Goal: Information Seeking & Learning: Check status

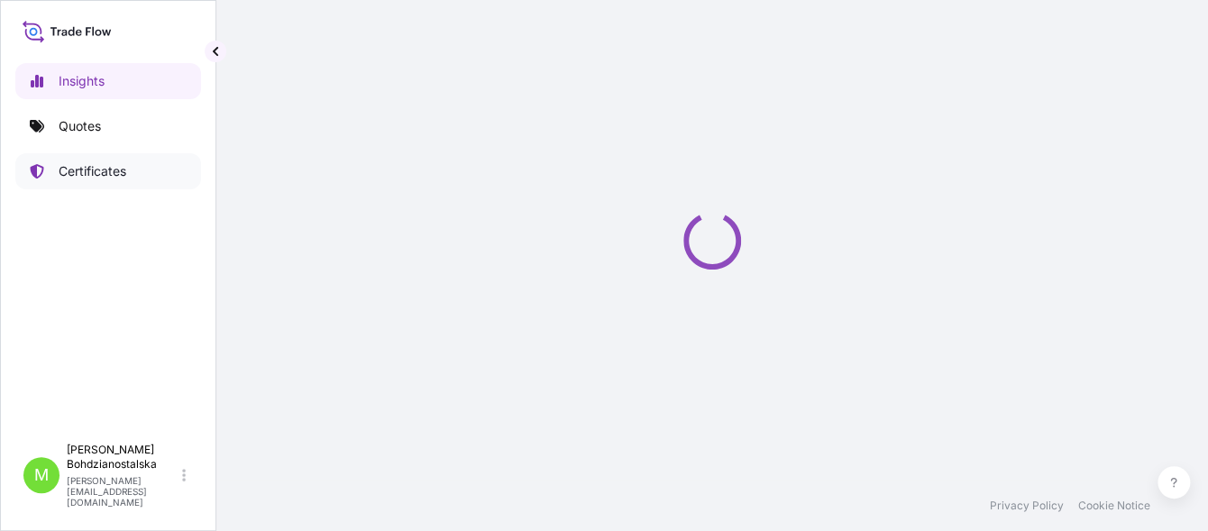
select select "2025"
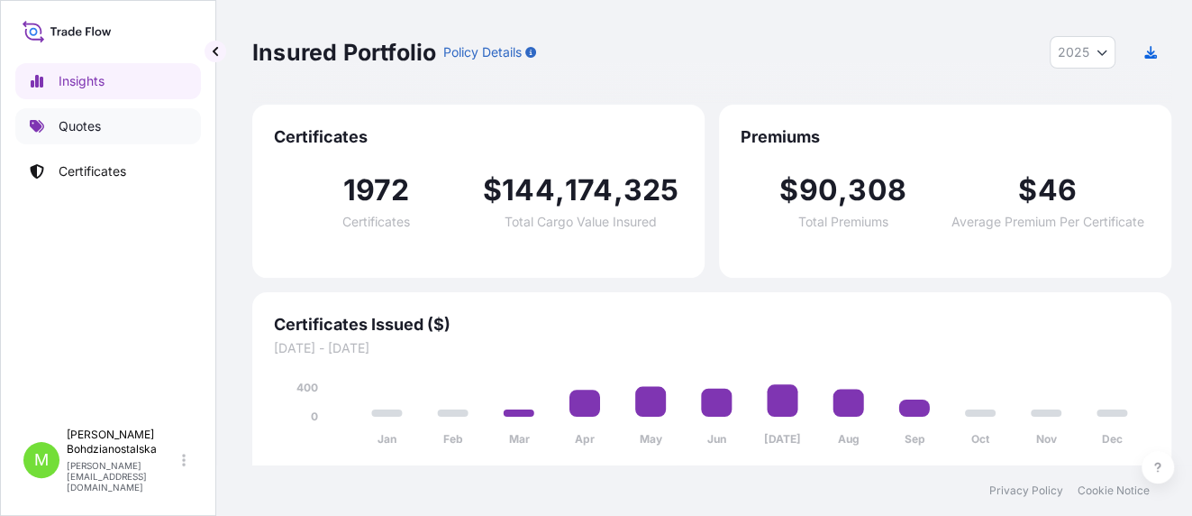
click at [88, 119] on p "Quotes" at bounding box center [80, 126] width 42 height 18
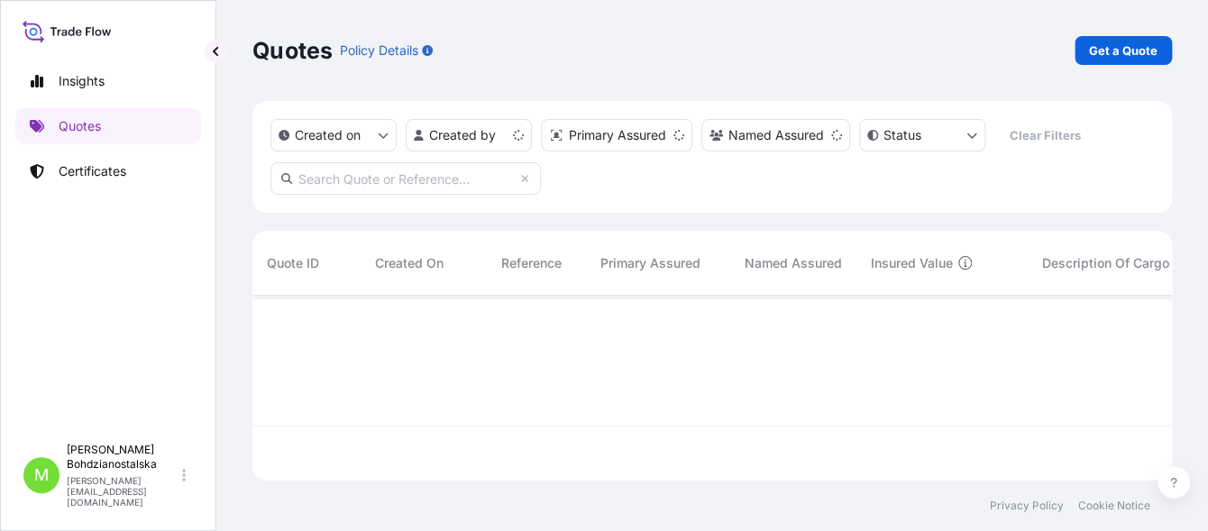
scroll to position [179, 903]
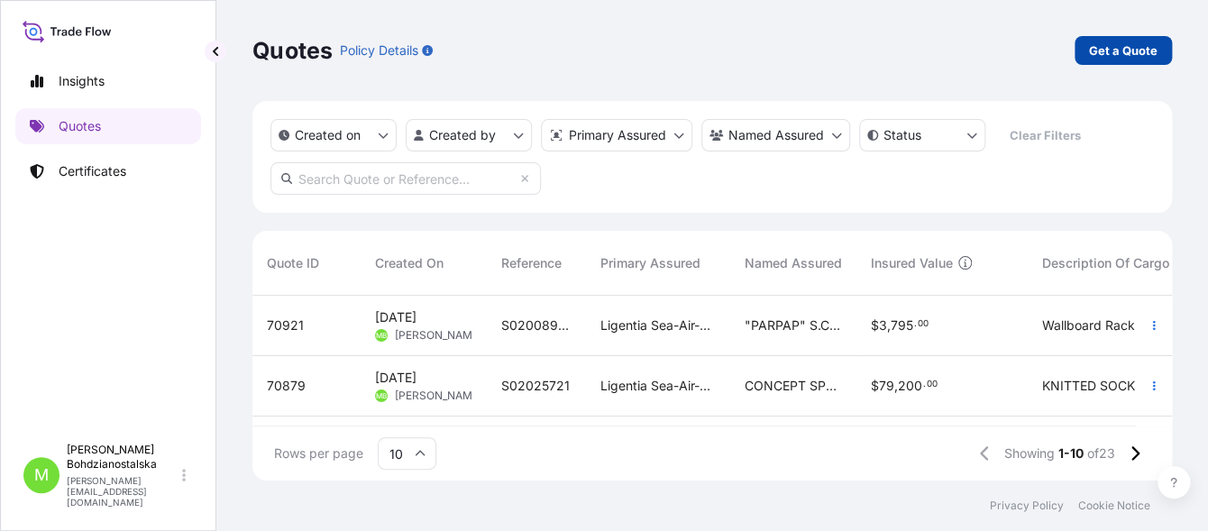
click at [1107, 55] on p "Get a Quote" at bounding box center [1123, 50] width 68 height 18
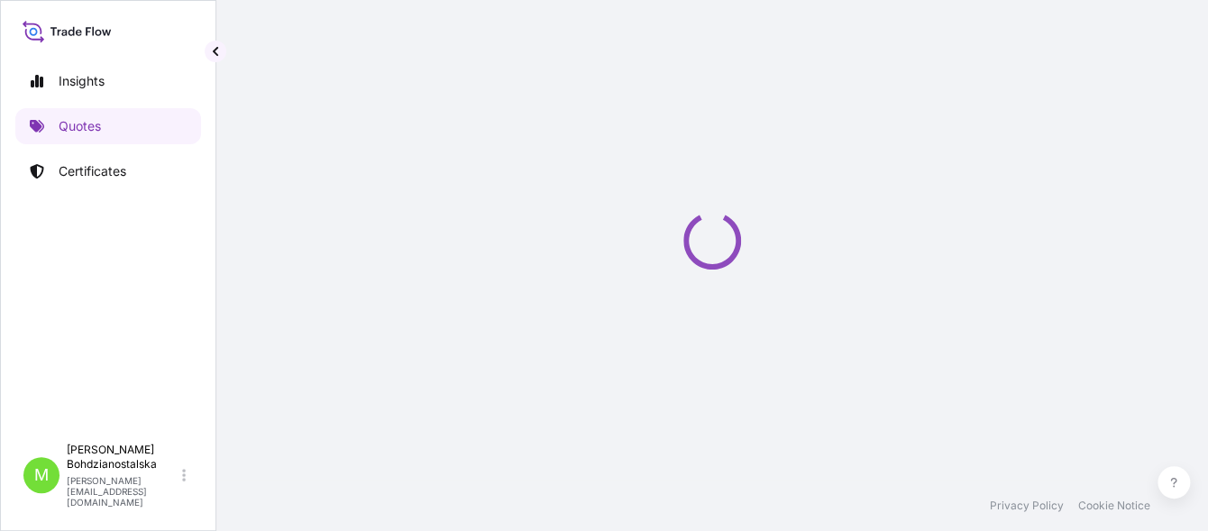
scroll to position [29, 0]
select select "Sea"
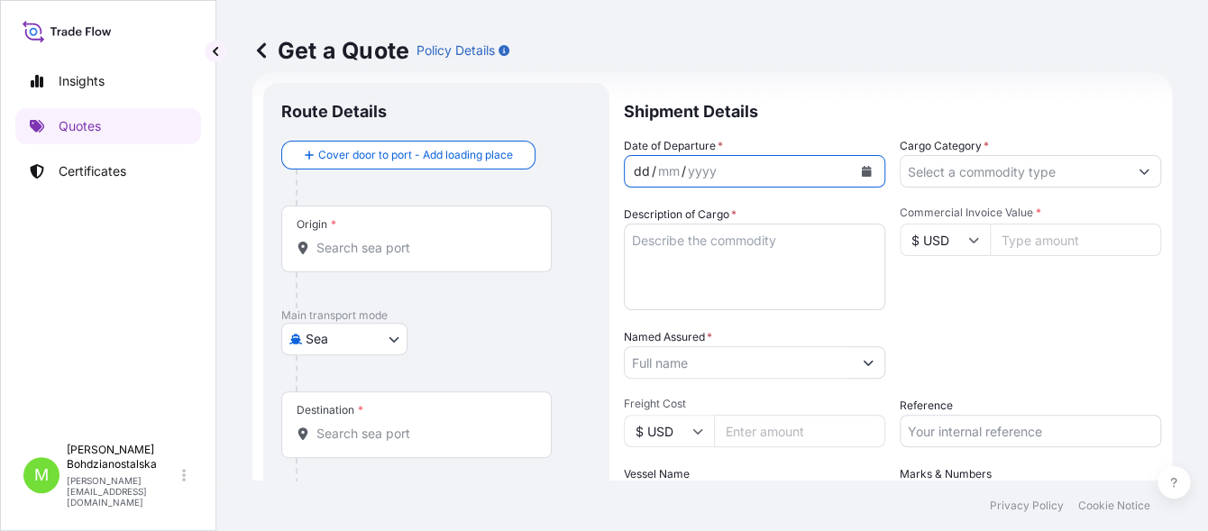
click at [640, 177] on div "dd" at bounding box center [642, 171] width 20 height 22
click at [399, 249] on input "Origin *" at bounding box center [422, 248] width 213 height 18
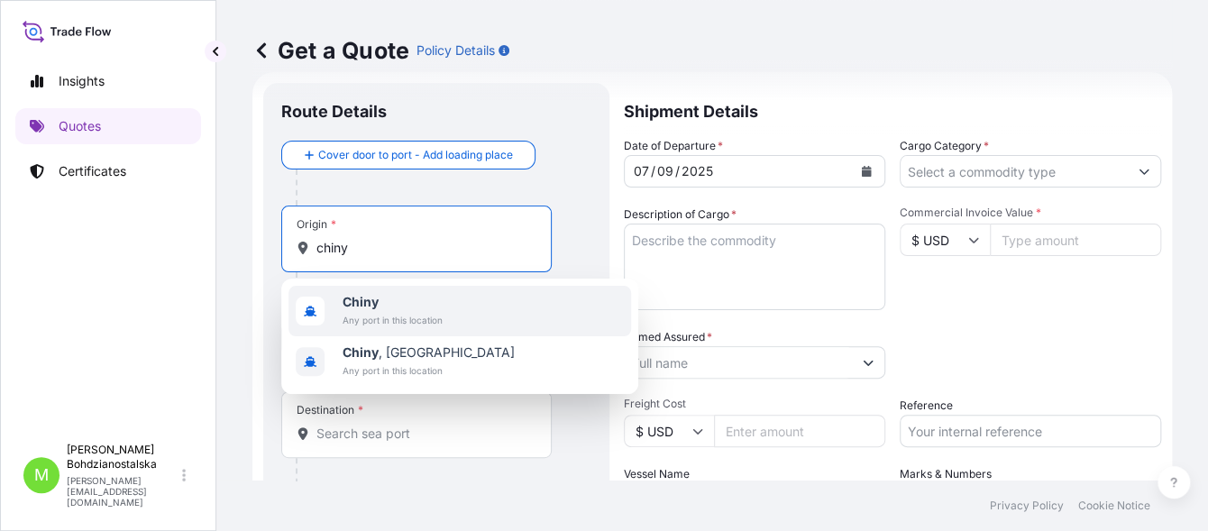
click at [412, 303] on span "Chiny" at bounding box center [392, 302] width 100 height 18
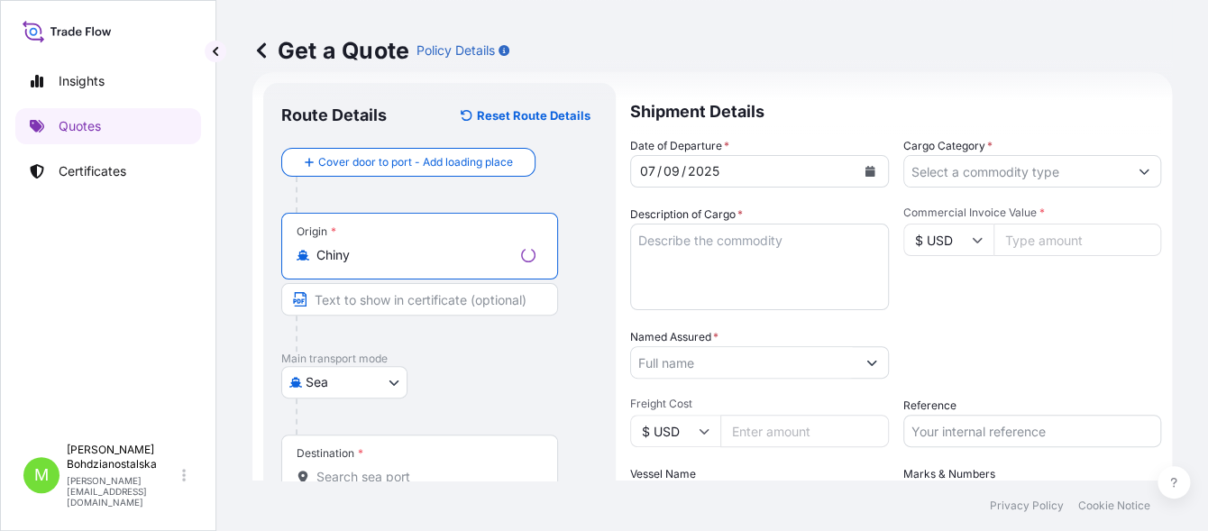
type input "Chiny"
click at [339, 457] on div "Destination *" at bounding box center [330, 453] width 67 height 14
click at [339, 468] on input "Destination *" at bounding box center [425, 477] width 219 height 18
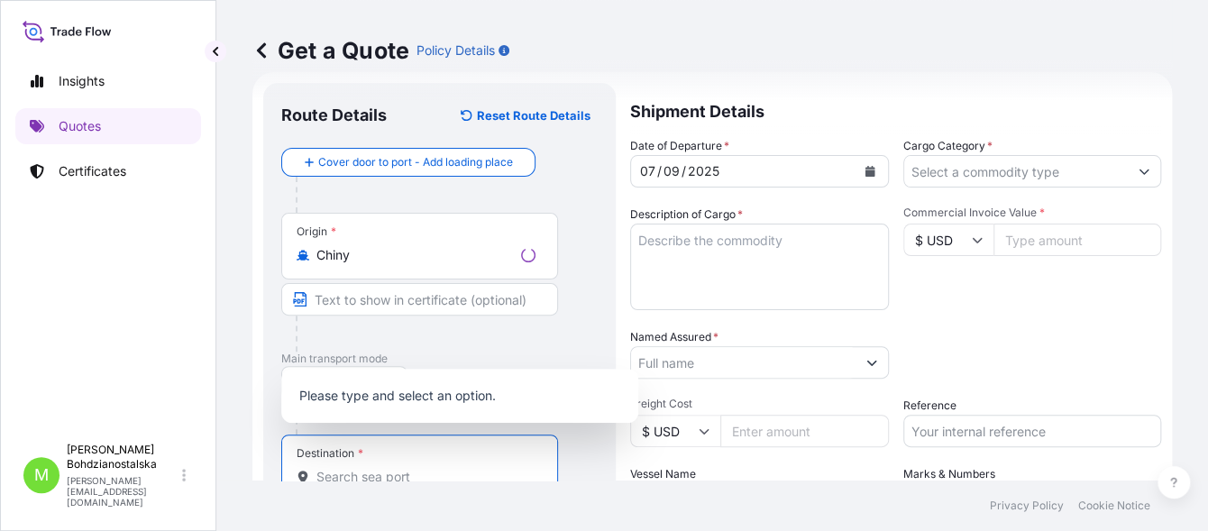
scroll to position [33, 0]
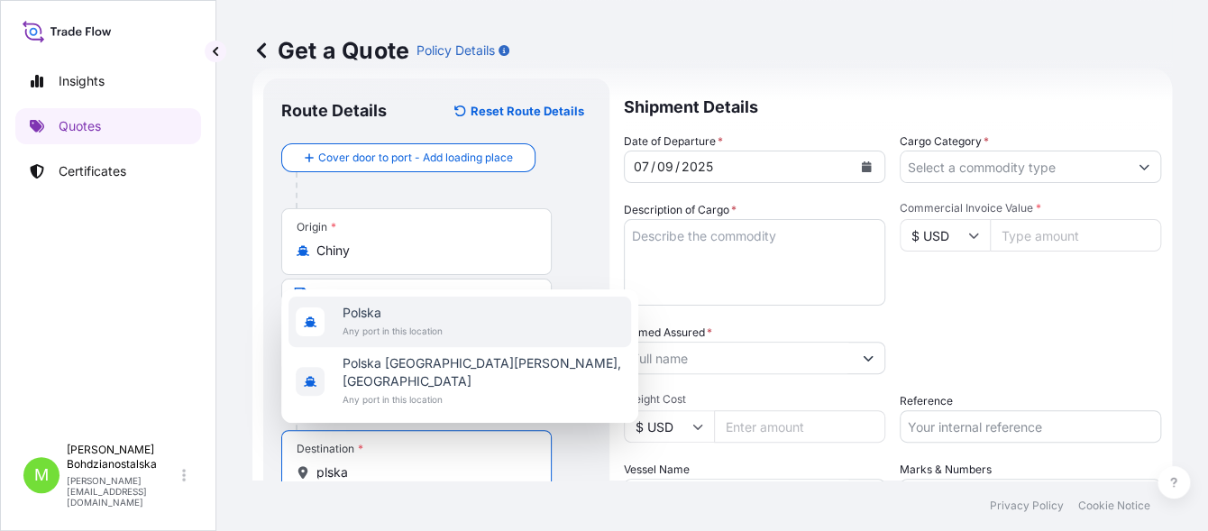
click at [413, 322] on span "Polska" at bounding box center [392, 313] width 100 height 18
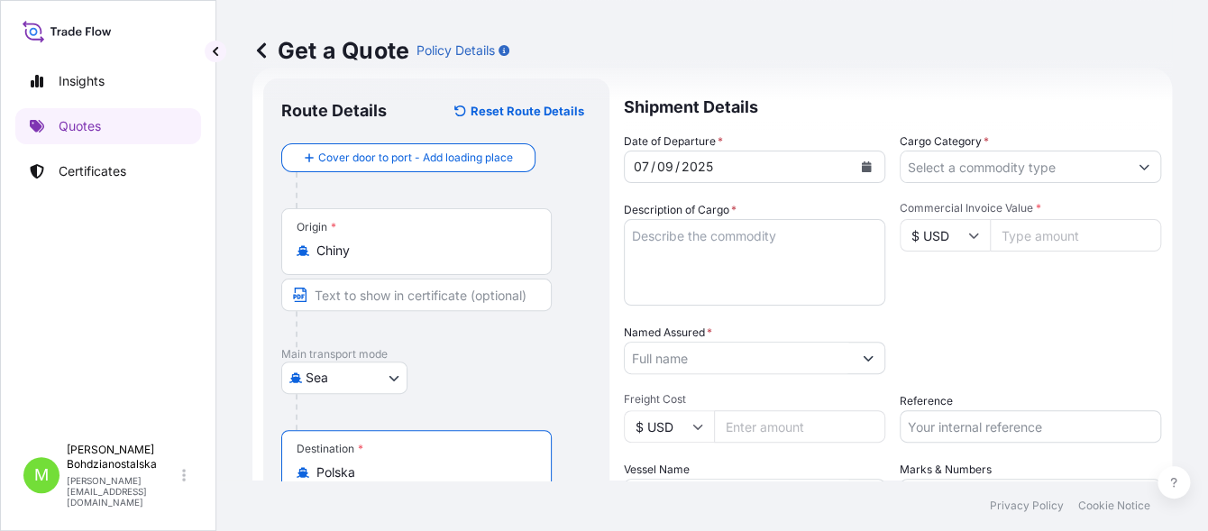
type input "Polska"
click at [963, 173] on input "Cargo Category *" at bounding box center [1013, 167] width 227 height 32
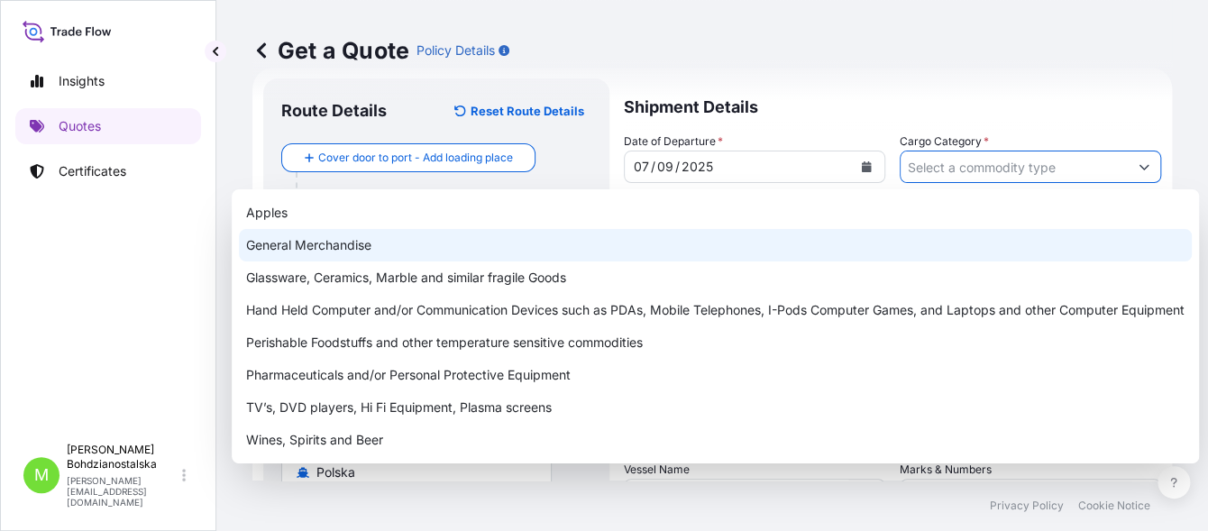
click at [445, 241] on div "General Merchandise" at bounding box center [715, 245] width 953 height 32
type input "General Merchandise"
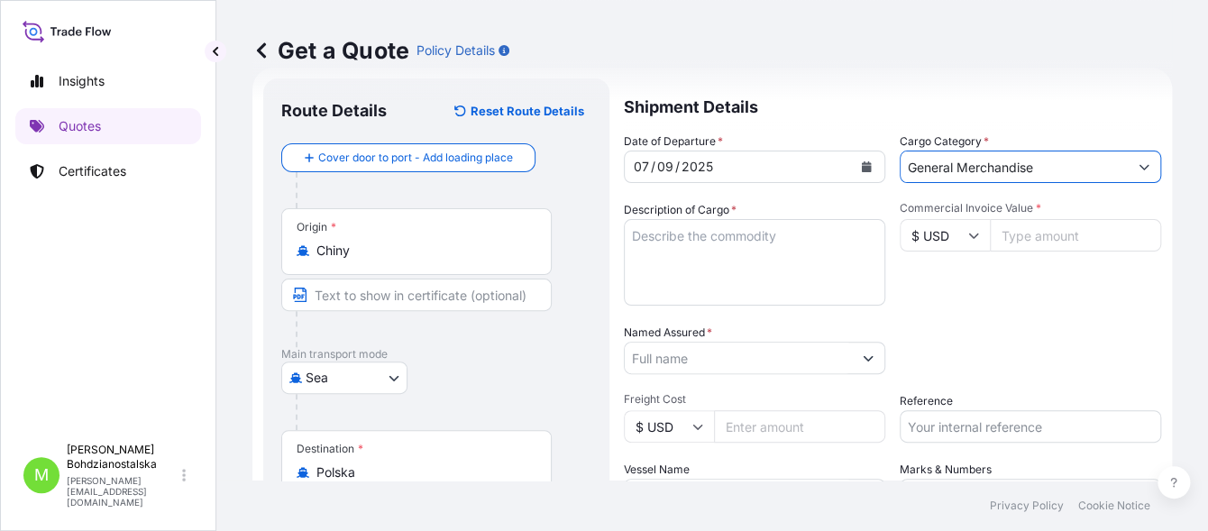
click at [800, 260] on textarea "Description of Cargo *" at bounding box center [754, 262] width 261 height 87
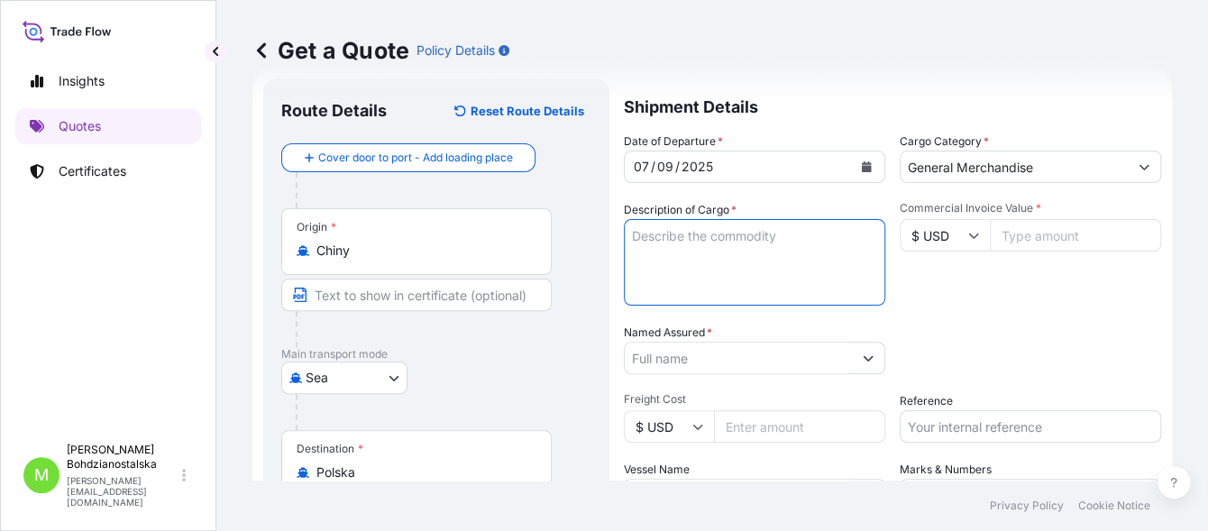
paste textarea "INK CARTRIDGE, TONER CARTRIDGE,INK"
click at [760, 260] on textarea "INK CARTRIDGE, TONER CARTRIDGE,INK" at bounding box center [754, 262] width 261 height 87
paste textarea "ECMU7284499"
paste textarea "10805,100"
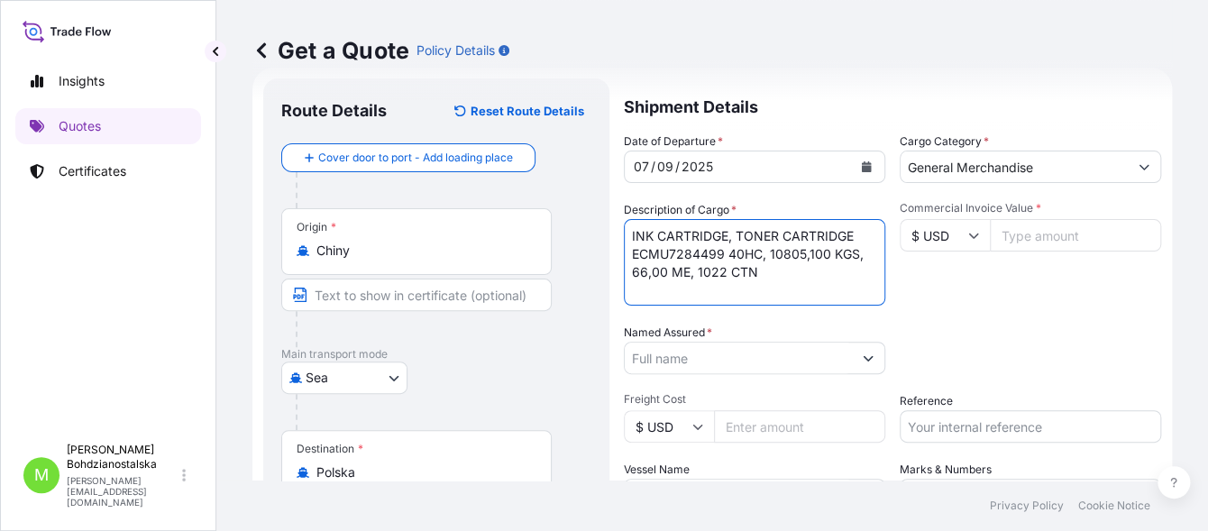
type textarea "INK CARTRIDGE, TONER CARTRIDGE ECMU7284499 40HC, 10805,100 KGS, 66,00 ME, 1022 …"
click at [1019, 224] on input "Commercial Invoice Value *" at bounding box center [1075, 235] width 171 height 32
paste input "62842.05"
type input "62842.05"
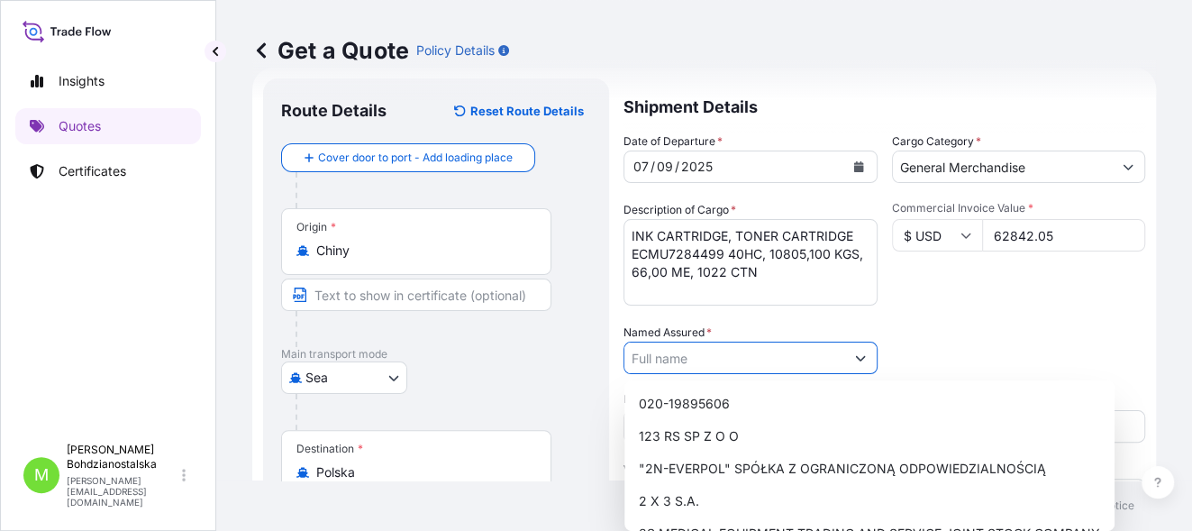
click at [662, 351] on input "Named Assured *" at bounding box center [735, 358] width 220 height 32
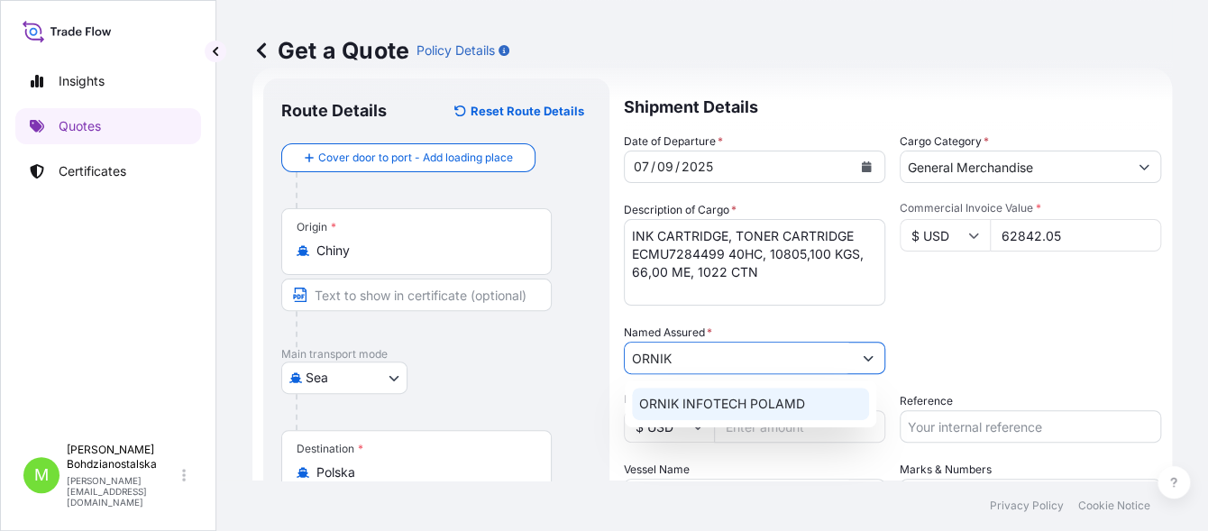
click at [741, 405] on span "ORNIK INFOTECH POLAMD" at bounding box center [722, 404] width 166 height 18
click at [786, 355] on input "ORNIK INFOTECH POLAMD" at bounding box center [738, 358] width 227 height 32
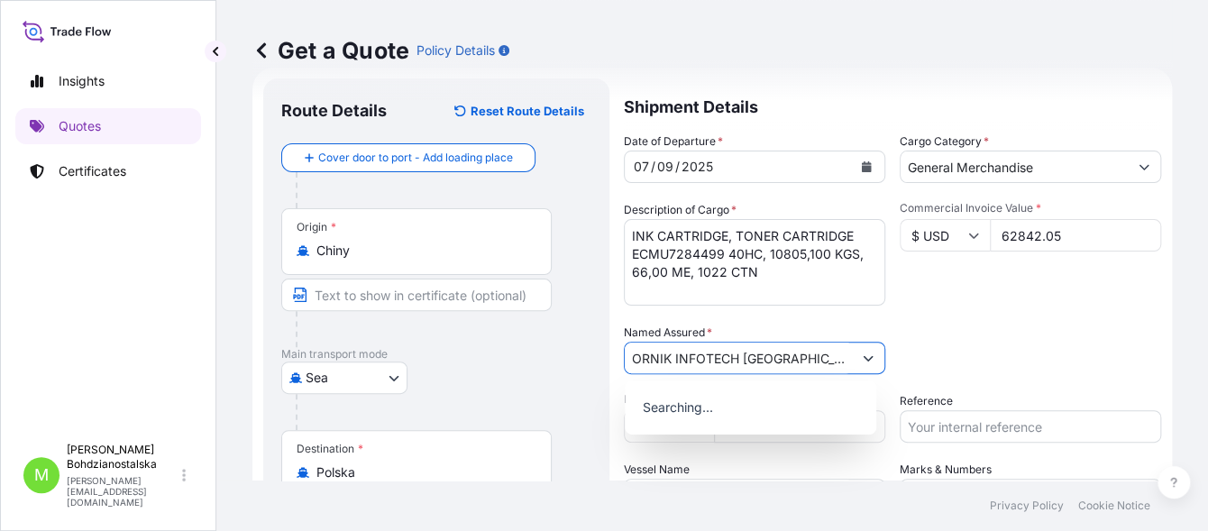
type input "ORNIK INFOTECH [GEOGRAPHIC_DATA]"
click at [973, 428] on input "Reference" at bounding box center [1029, 426] width 261 height 32
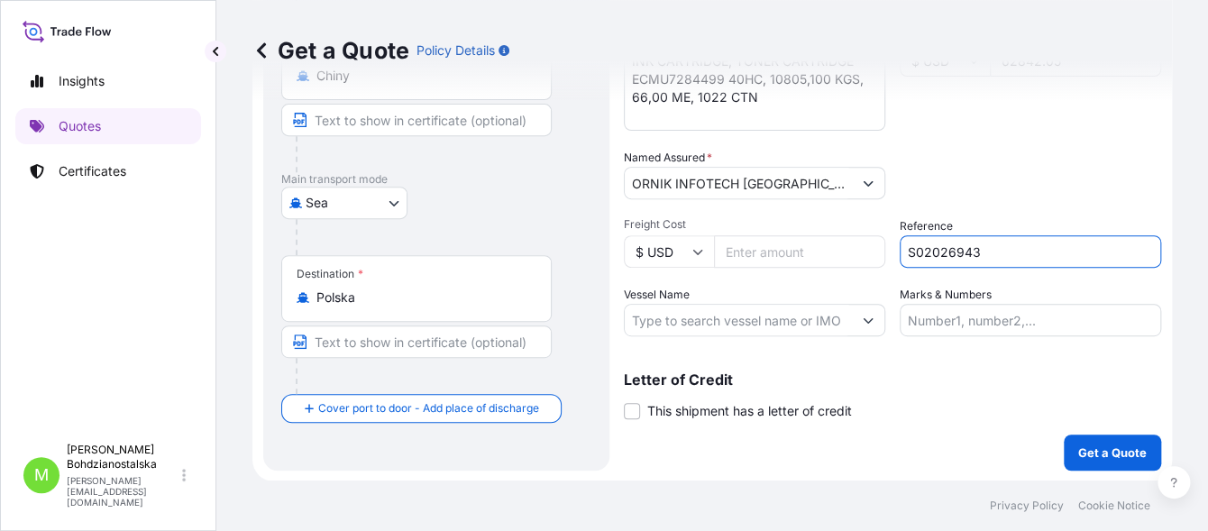
scroll to position [209, 0]
type input "S02026943"
click at [1078, 459] on p "Get a Quote" at bounding box center [1112, 452] width 68 height 18
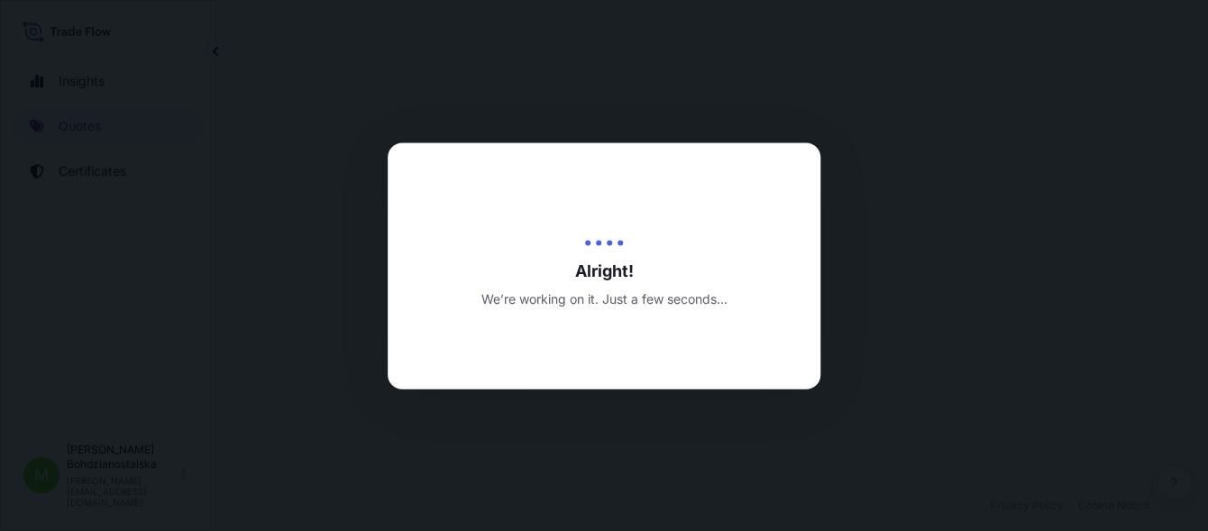
select select "Sea"
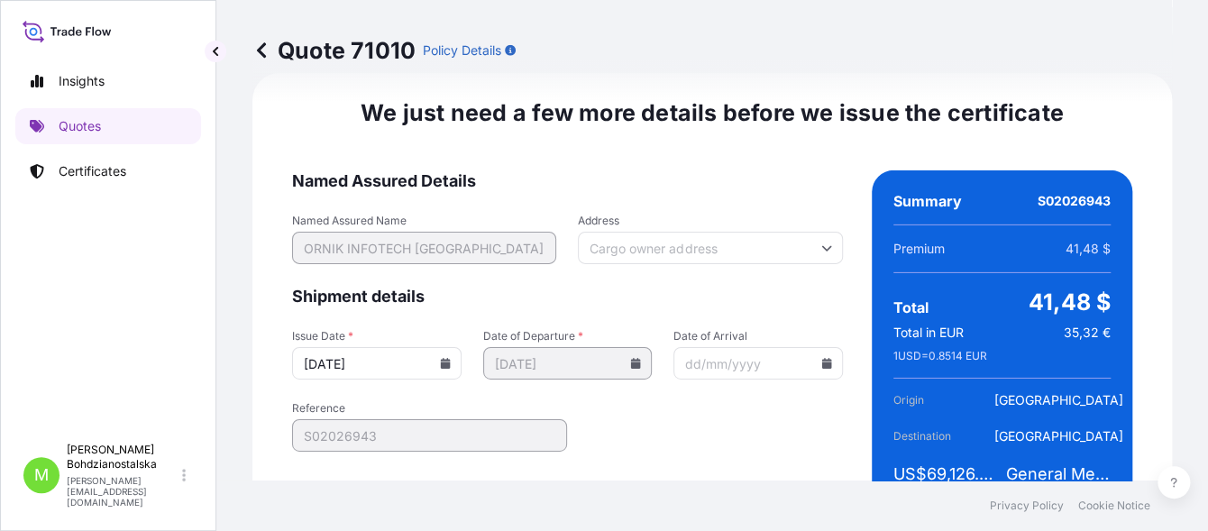
scroll to position [2219, 0]
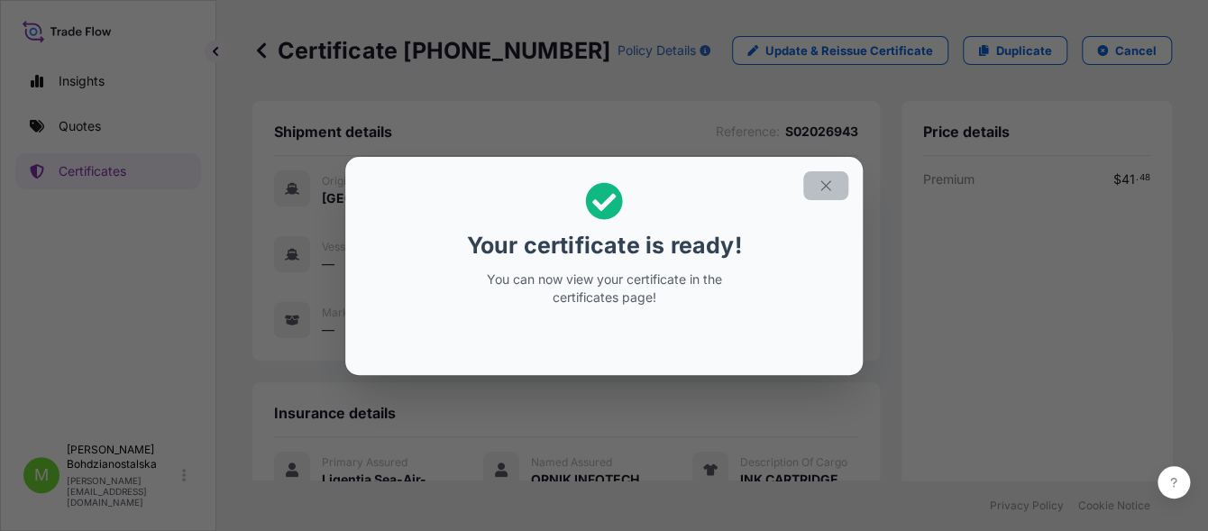
click at [834, 182] on button "button" at bounding box center [825, 185] width 45 height 29
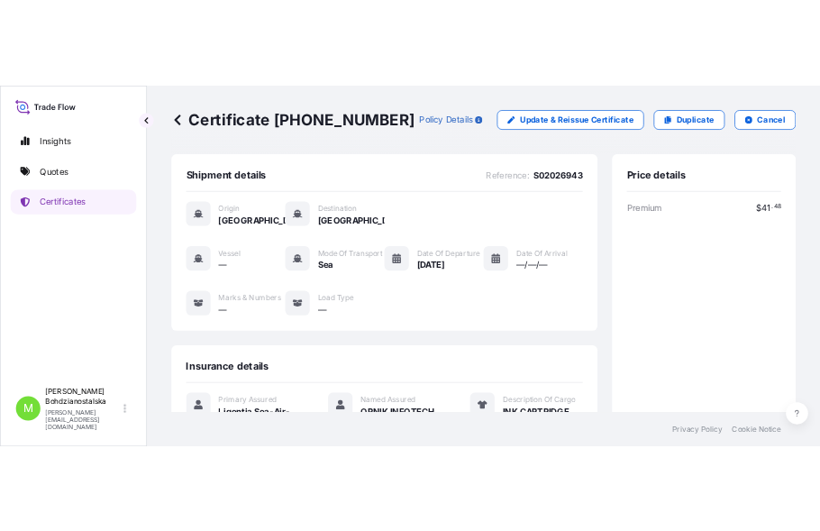
scroll to position [497, 0]
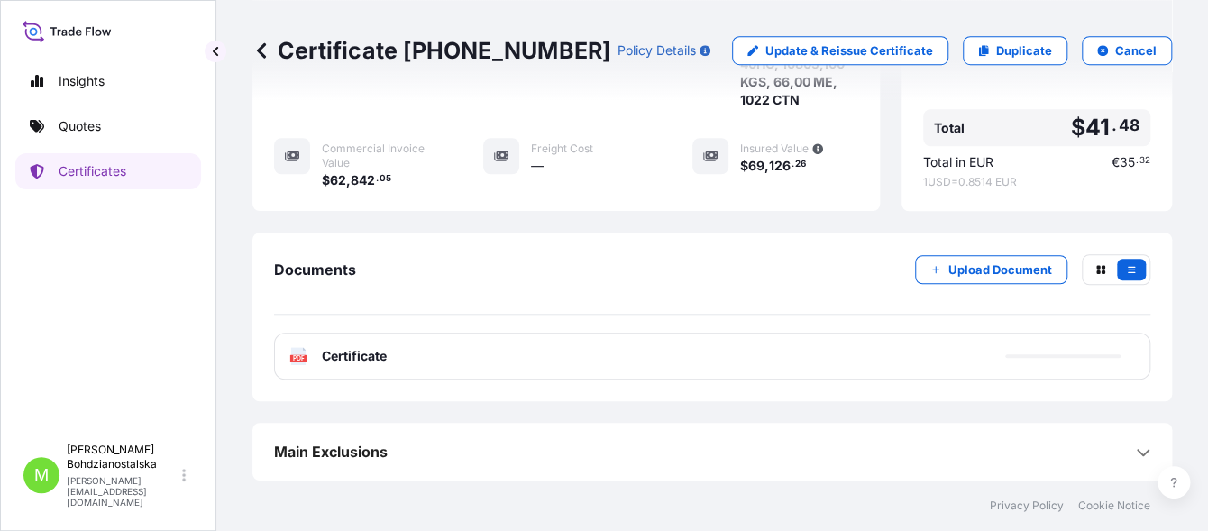
click at [360, 361] on span "Certificate" at bounding box center [354, 356] width 65 height 18
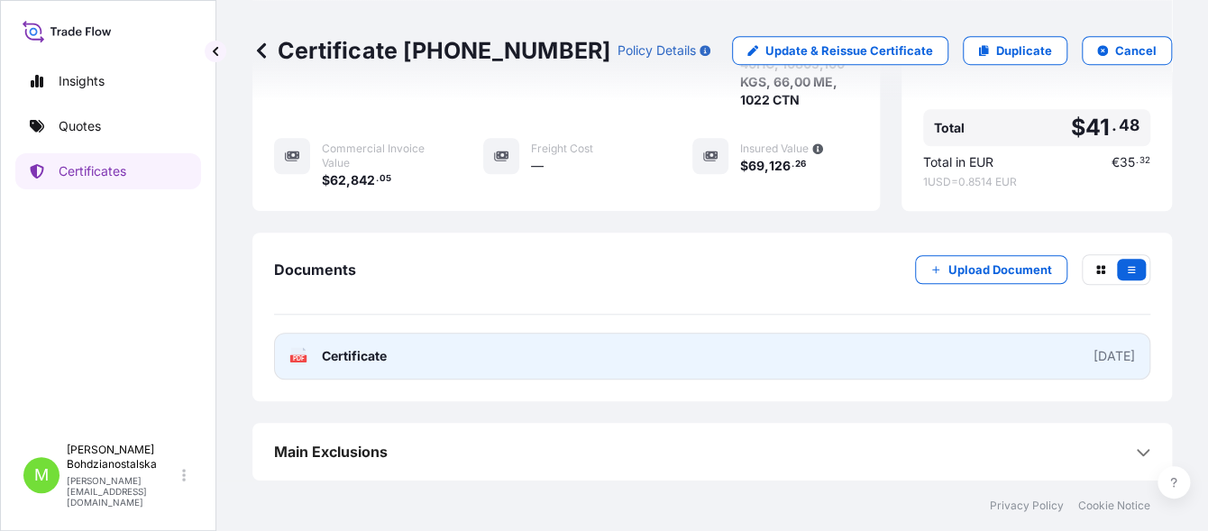
click at [402, 351] on link "PDF Certificate [DATE]" at bounding box center [712, 356] width 876 height 47
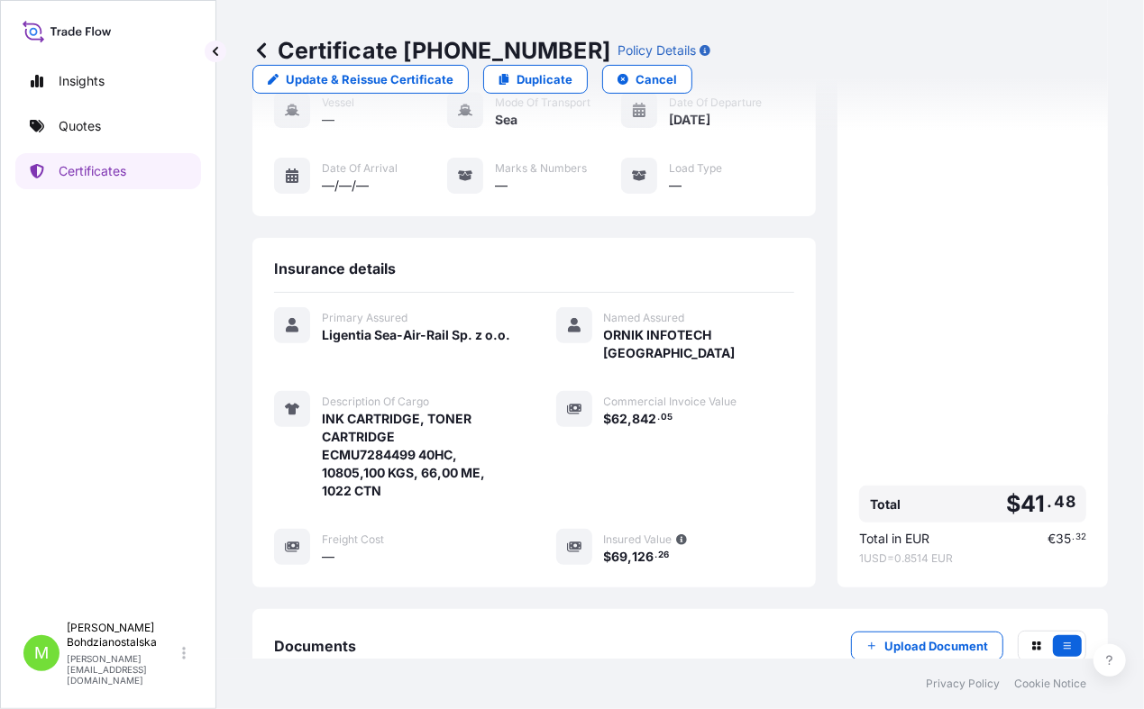
scroll to position [170, 0]
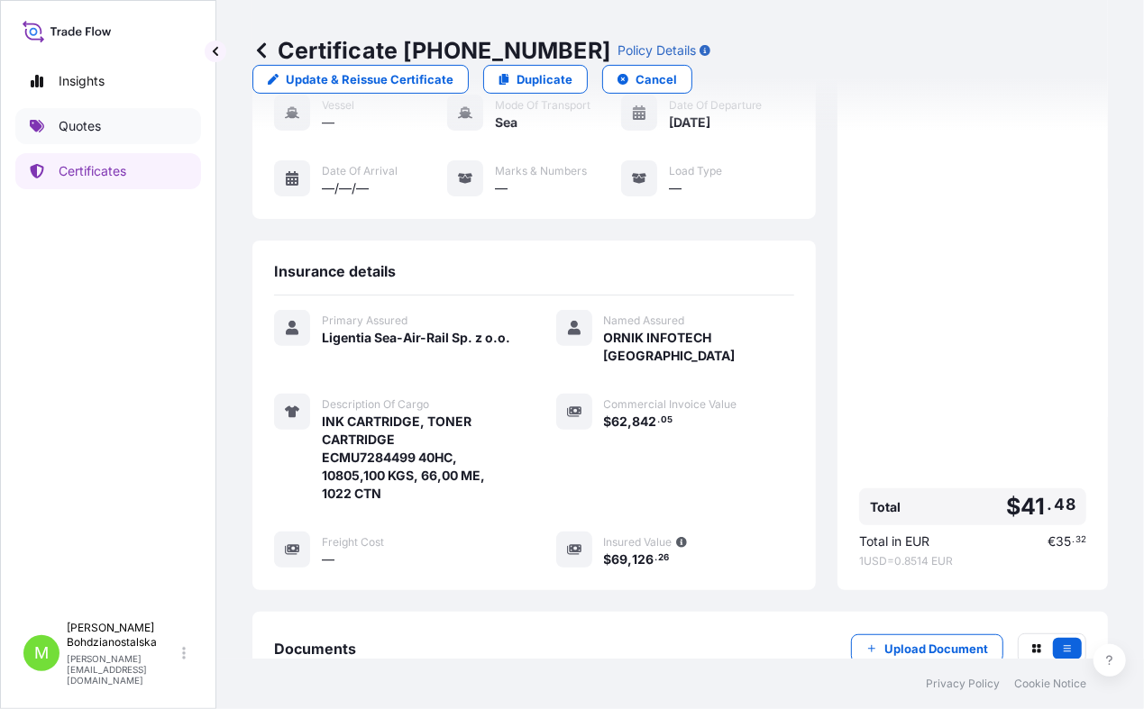
click at [74, 126] on p "Quotes" at bounding box center [80, 126] width 42 height 18
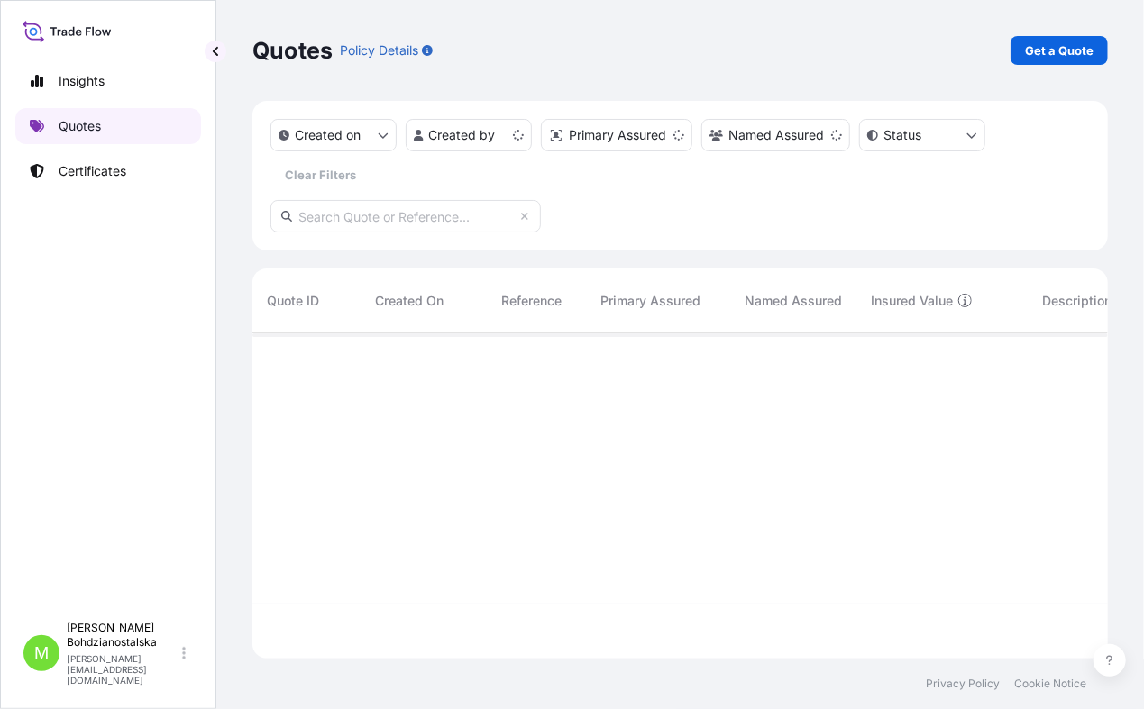
scroll to position [320, 840]
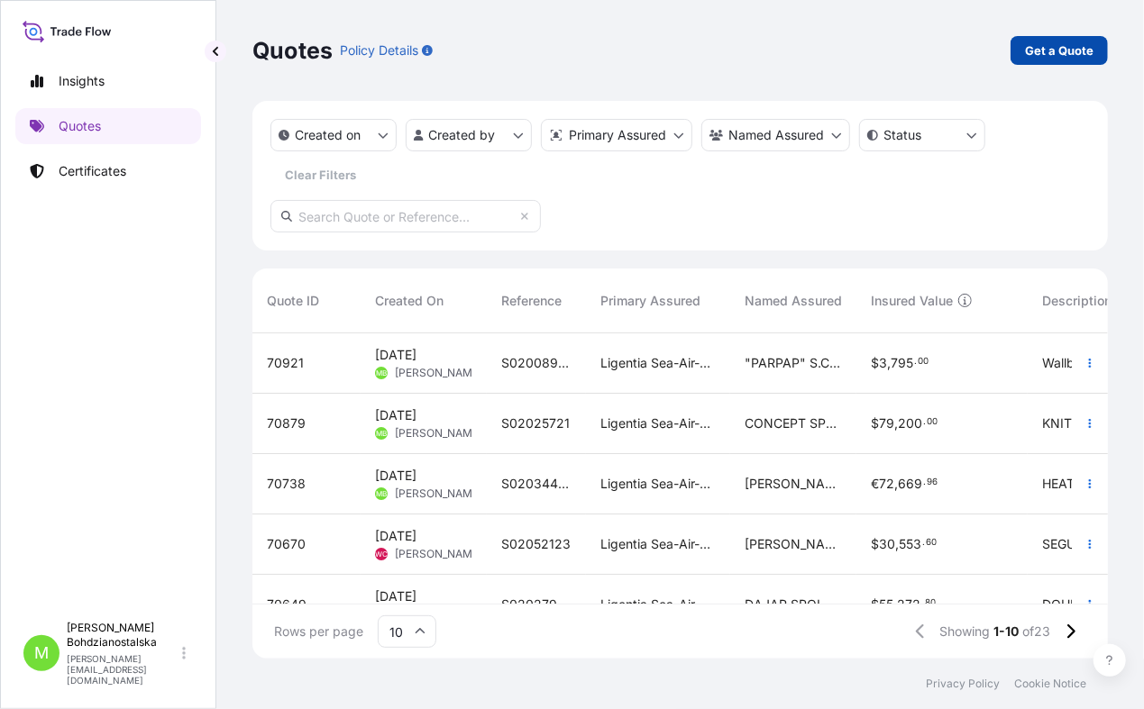
click at [1084, 51] on p "Get a Quote" at bounding box center [1059, 50] width 68 height 18
select select "Sea"
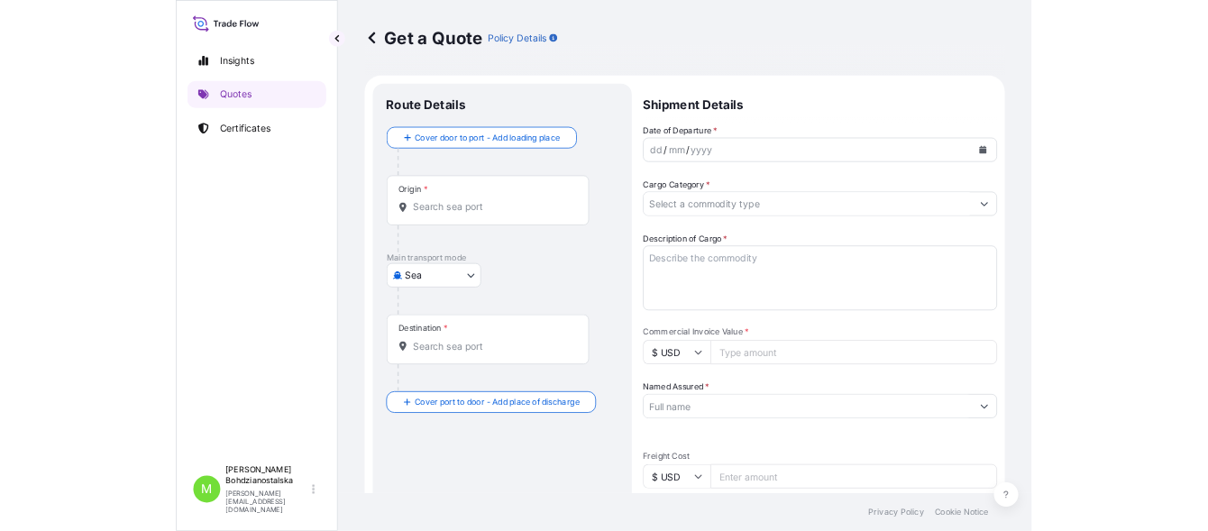
scroll to position [29, 0]
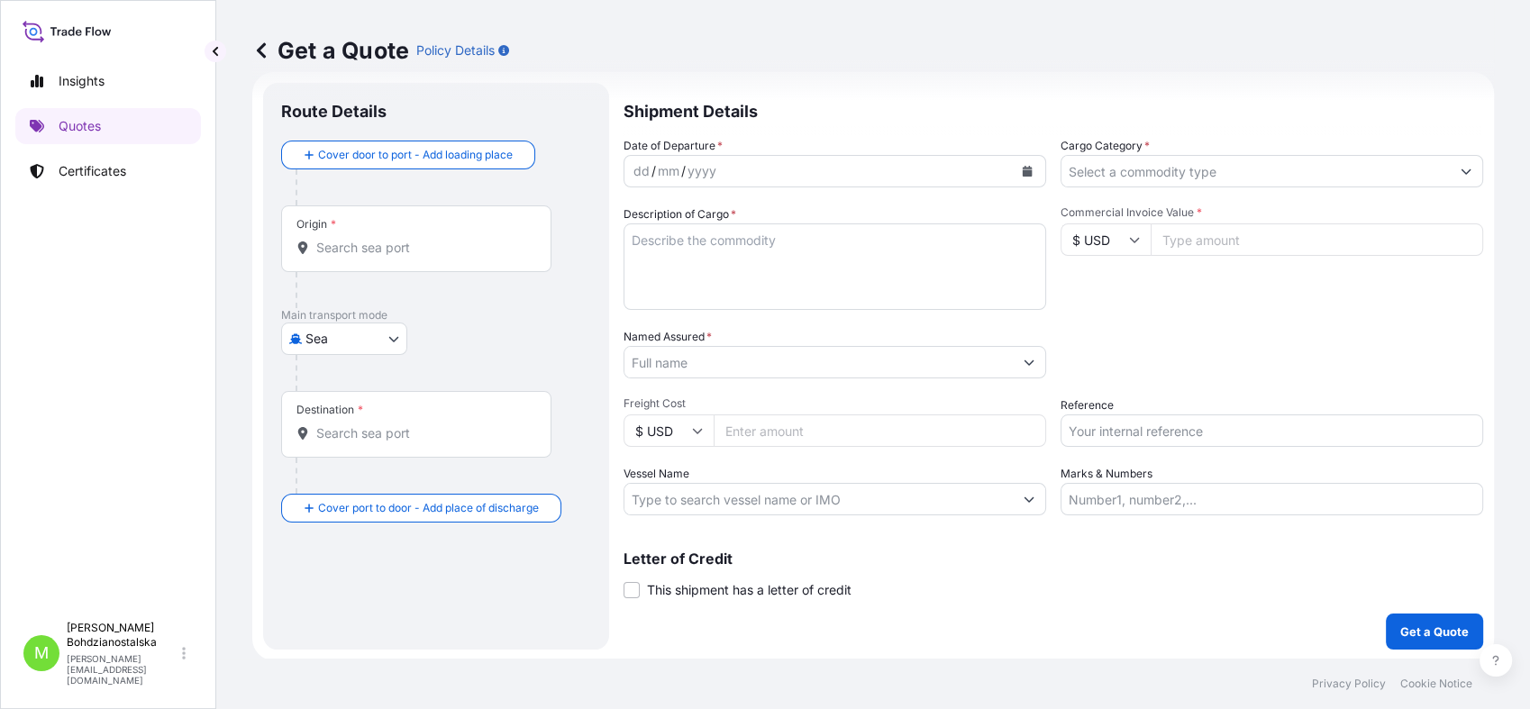
click at [1174, 242] on input "Commercial Invoice Value *" at bounding box center [1317, 240] width 333 height 32
paste input "41873.76"
type input "41873.76"
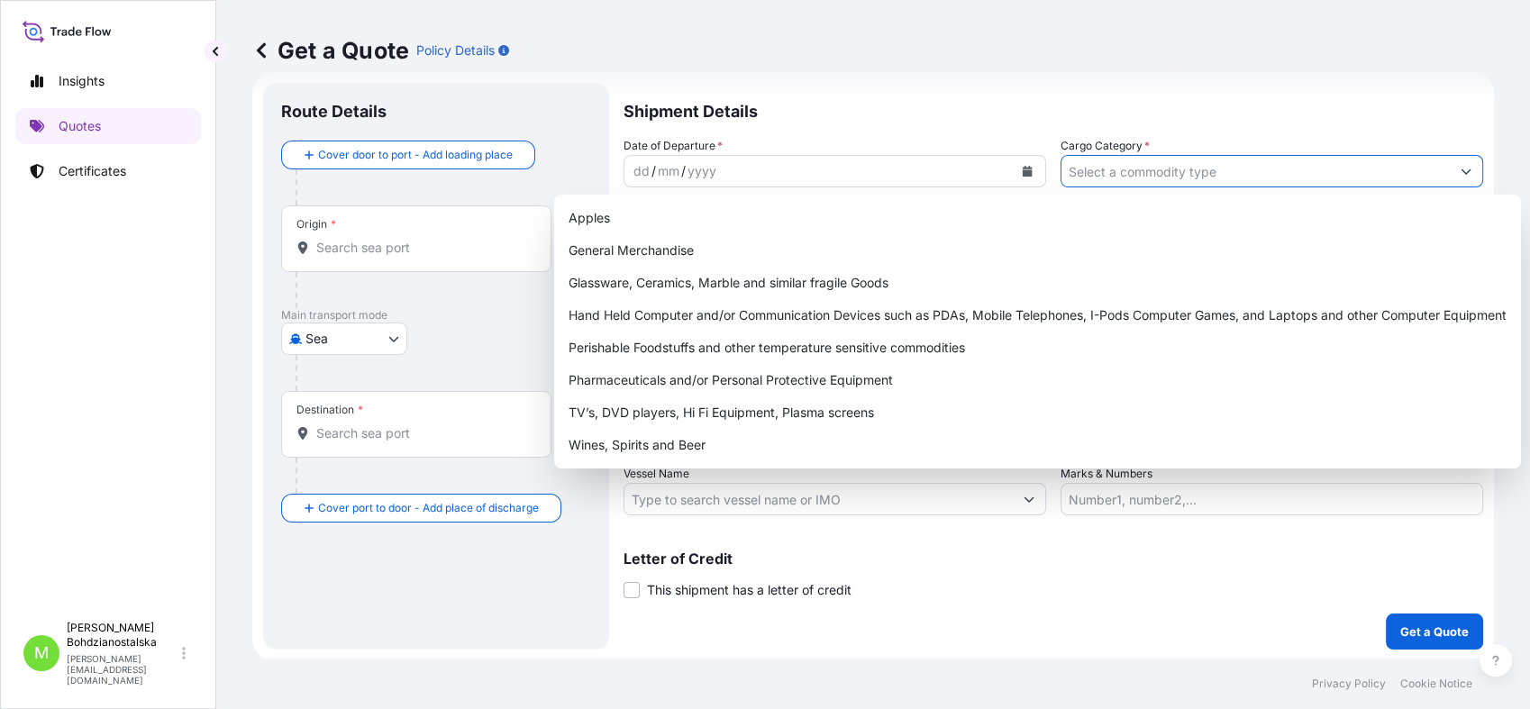
click at [1144, 177] on input "Cargo Category *" at bounding box center [1256, 171] width 388 height 32
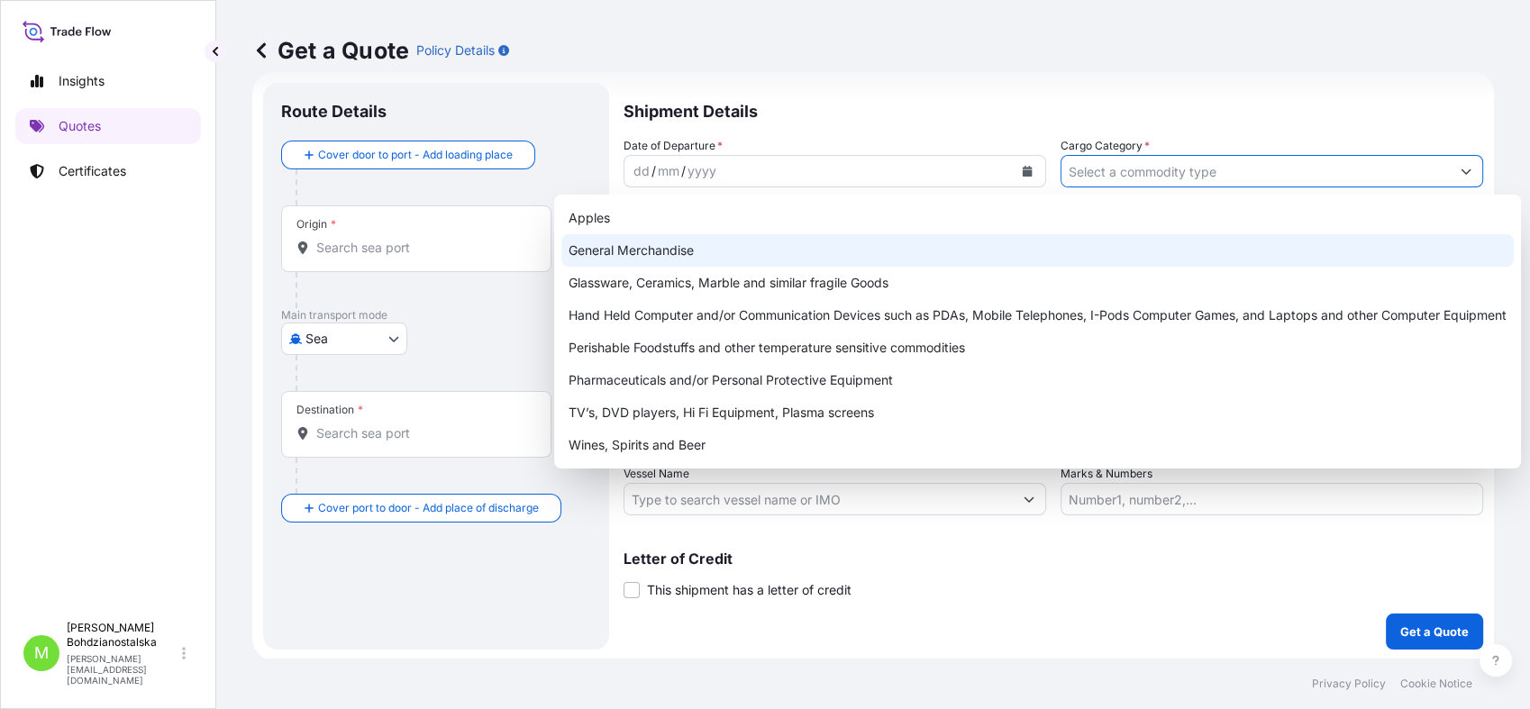
click at [622, 247] on div "General Merchandise" at bounding box center [1037, 250] width 953 height 32
type input "General Merchandise"
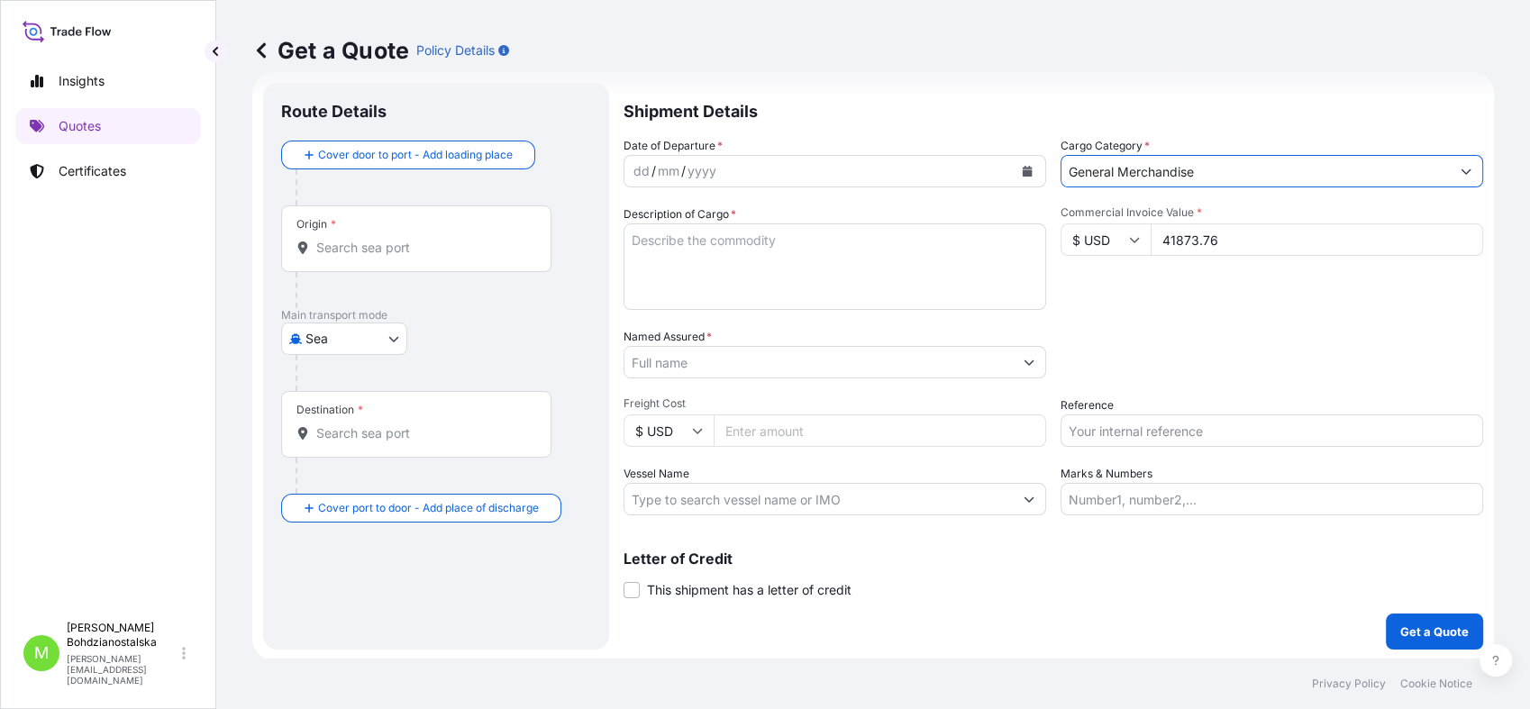
drag, startPoint x: 693, startPoint y: 258, endPoint x: 274, endPoint y: 231, distance: 420.0
click at [692, 260] on textarea "Description of Cargo *" at bounding box center [835, 267] width 423 height 87
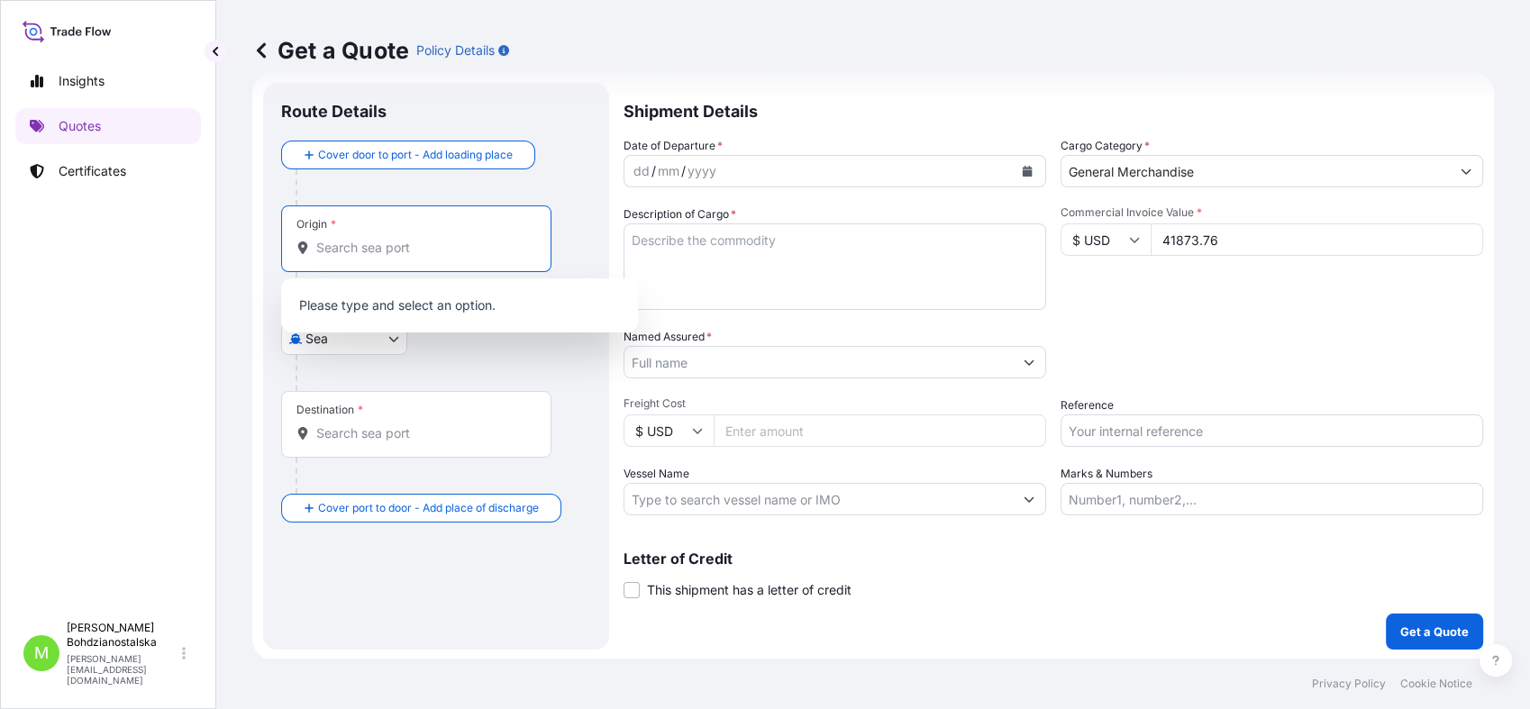
click at [375, 255] on input "Origin *" at bounding box center [422, 248] width 213 height 18
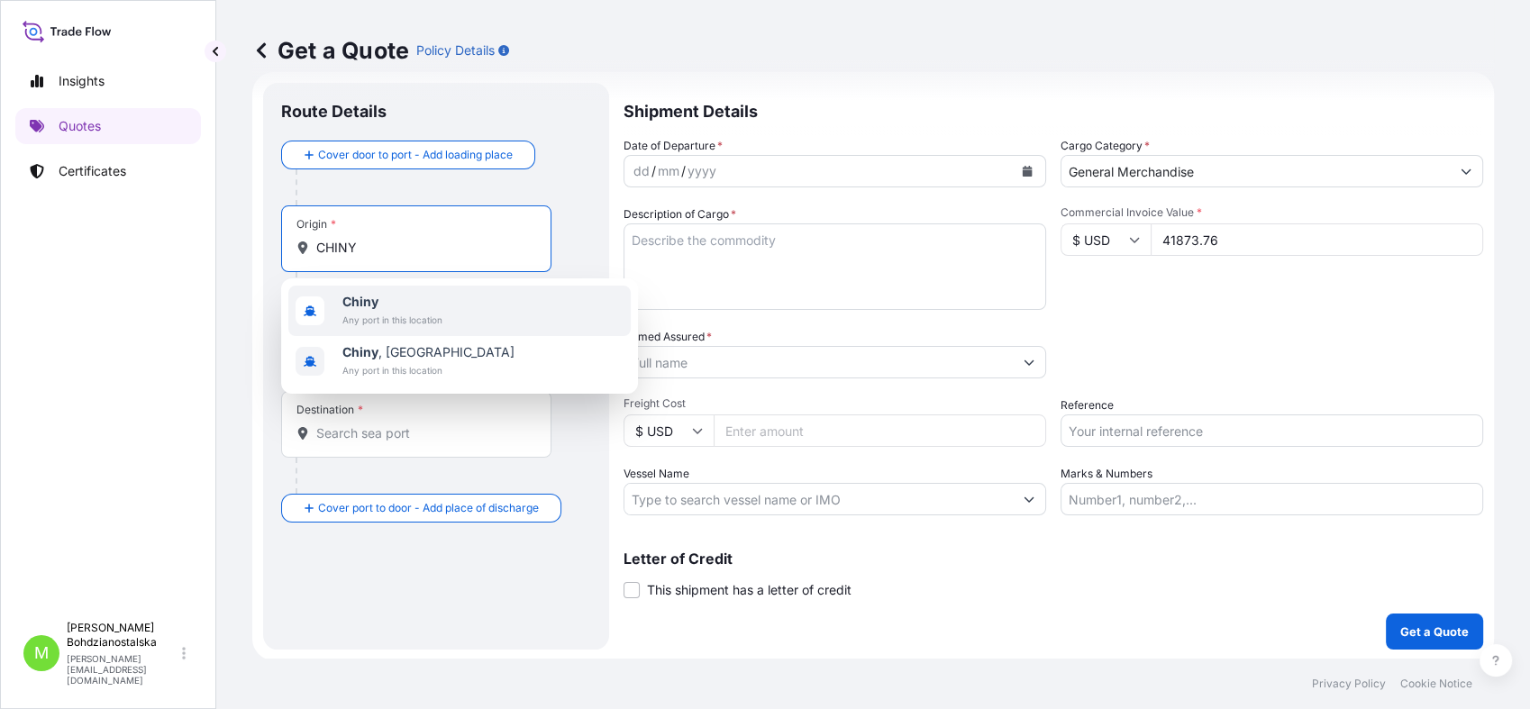
click at [383, 303] on span "Chiny" at bounding box center [392, 302] width 100 height 18
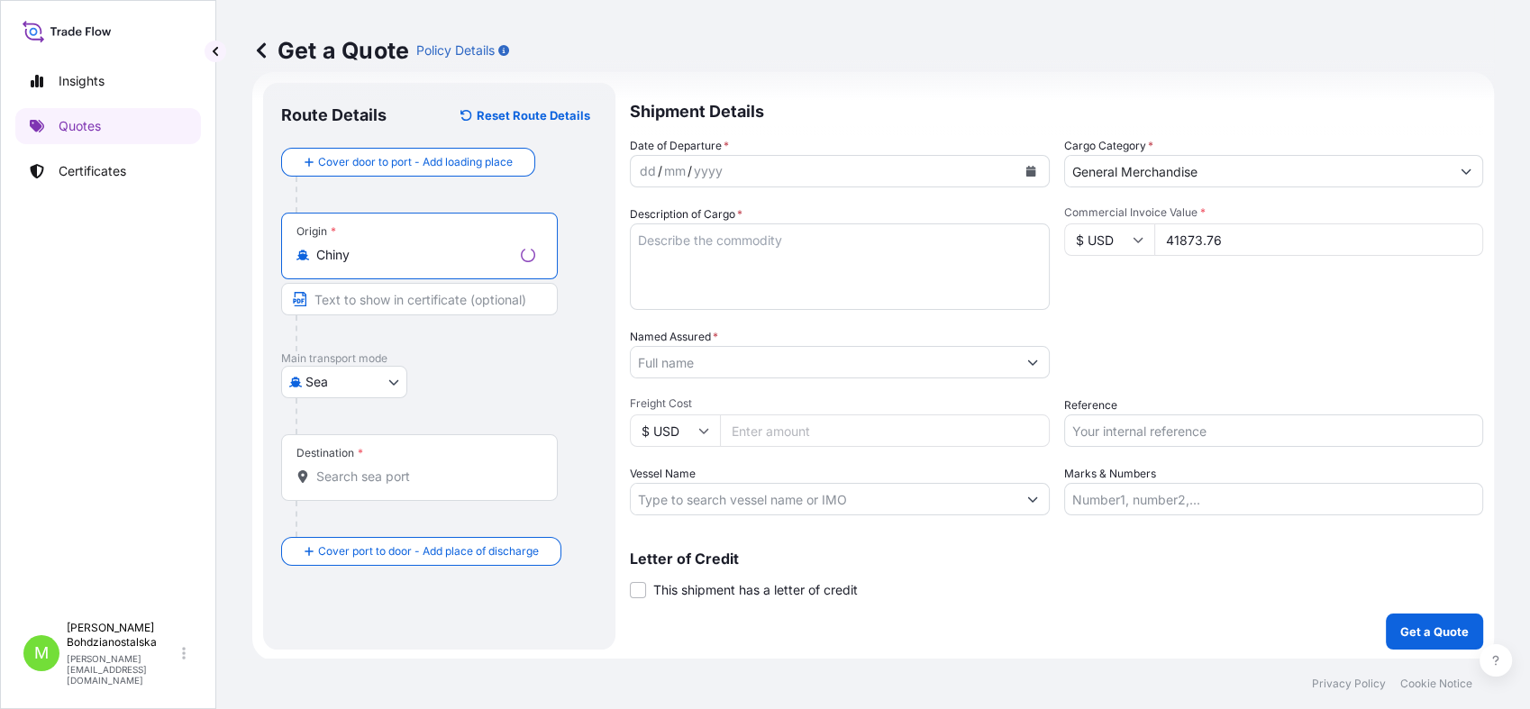
type input "Chiny"
click at [350, 459] on div "Destination *" at bounding box center [330, 453] width 67 height 14
click at [350, 468] on input "Destination *" at bounding box center [425, 477] width 219 height 18
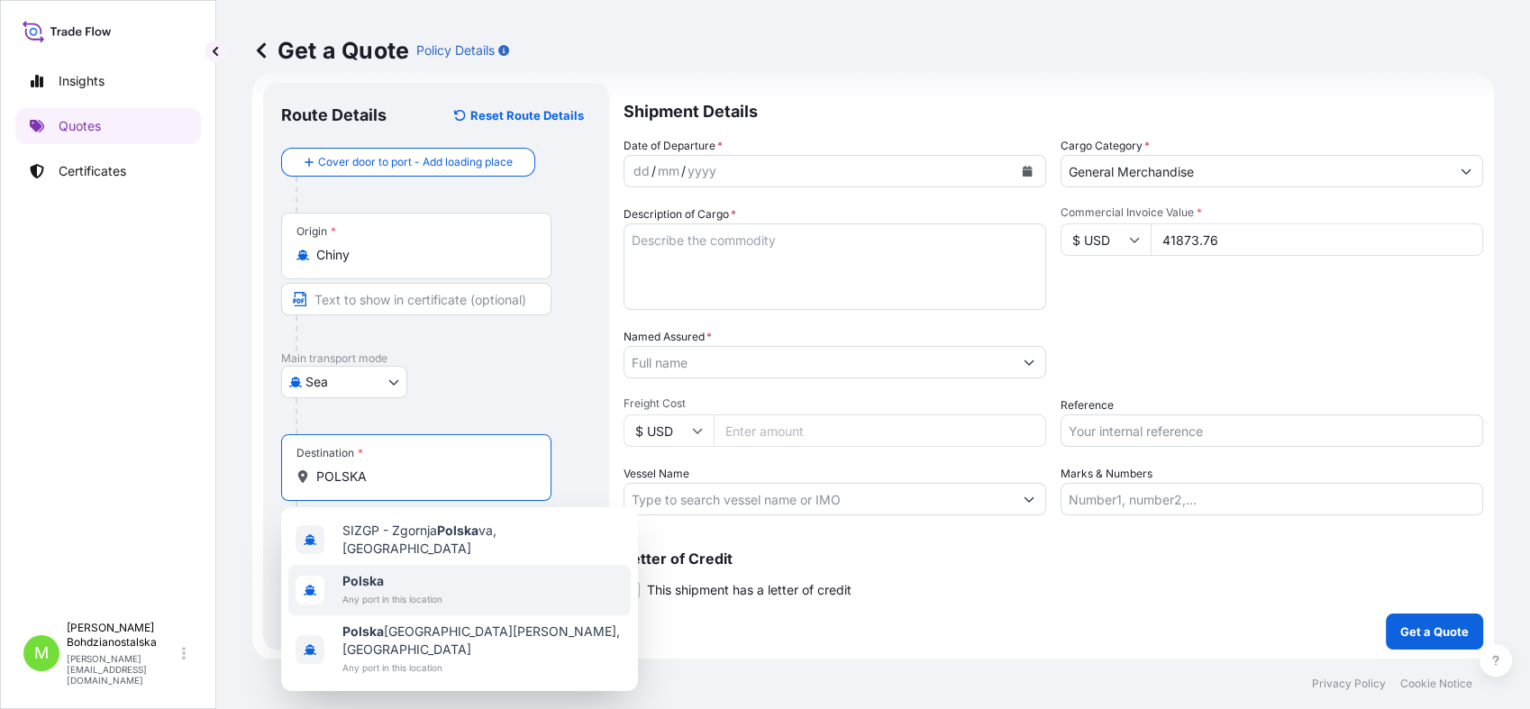
click at [398, 530] on span "Polska" at bounding box center [392, 581] width 100 height 18
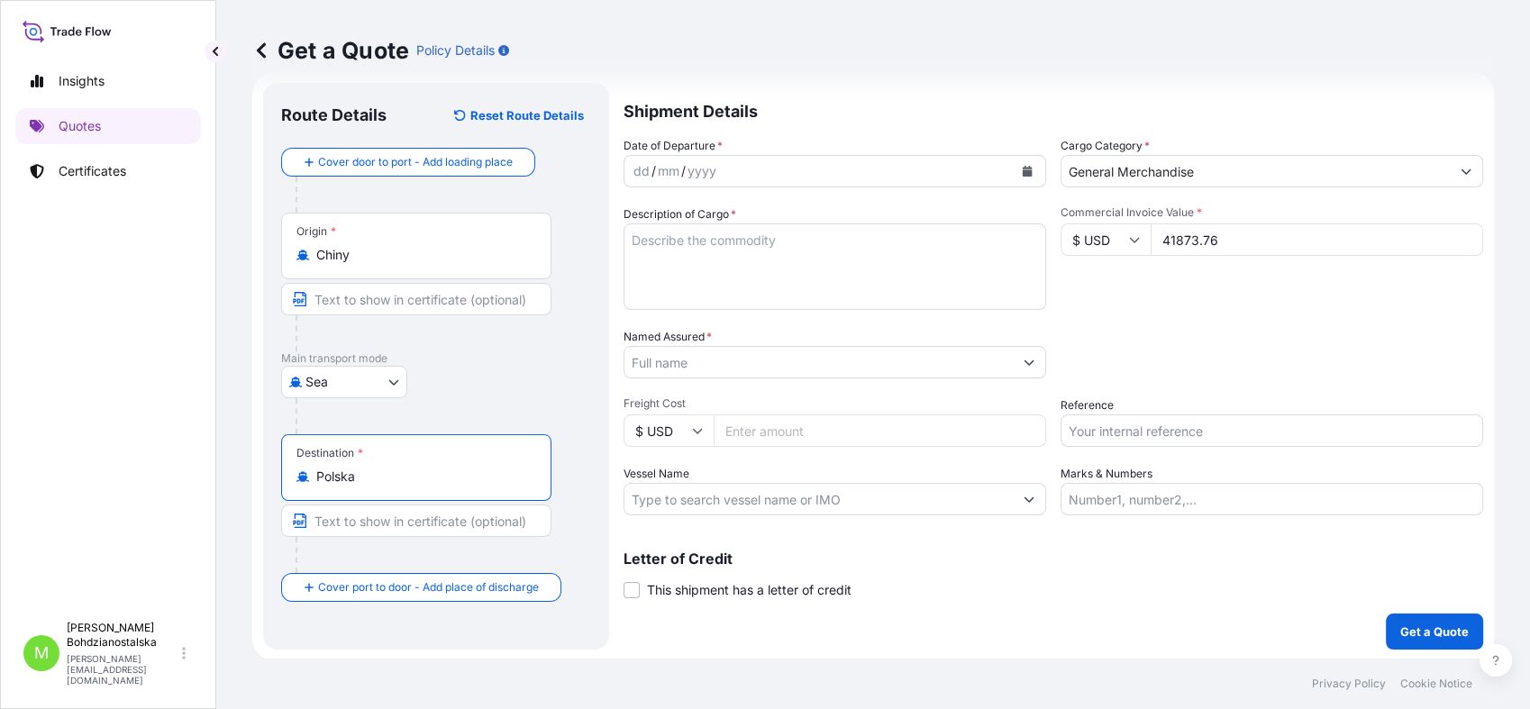
type input "Polska"
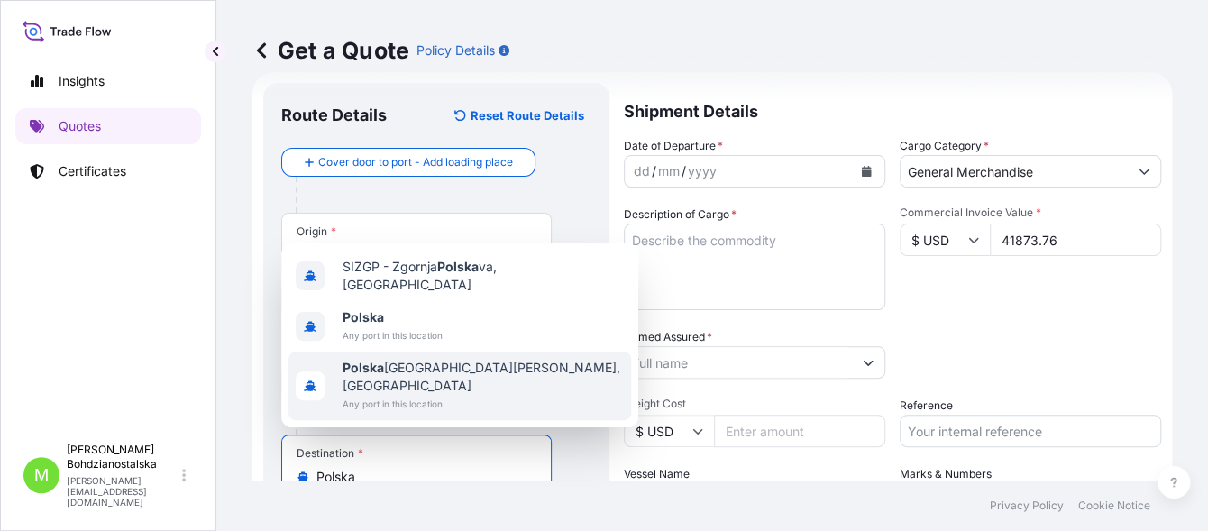
click at [697, 256] on textarea "Description of Cargo *" at bounding box center [754, 267] width 261 height 87
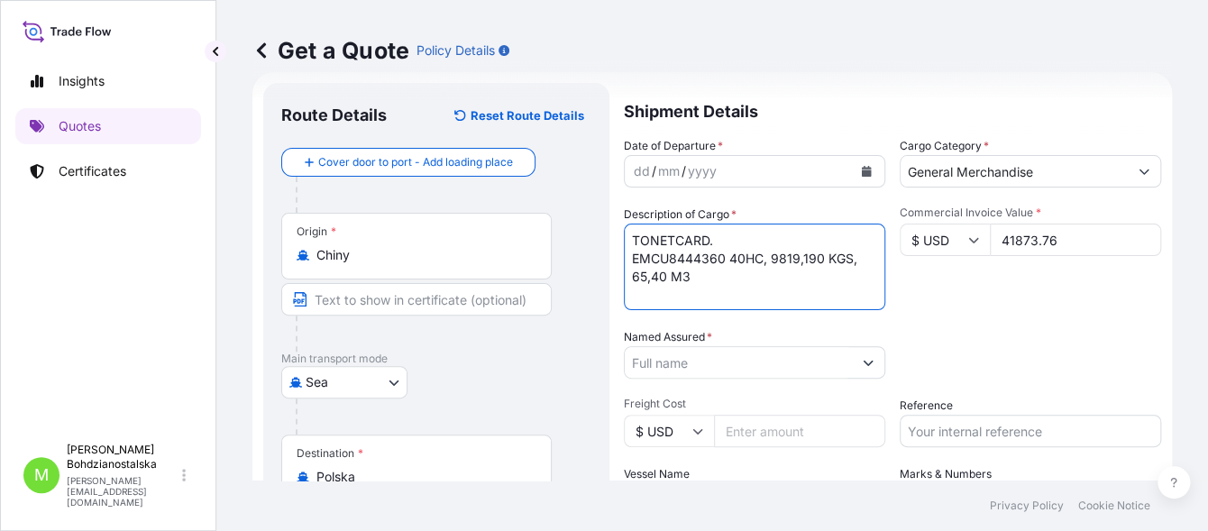
type textarea "TONETCARD. EMCU8444360 40HC, 9819,190 KGS, 65,40 M3"
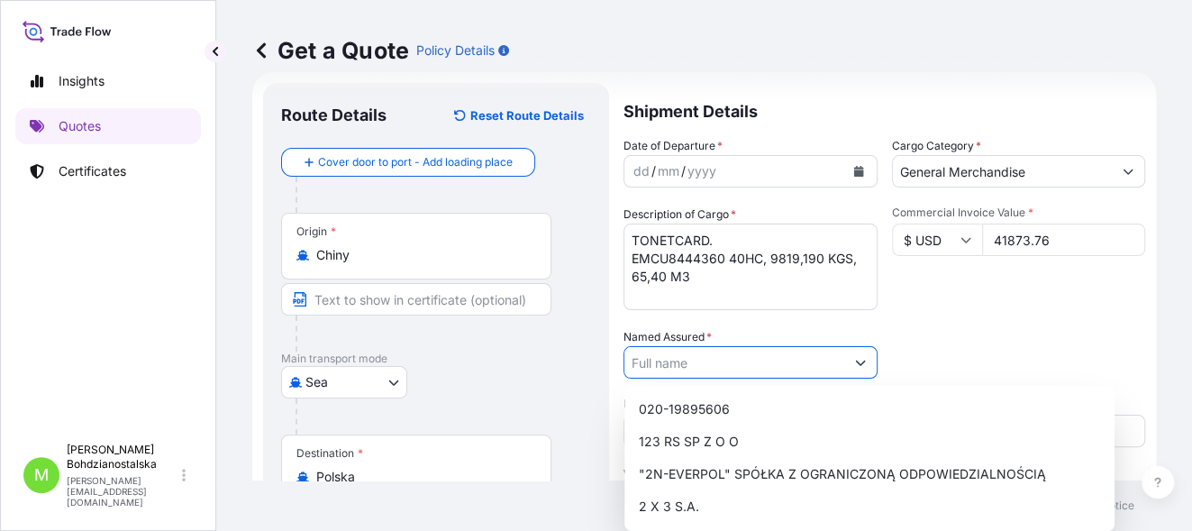
click at [649, 374] on input "Named Assured *" at bounding box center [735, 362] width 220 height 32
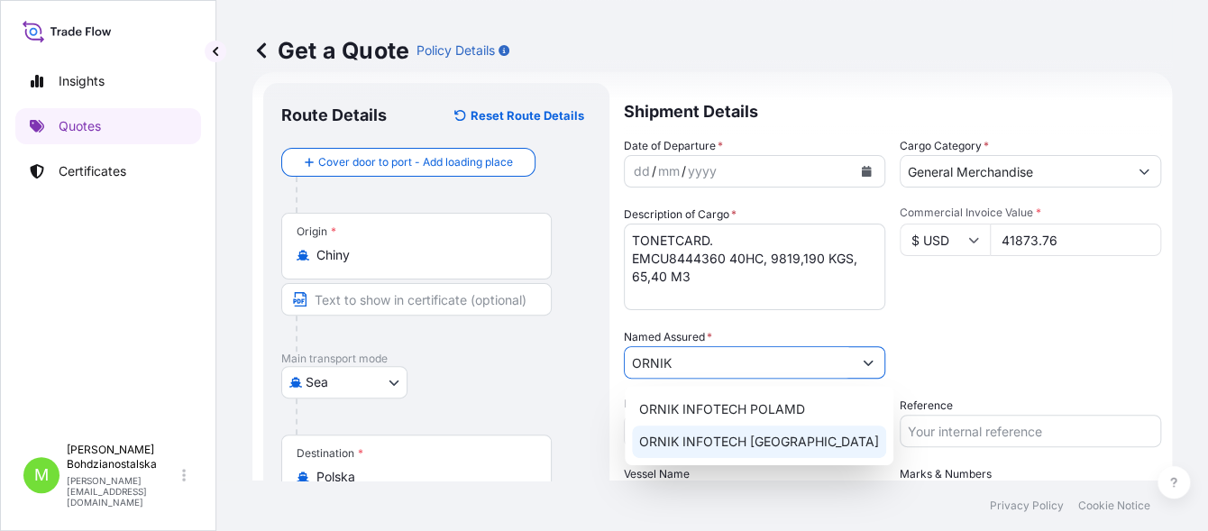
click at [742, 449] on span "ORNIK INFOTECH [GEOGRAPHIC_DATA]" at bounding box center [759, 442] width 240 height 18
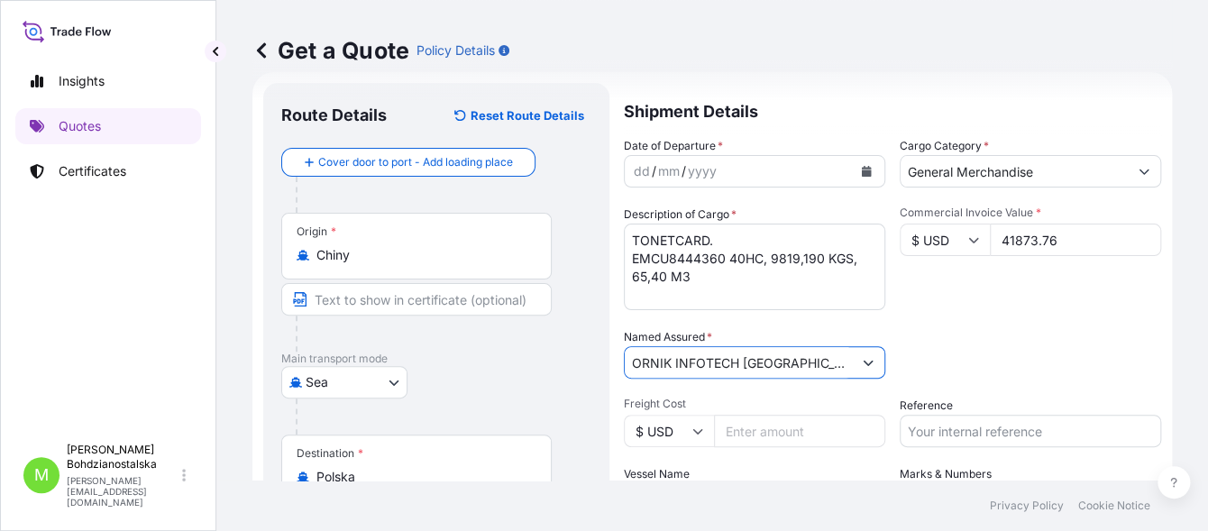
type input "ORNIK INFOTECH [GEOGRAPHIC_DATA]"
click at [962, 439] on input "Reference" at bounding box center [1029, 431] width 261 height 32
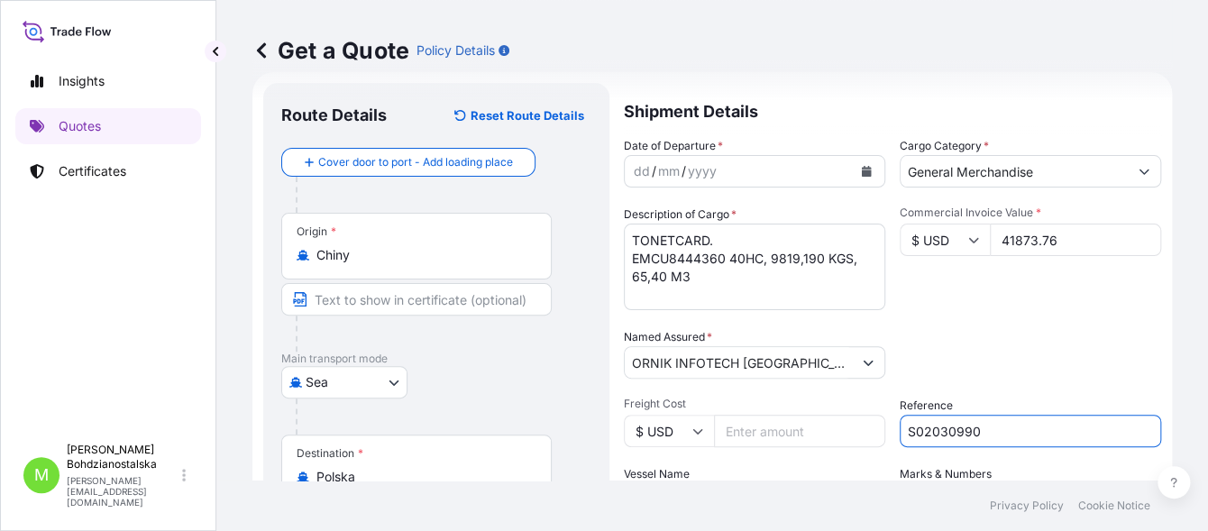
type input "S02030990"
click at [959, 318] on div "Date of Departure * dd / mm / yyyy Cargo Category * General Merchandise Descrip…" at bounding box center [892, 326] width 537 height 379
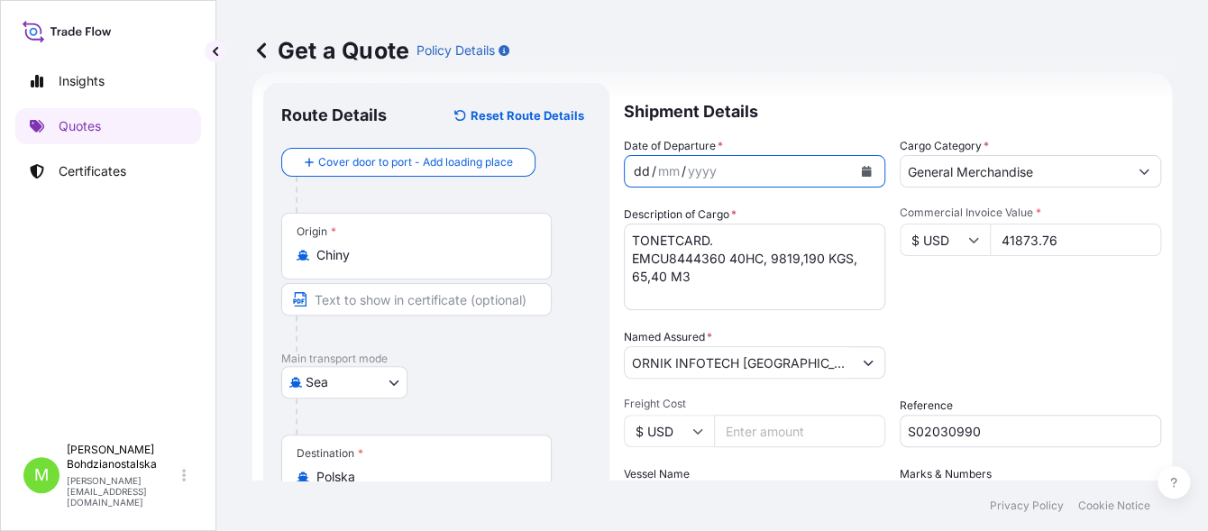
click at [645, 168] on div "dd" at bounding box center [642, 171] width 20 height 22
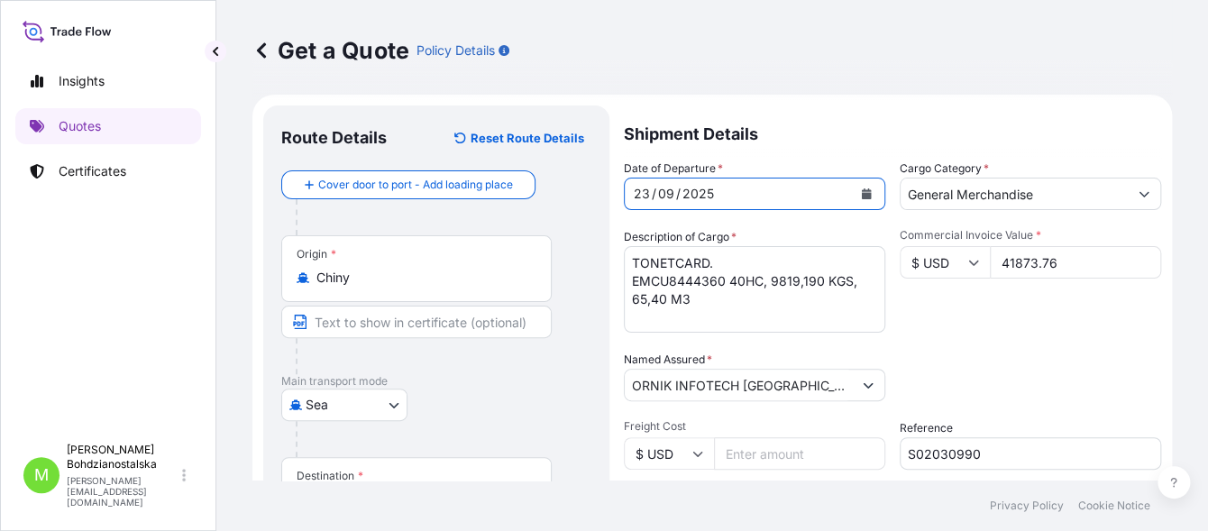
scroll to position [0, 0]
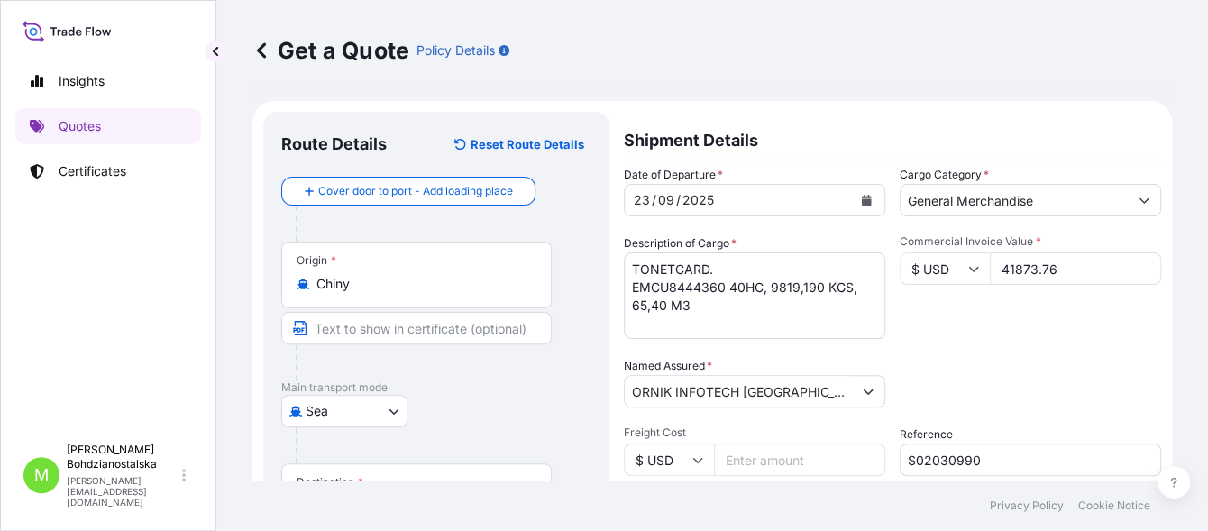
click at [594, 395] on div "Route Details Reset Route Details Cover door to port - Add loading place Place …" at bounding box center [436, 395] width 346 height 567
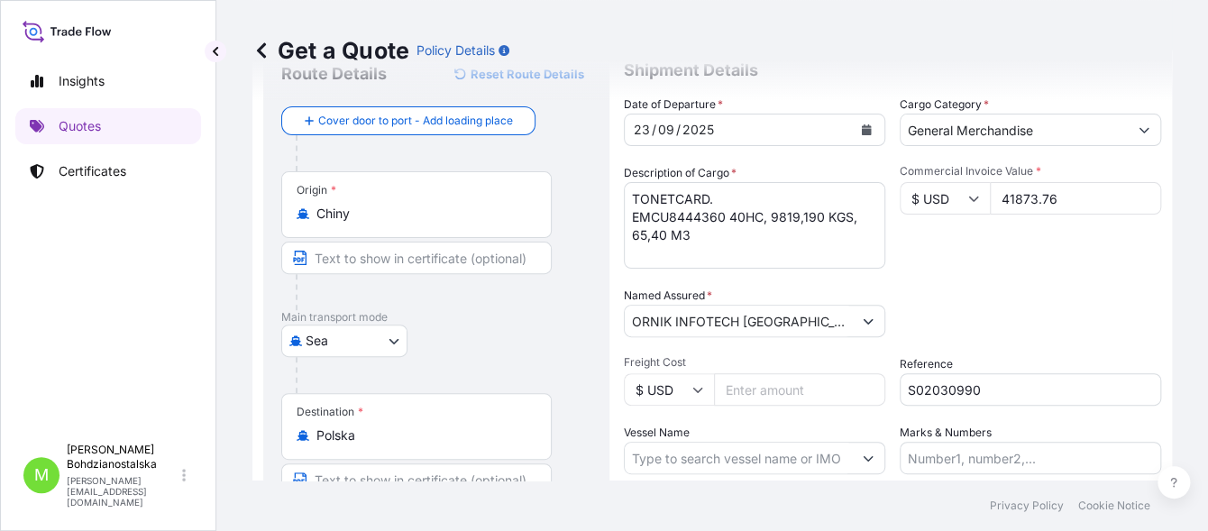
scroll to position [100, 0]
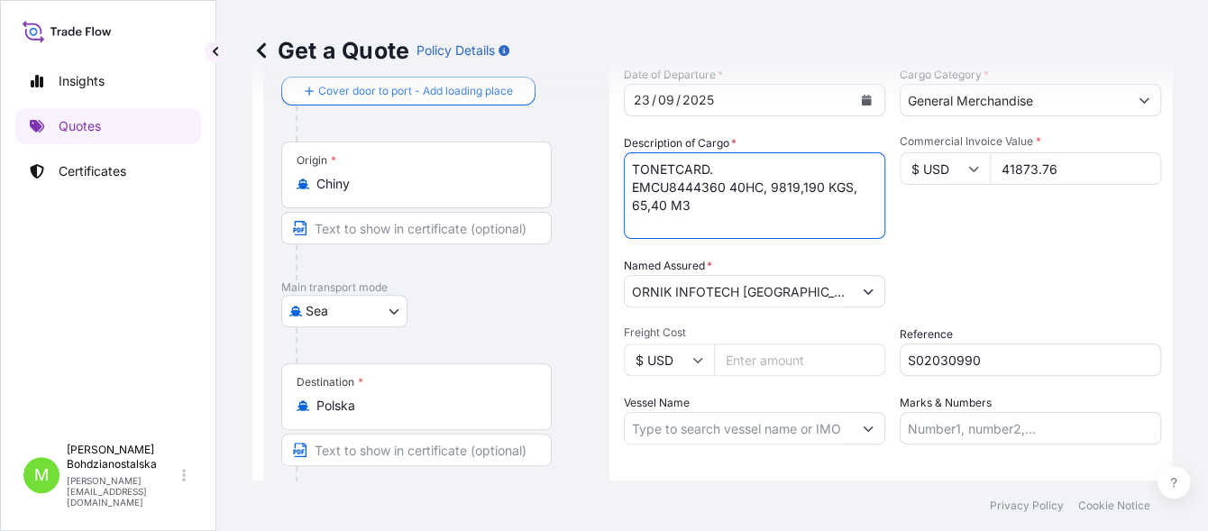
click at [663, 169] on textarea "TONETCARD. EMCU8444360 40HC, 9819,190 KGS, 65,40 M3" at bounding box center [754, 195] width 261 height 87
drag, startPoint x: 684, startPoint y: 165, endPoint x: 699, endPoint y: 162, distance: 15.6
click at [689, 165] on textarea "TONER TCARD. EMCU8444360 40HC, 9819,190 KGS, 65,40 M3" at bounding box center [754, 195] width 261 height 87
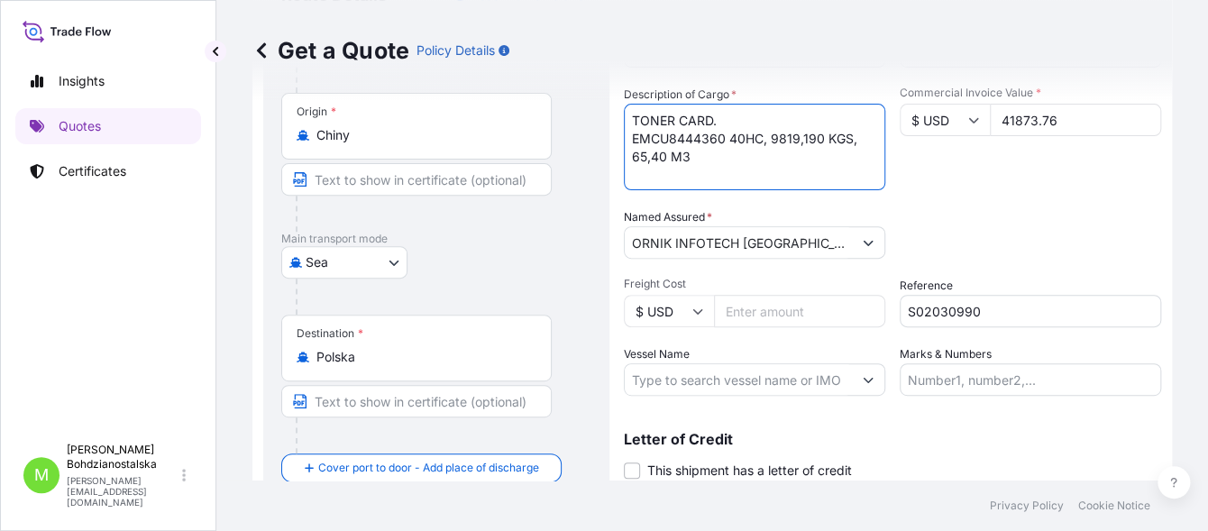
scroll to position [209, 0]
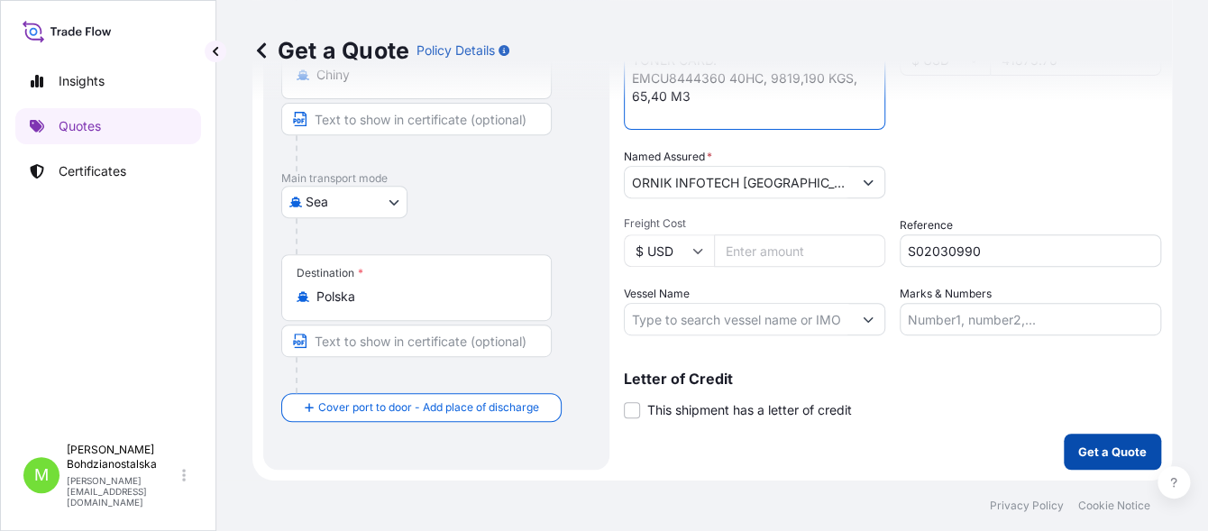
type textarea "TONER CARD. EMCU8444360 40HC, 9819,190 KGS, 65,40 M3"
click at [1113, 451] on p "Get a Quote" at bounding box center [1112, 452] width 68 height 18
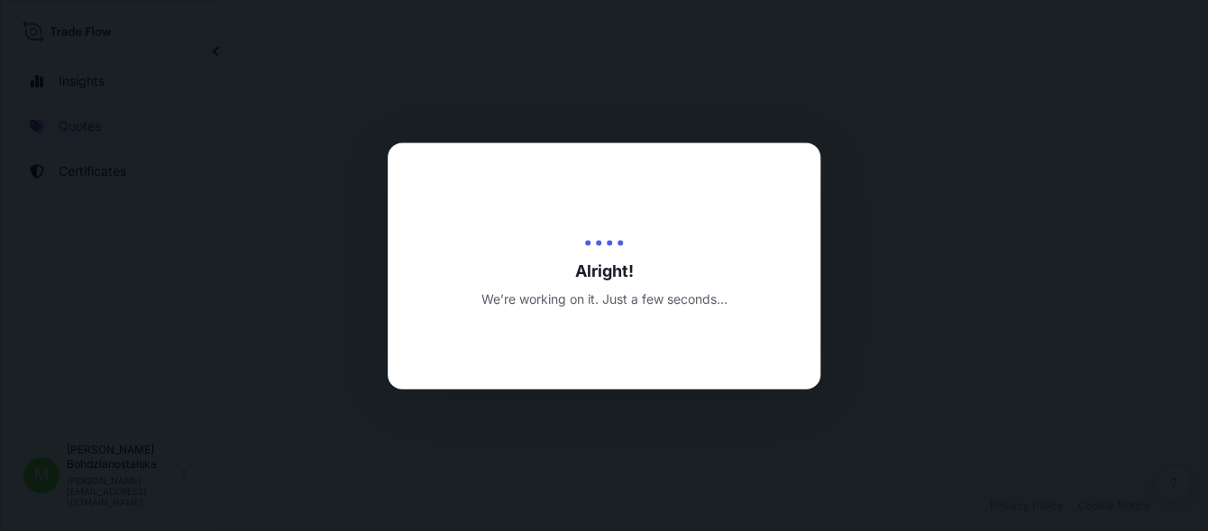
select select "Sea"
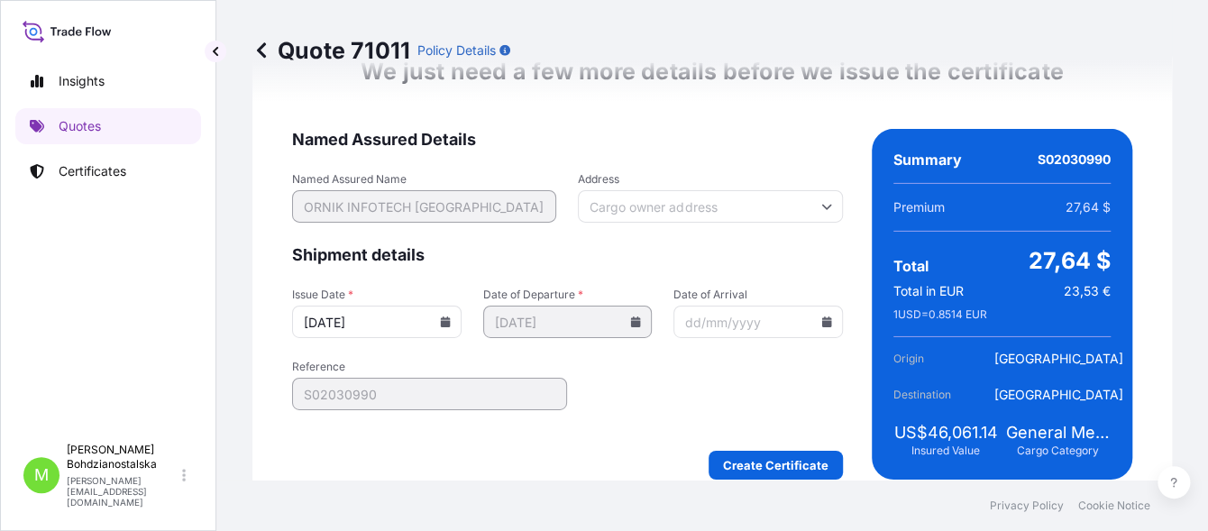
scroll to position [2219, 0]
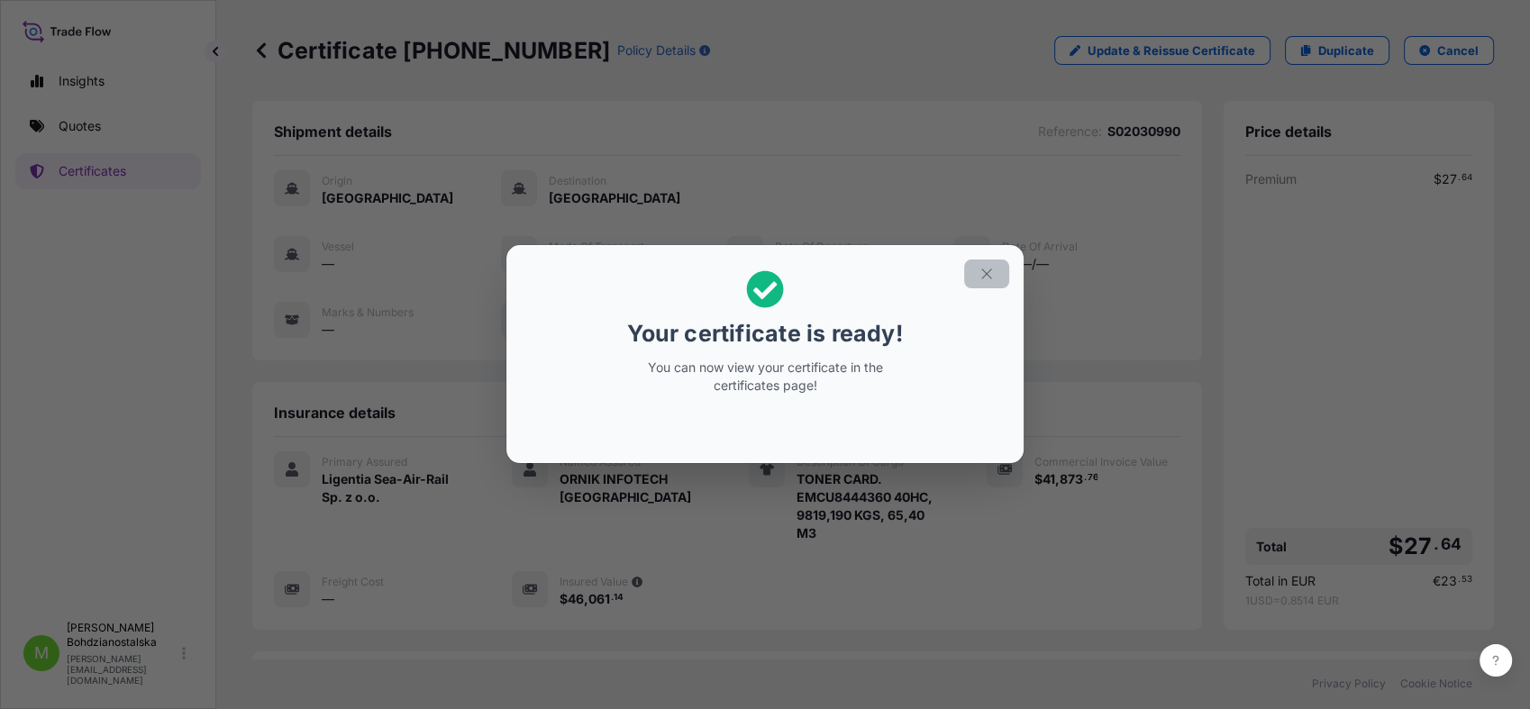
click at [998, 269] on button "button" at bounding box center [986, 274] width 45 height 29
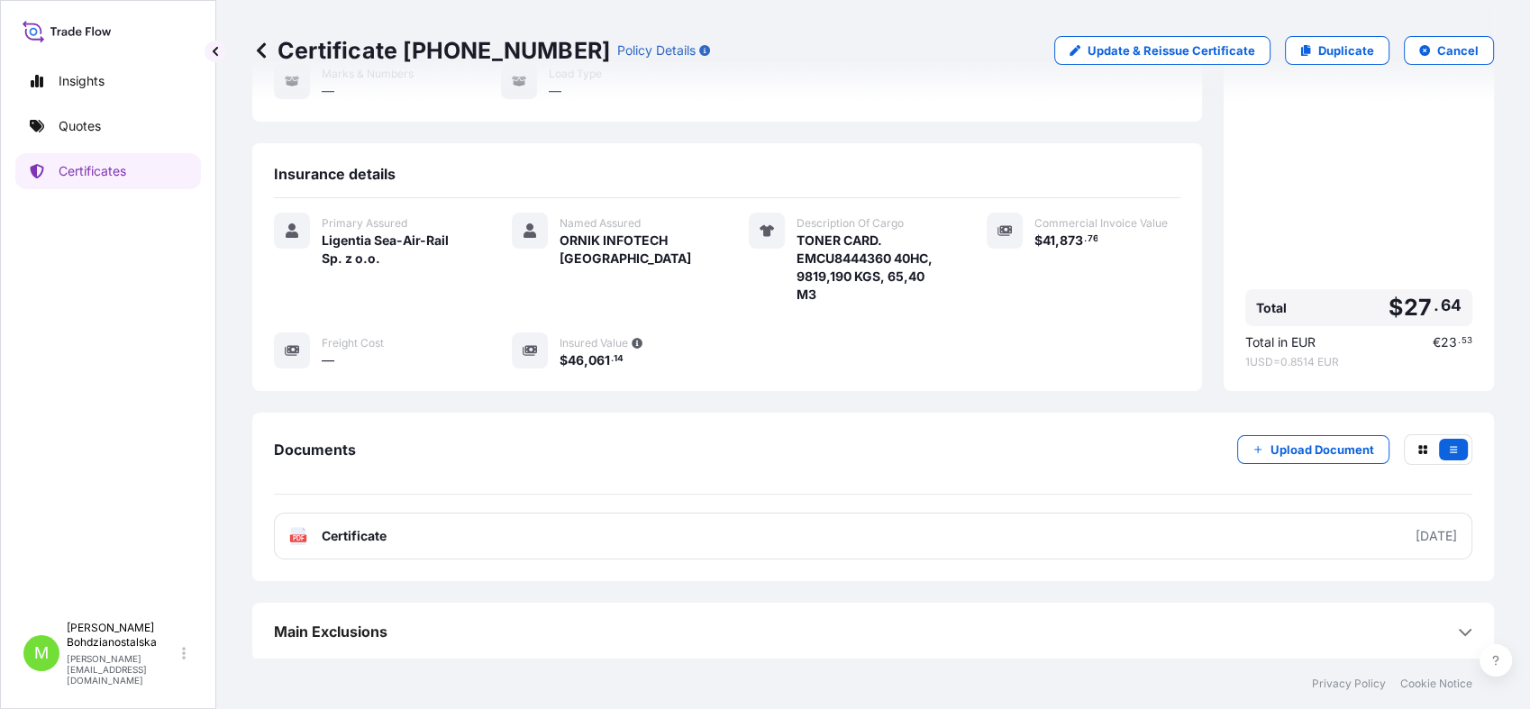
scroll to position [240, 0]
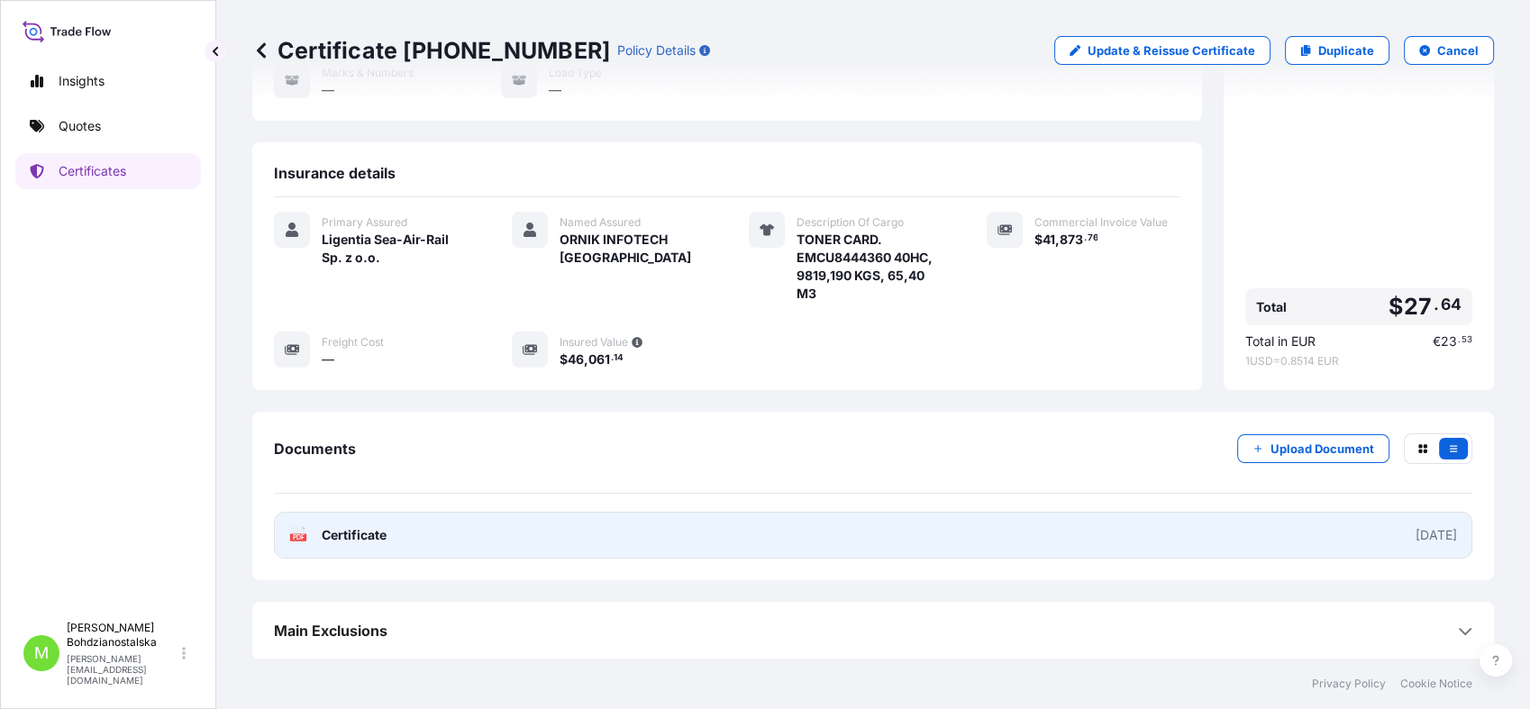
click at [507, 530] on link "PDF Certificate [DATE]" at bounding box center [873, 535] width 1199 height 47
click at [405, 530] on link "PDF Certificate [DATE]" at bounding box center [873, 535] width 1199 height 47
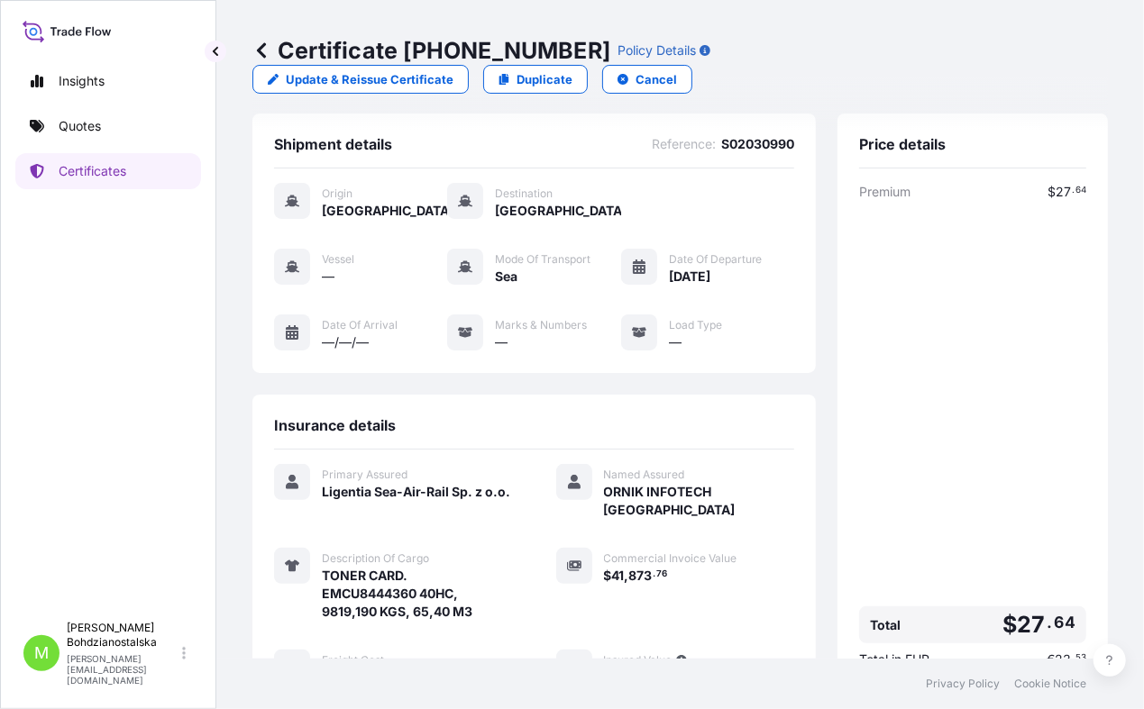
scroll to position [0, 0]
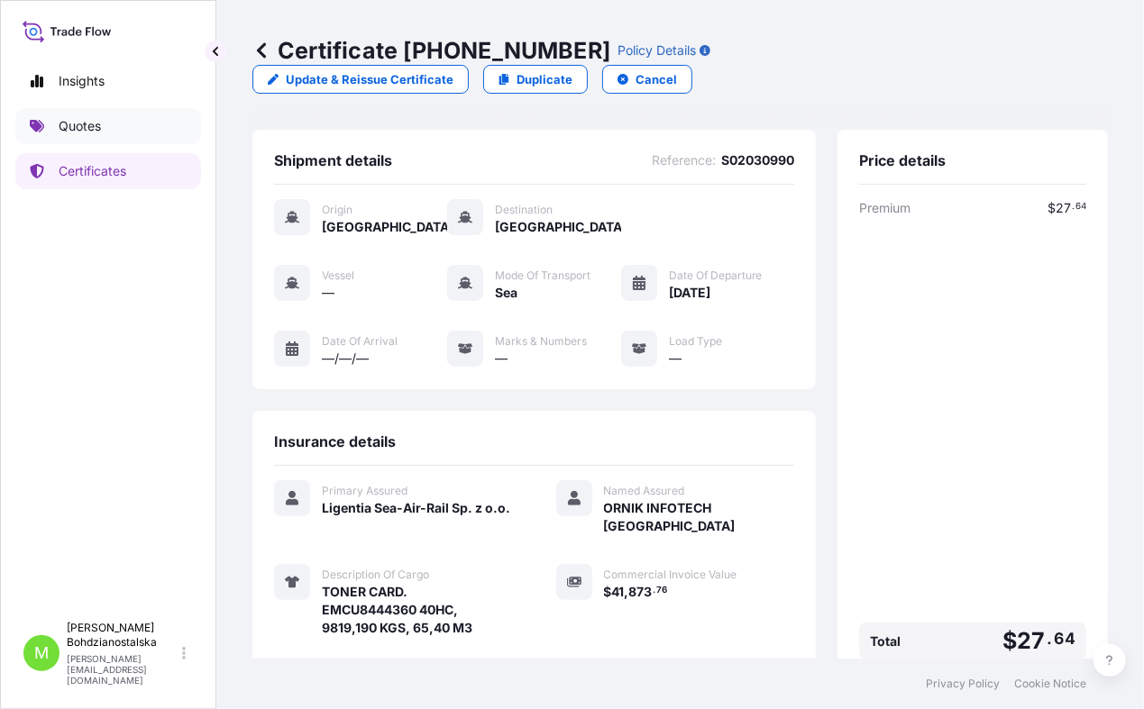
click at [86, 120] on p "Quotes" at bounding box center [80, 126] width 42 height 18
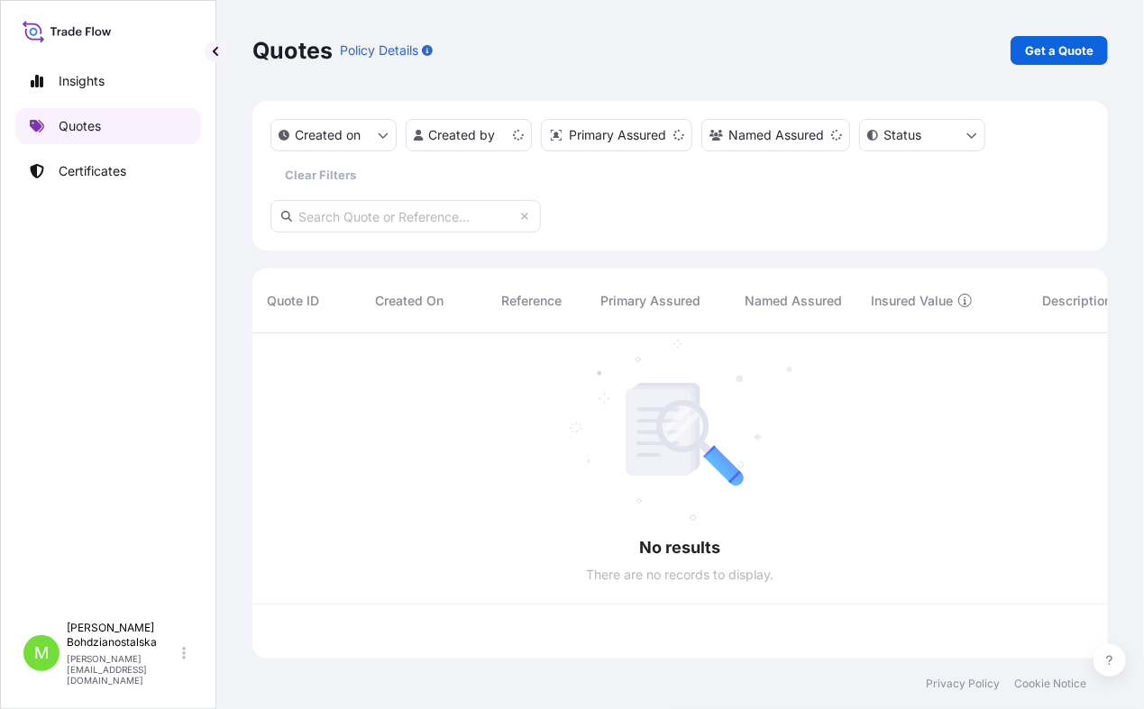
scroll to position [320, 840]
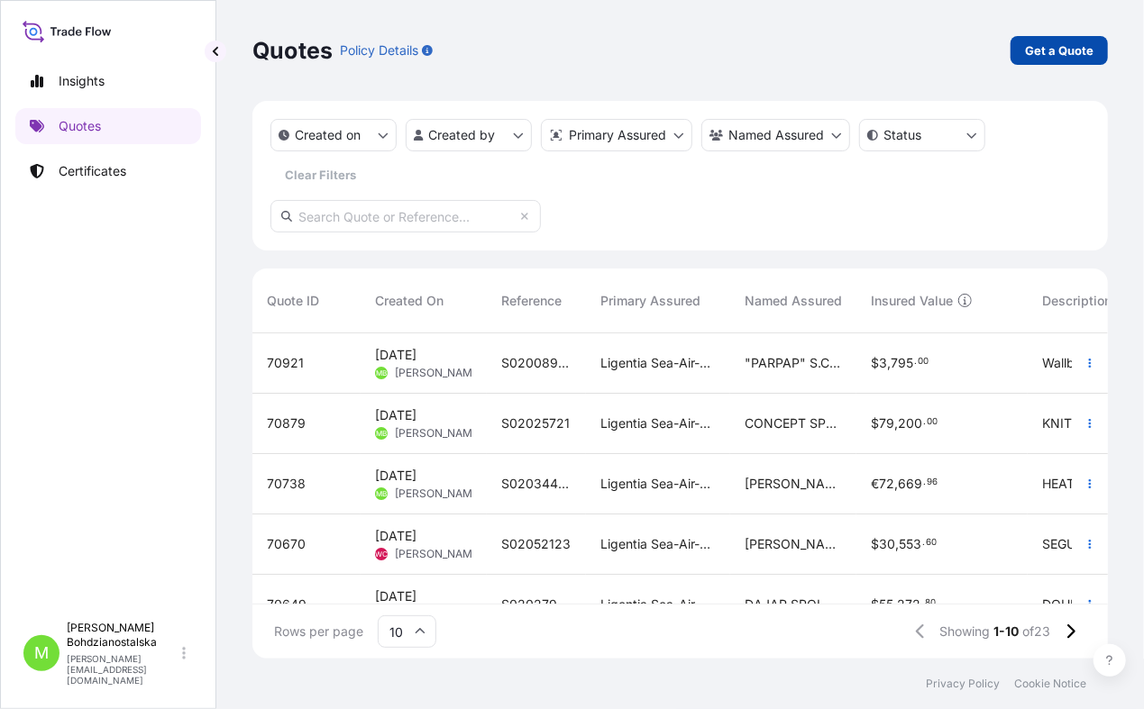
click at [1043, 58] on p "Get a Quote" at bounding box center [1059, 50] width 68 height 18
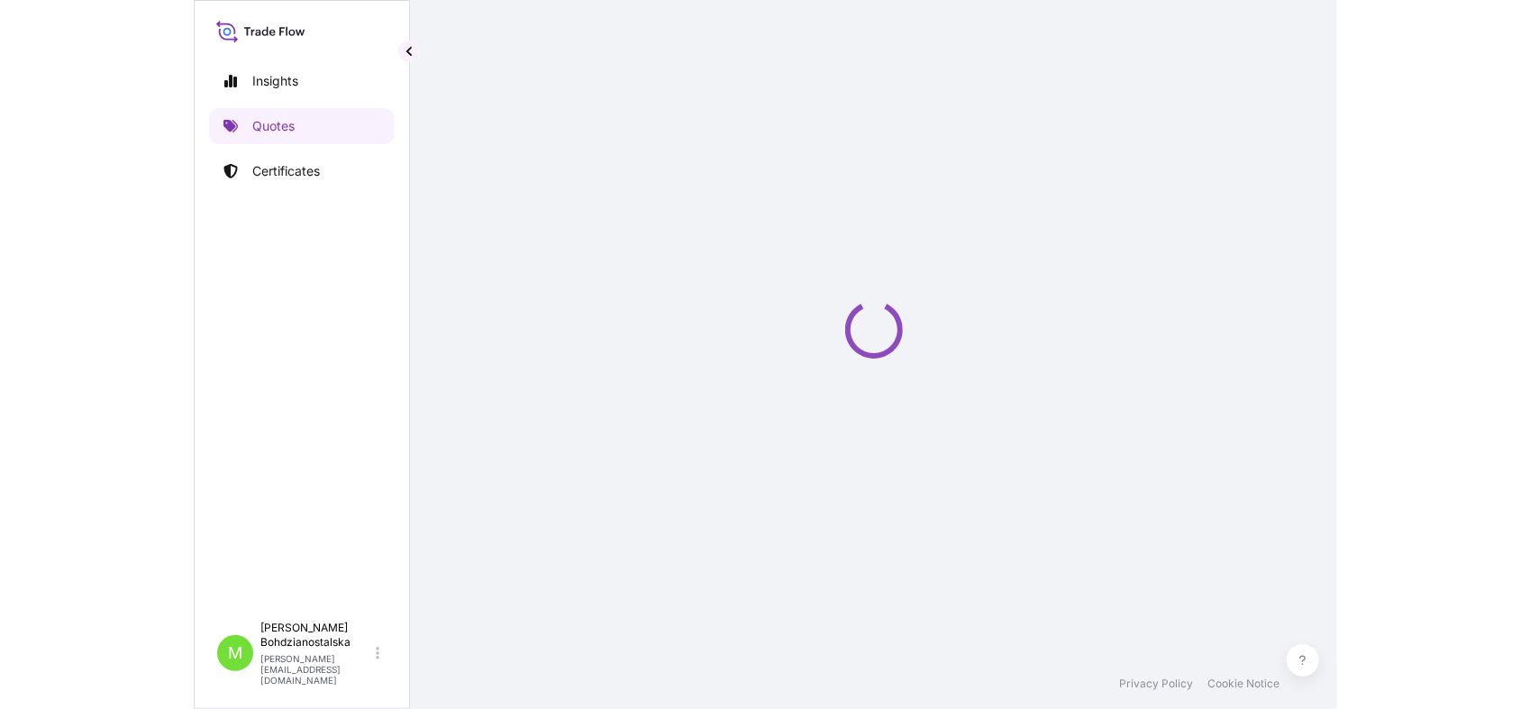
scroll to position [29, 0]
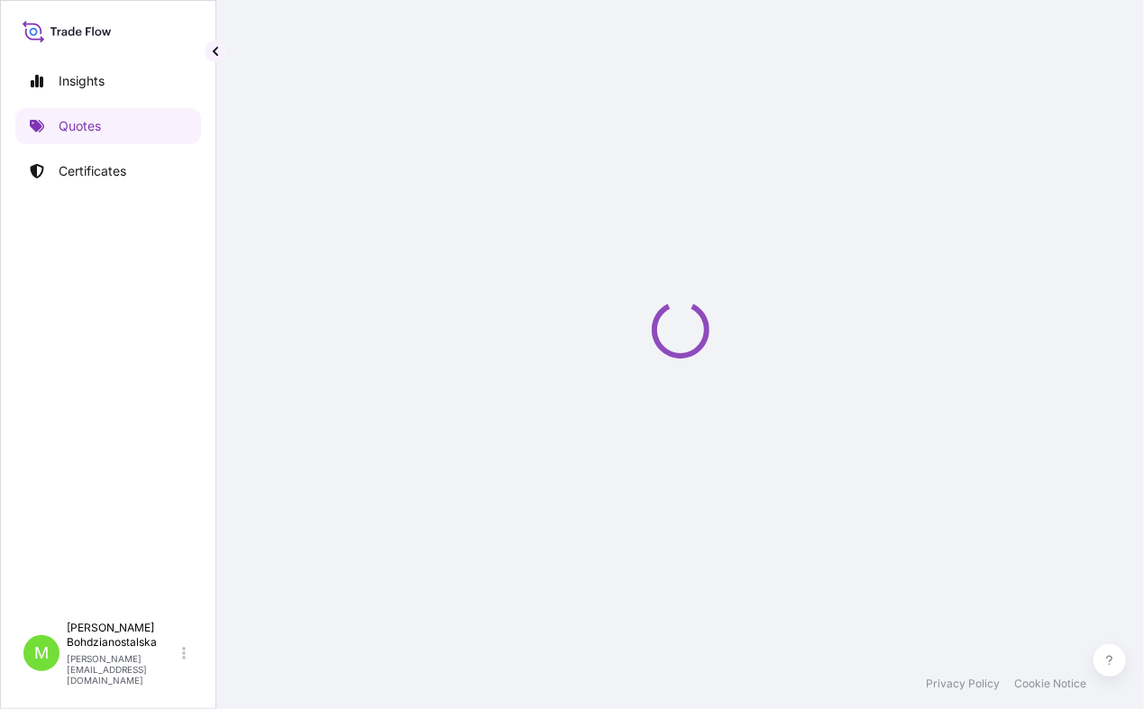
select select "Sea"
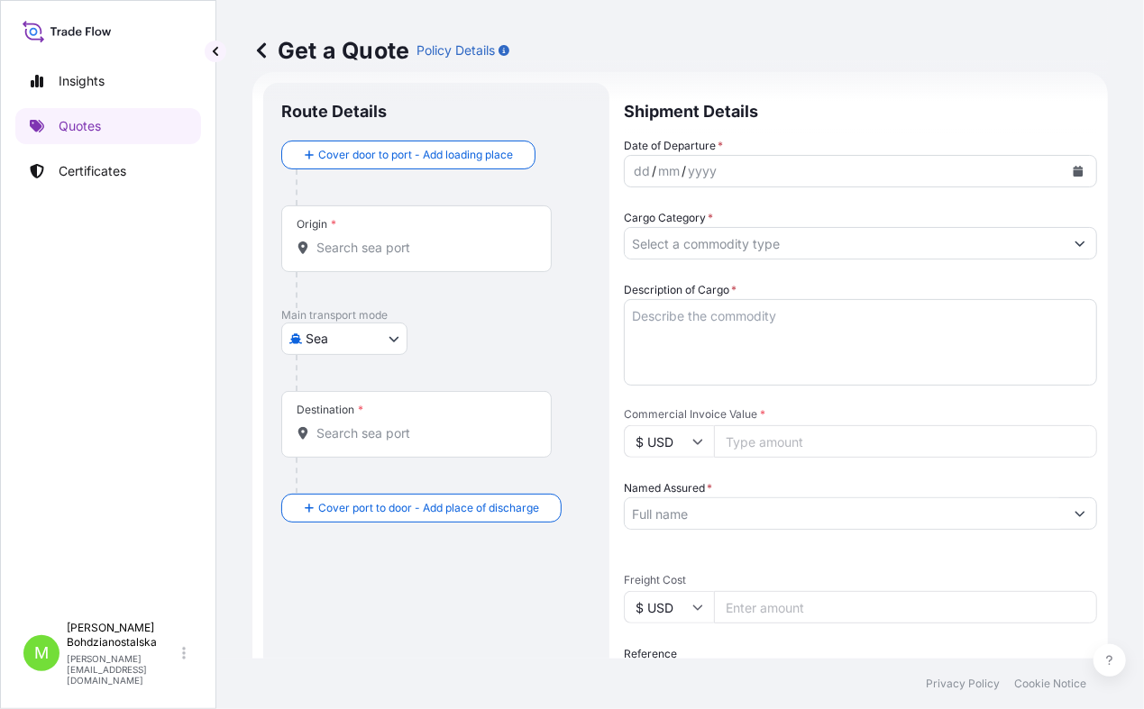
click at [344, 254] on input "Origin *" at bounding box center [422, 248] width 213 height 18
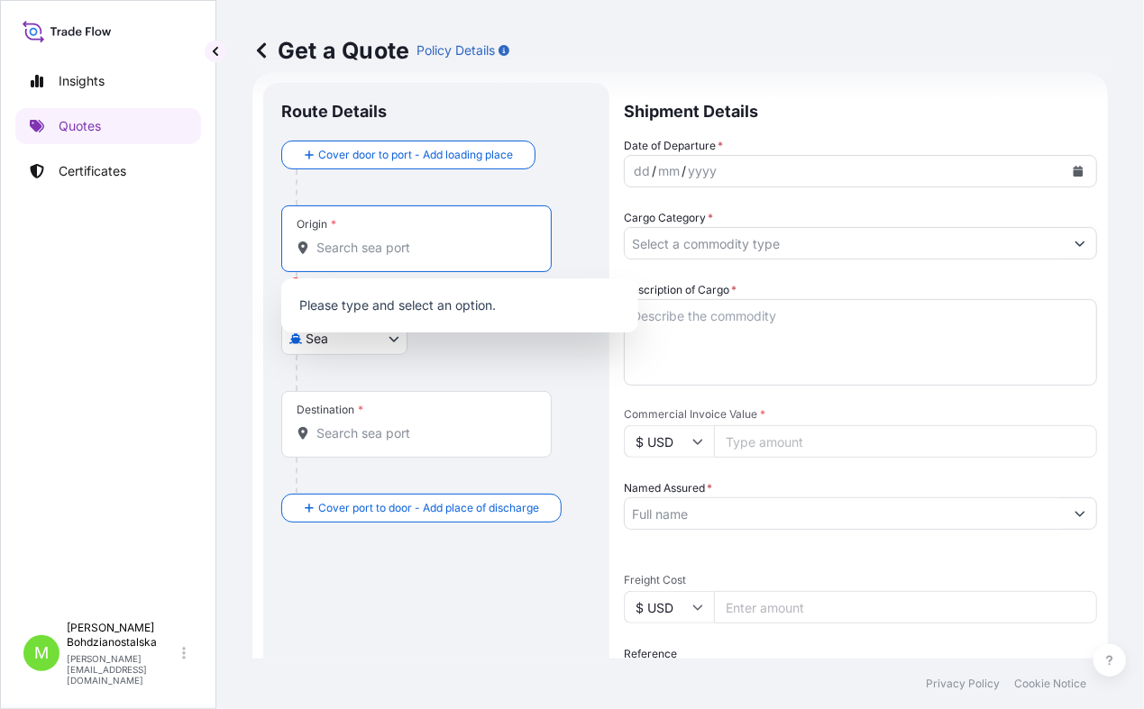
click at [339, 254] on input "Origin * Please select an origin" at bounding box center [422, 248] width 213 height 18
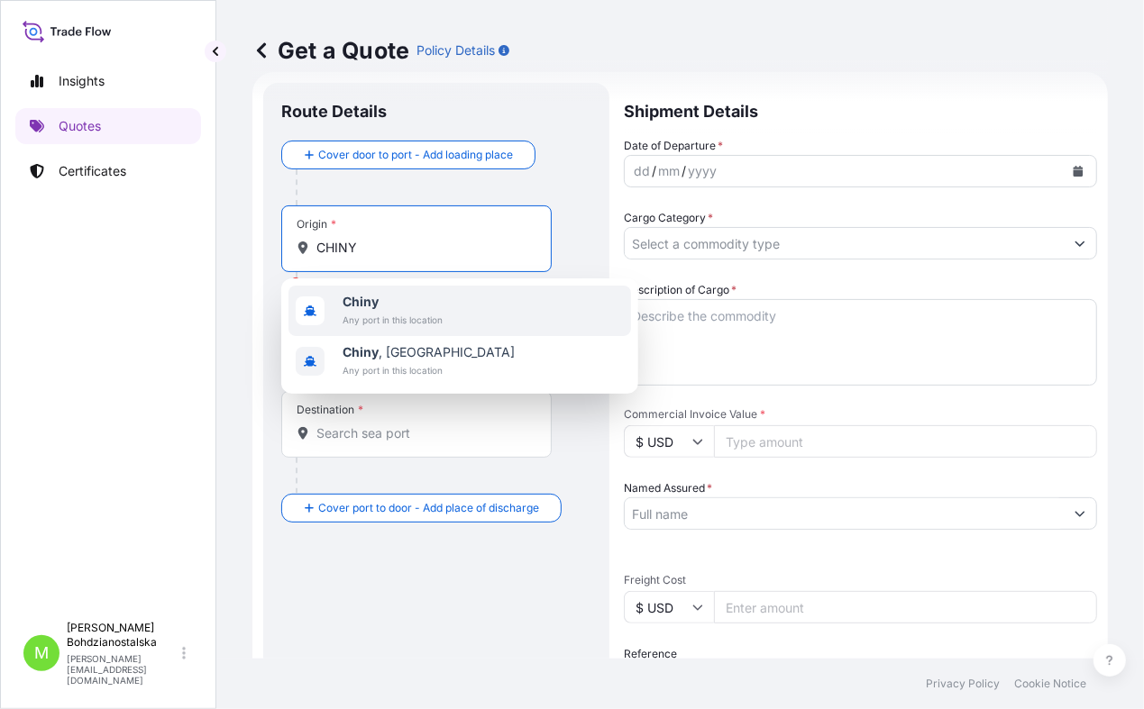
click at [388, 298] on span "Chiny" at bounding box center [392, 302] width 100 height 18
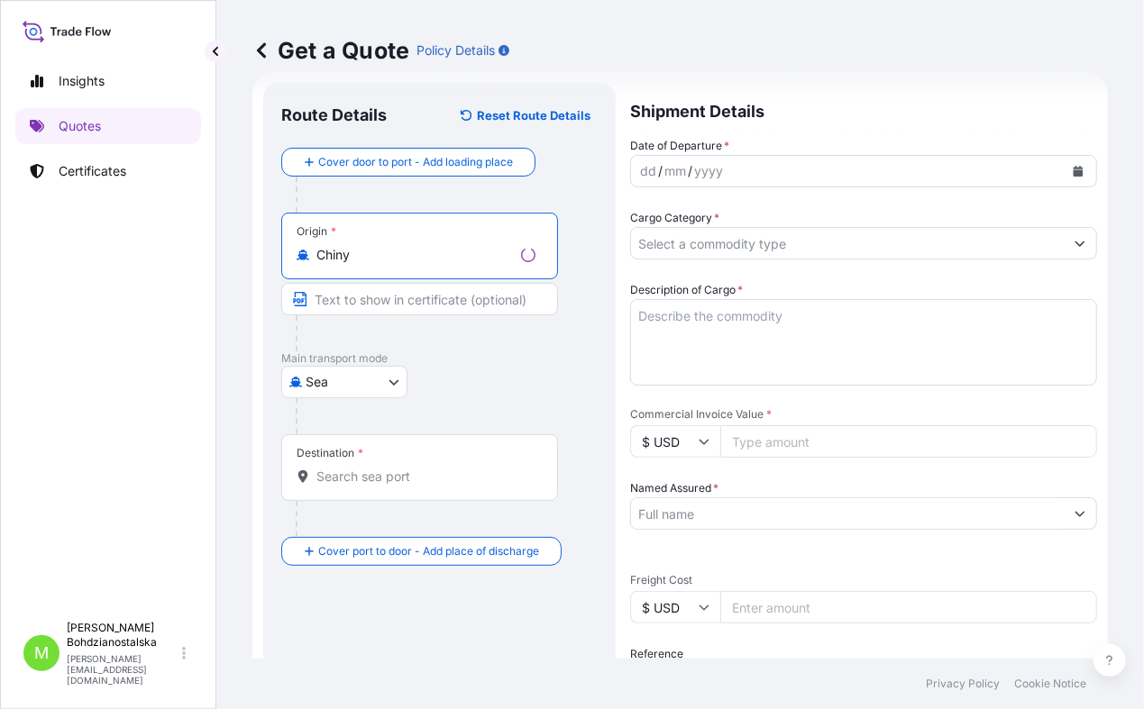
type input "Chiny"
click at [306, 480] on icon at bounding box center [303, 476] width 13 height 13
click at [316, 480] on input "Destination *" at bounding box center [425, 477] width 219 height 18
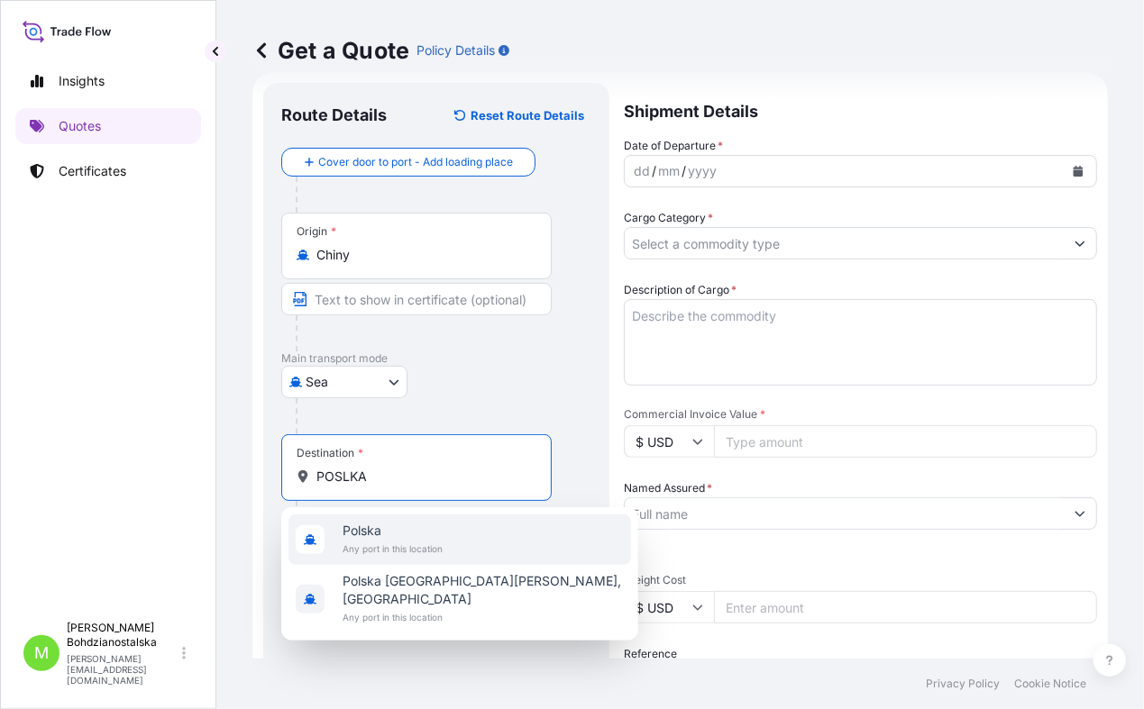
click at [399, 530] on div "Polska Any port in this location" at bounding box center [392, 540] width 100 height 36
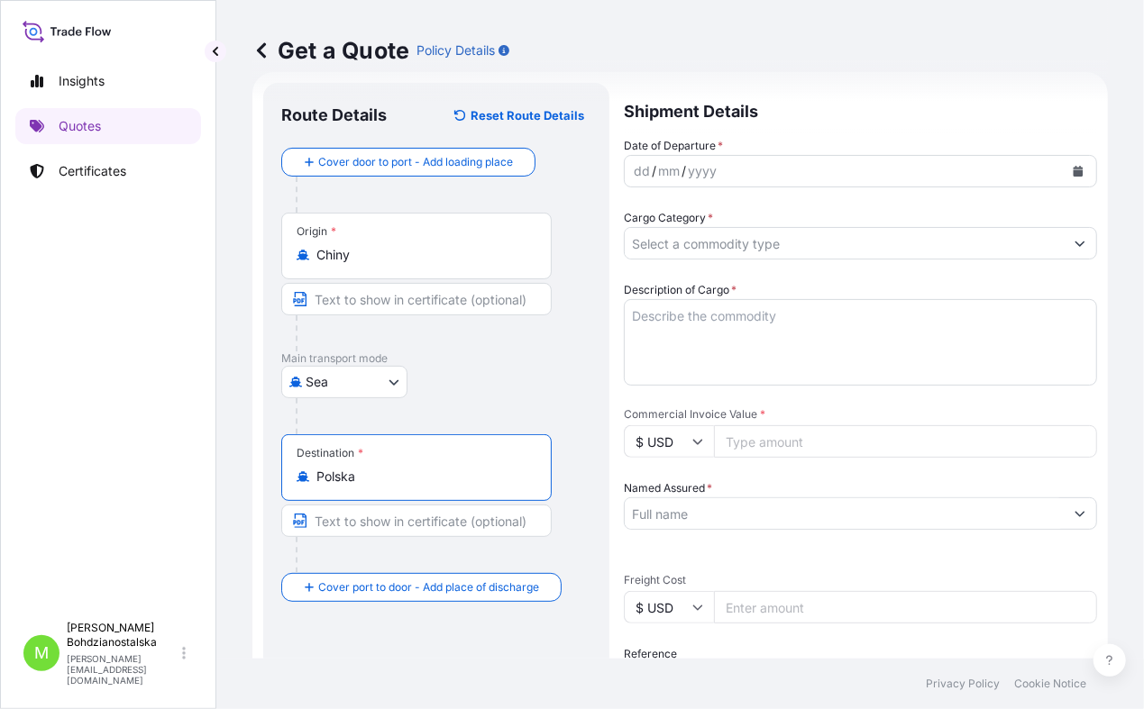
type input "Polska"
click at [631, 171] on div "dd / mm / yyyy" at bounding box center [844, 171] width 439 height 32
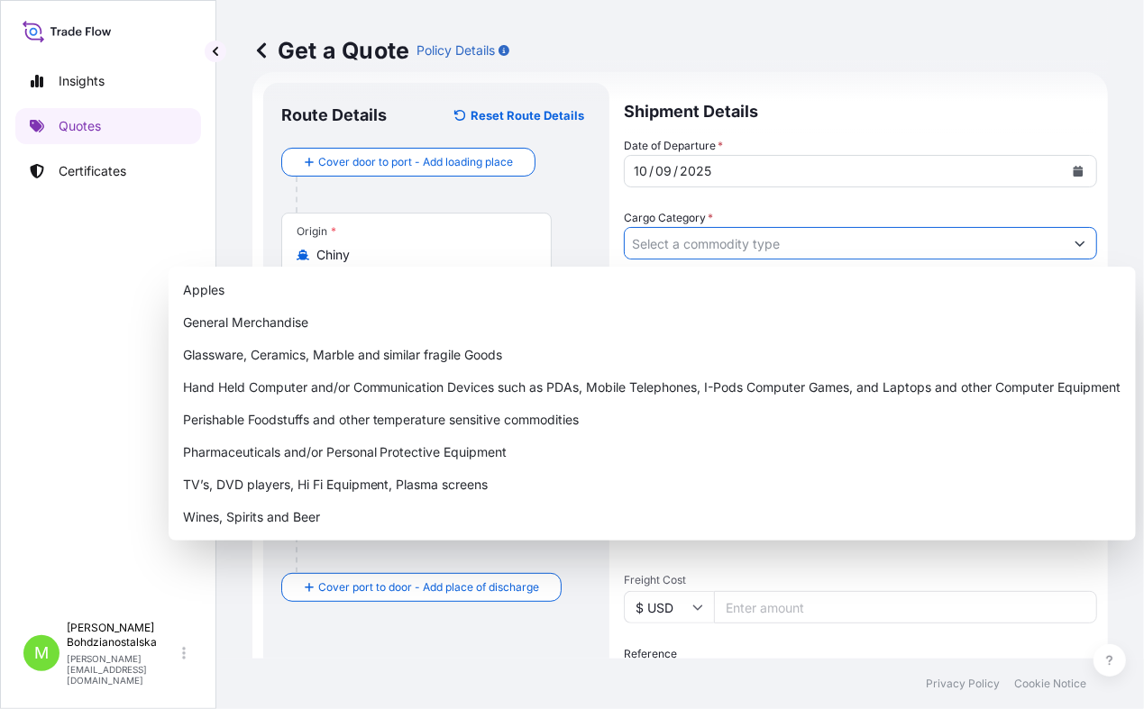
click at [702, 242] on input "Cargo Category *" at bounding box center [844, 243] width 439 height 32
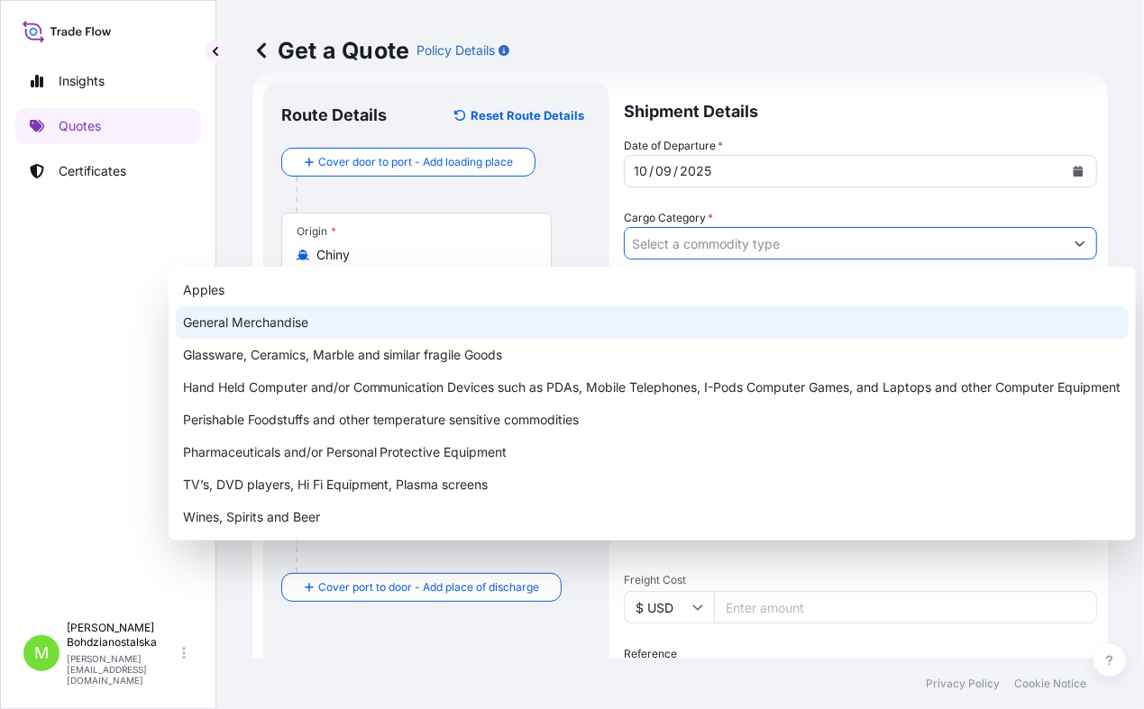
click at [265, 307] on div "General Merchandise" at bounding box center [652, 322] width 953 height 32
type input "General Merchandise"
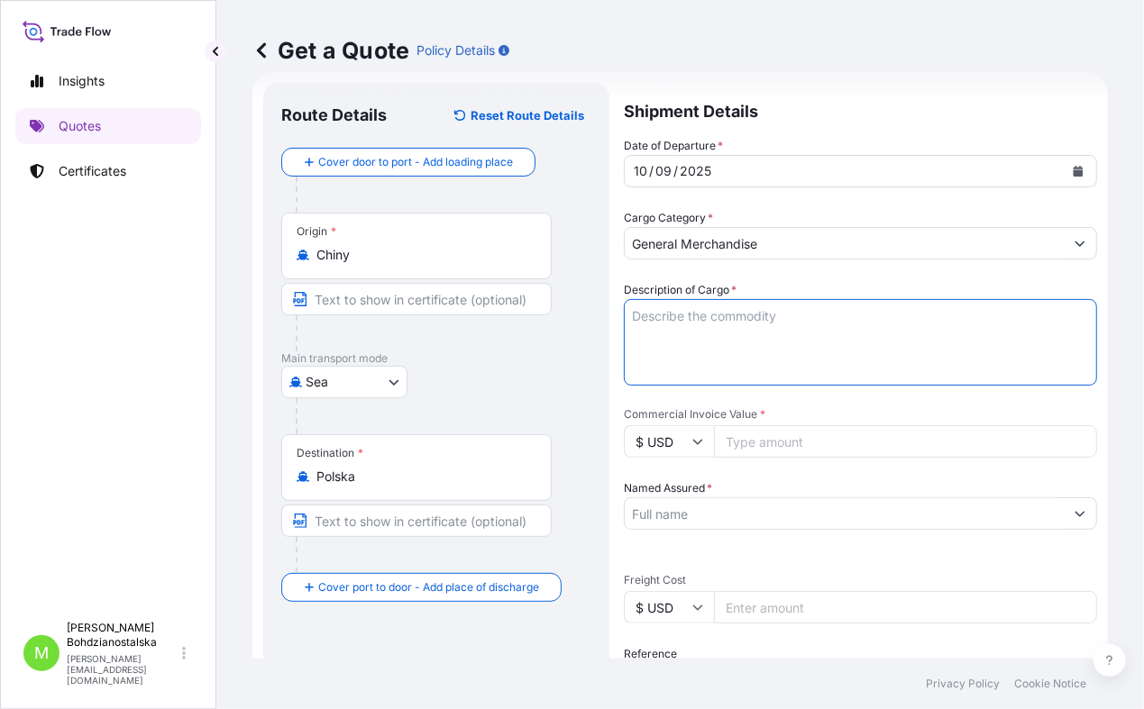
click at [695, 325] on textarea "Description of Cargo *" at bounding box center [860, 342] width 473 height 87
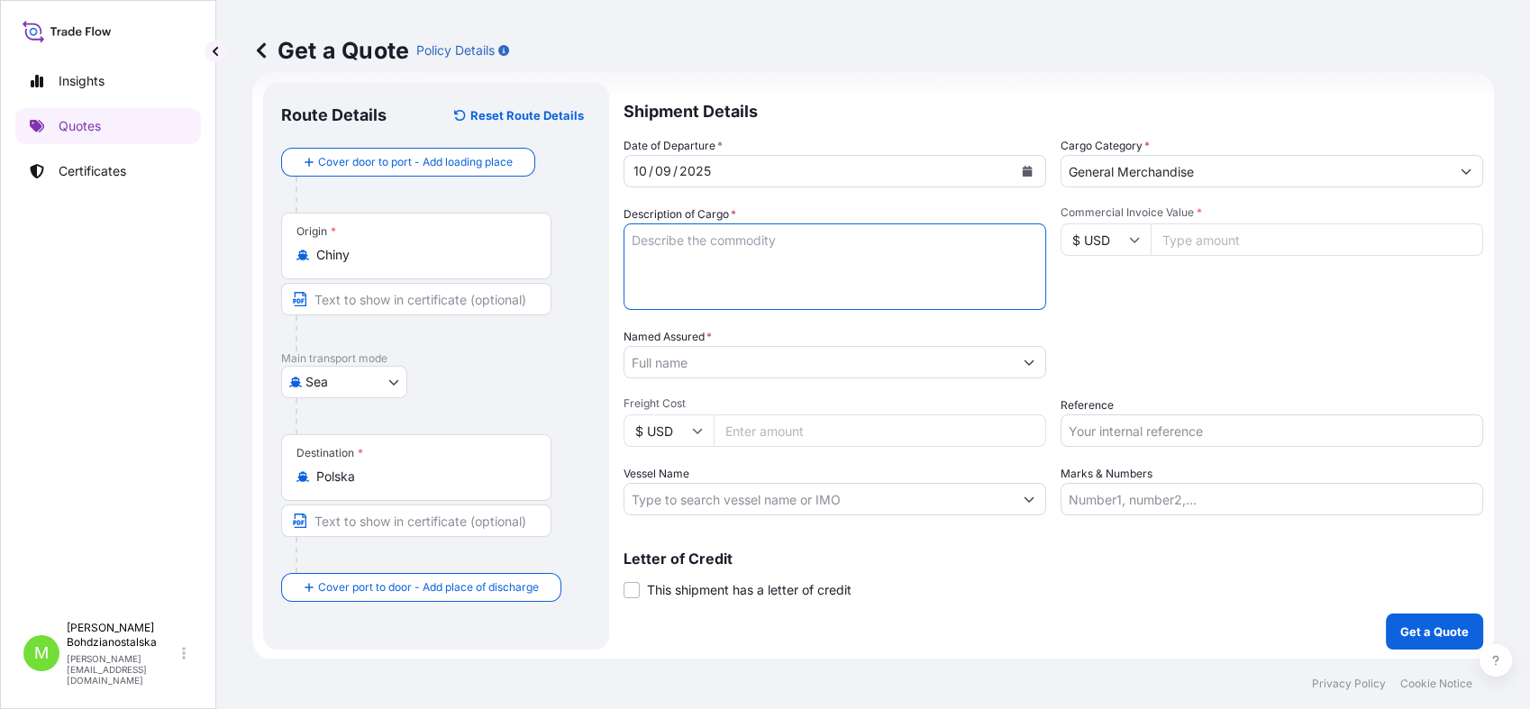
paste textarea "TONER CARTRIDGE"
paste textarea "10 281,850"
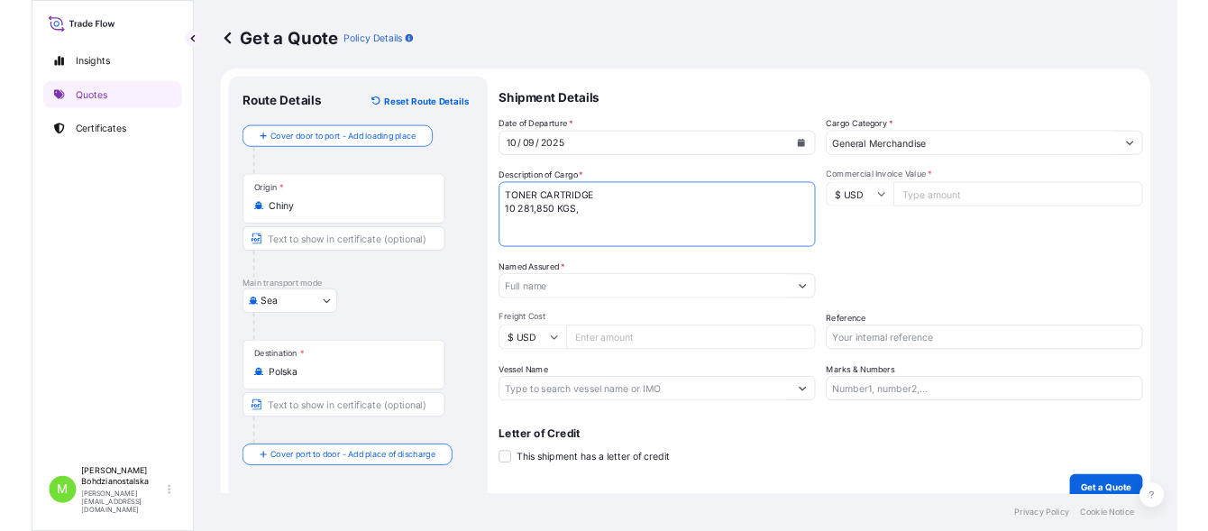
scroll to position [0, 0]
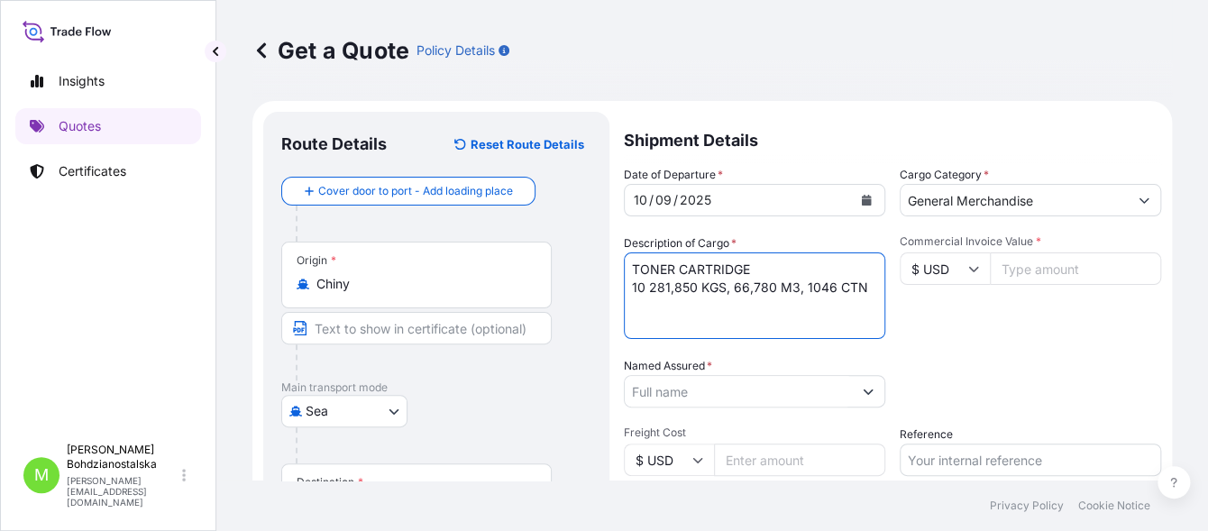
click at [749, 269] on textarea "TONER CARTRIDGE 10 281,850 KGS, 66,780 M3, 1046 CTN" at bounding box center [754, 295] width 261 height 87
paste textarea "TCNU2064720"
click at [633, 307] on textarea "TONER CARTRIDGE TCNU2064720 40HC, 10 281,850 KGS, 66,780 M3, 1046 CTN" at bounding box center [754, 295] width 261 height 87
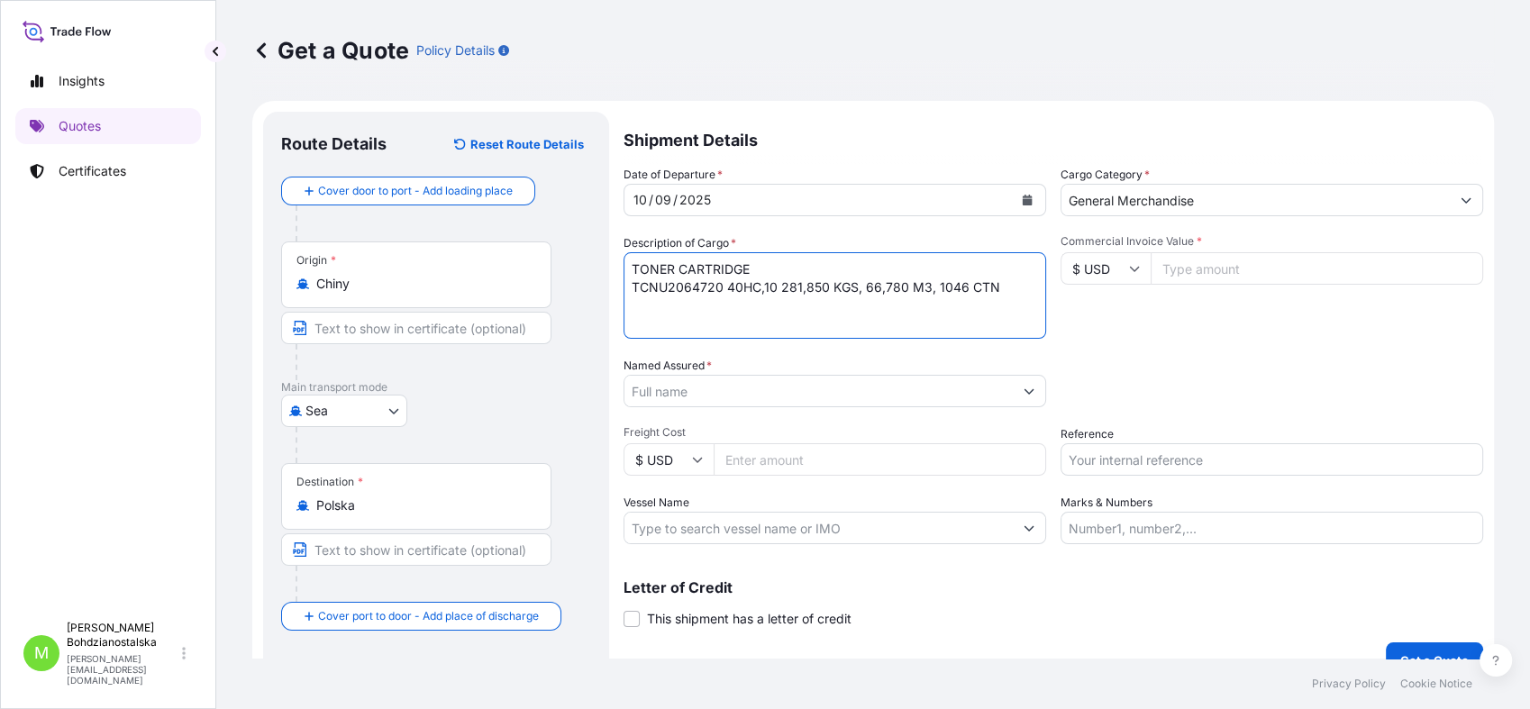
type textarea "TONER CARTRIDGE TCNU2064720 40HC,10 281,850 KGS, 66,780 M3, 1046 CTN"
click at [1207, 258] on input "Commercial Invoice Value *" at bounding box center [1317, 268] width 333 height 32
paste input "40721.95"
type input "40721.95"
click at [698, 389] on input "Named Assured *" at bounding box center [819, 391] width 388 height 32
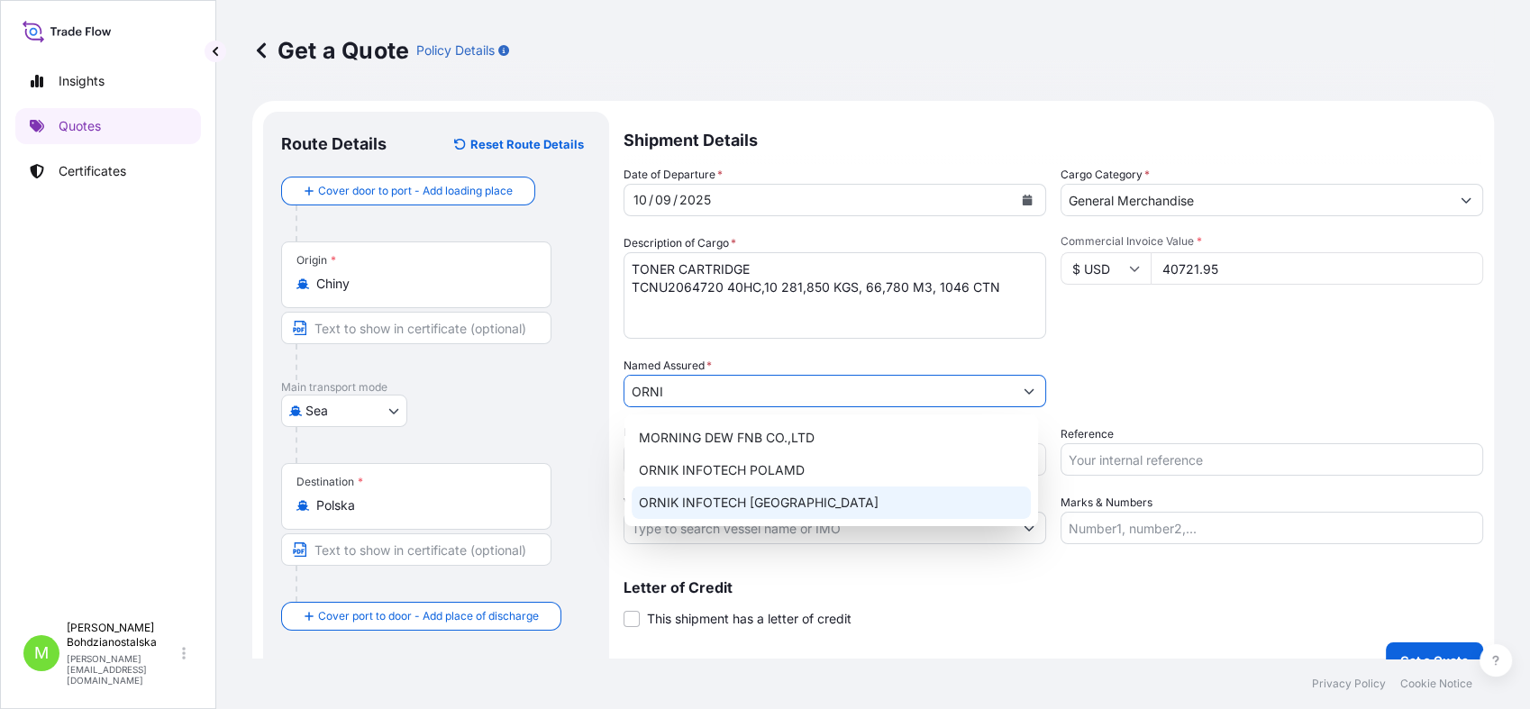
click at [799, 505] on span "ORNIK INFOTECH [GEOGRAPHIC_DATA]" at bounding box center [759, 503] width 240 height 18
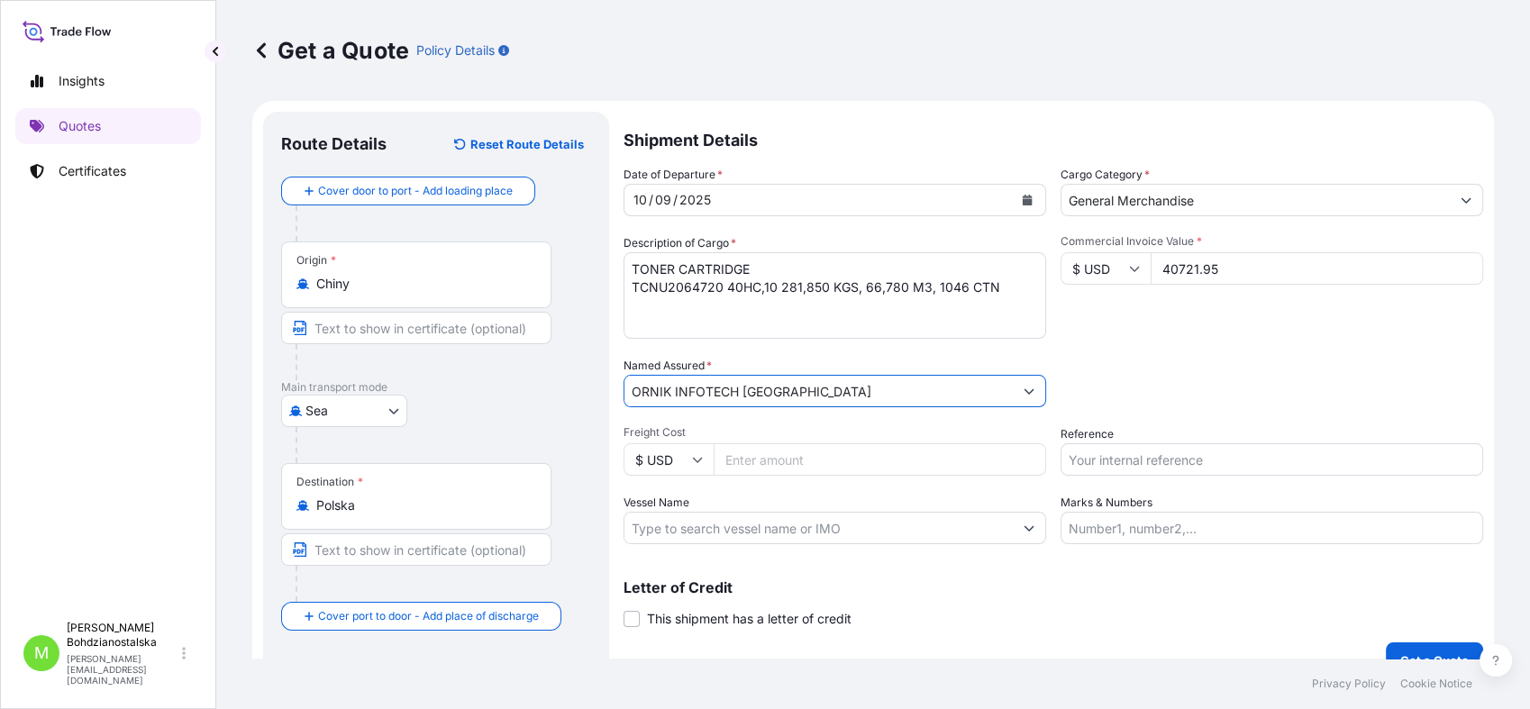
type input "ORNIK INFOTECH [GEOGRAPHIC_DATA]"
click at [1110, 455] on input "Reference" at bounding box center [1272, 459] width 423 height 32
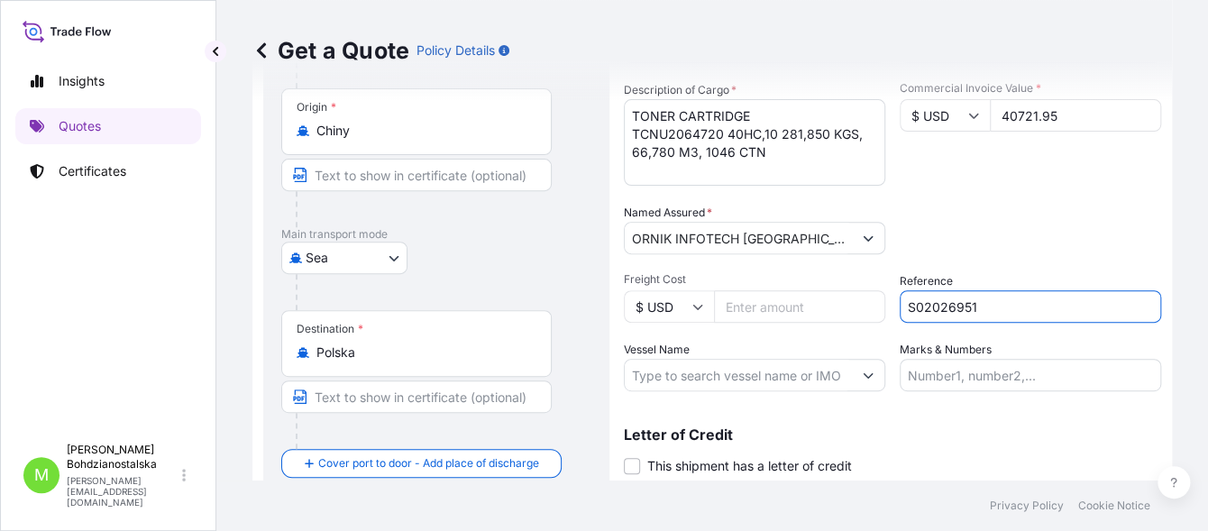
scroll to position [209, 0]
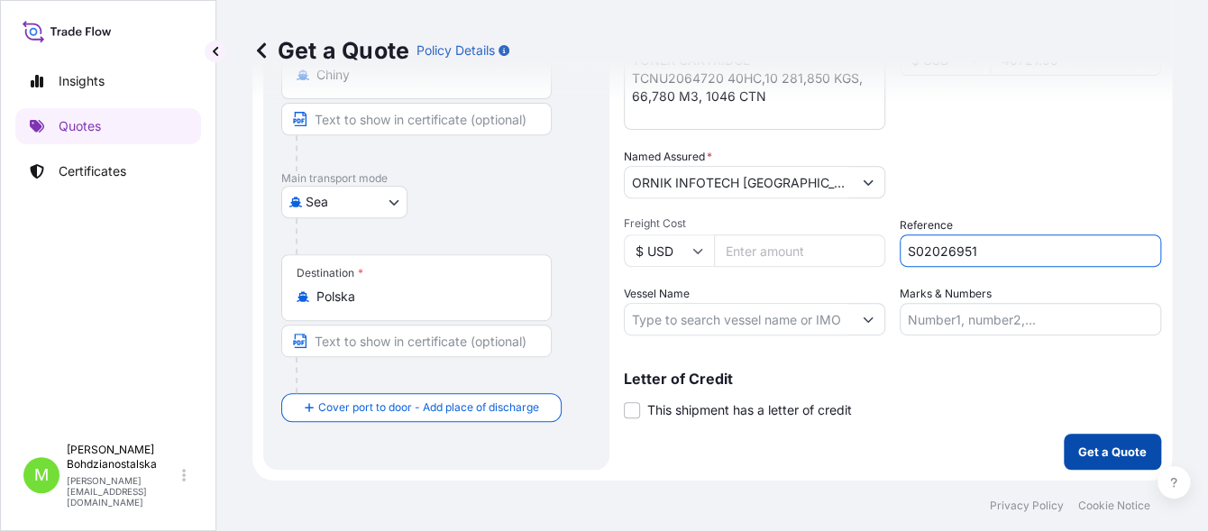
type input "S02026951"
click at [1099, 454] on p "Get a Quote" at bounding box center [1112, 452] width 68 height 18
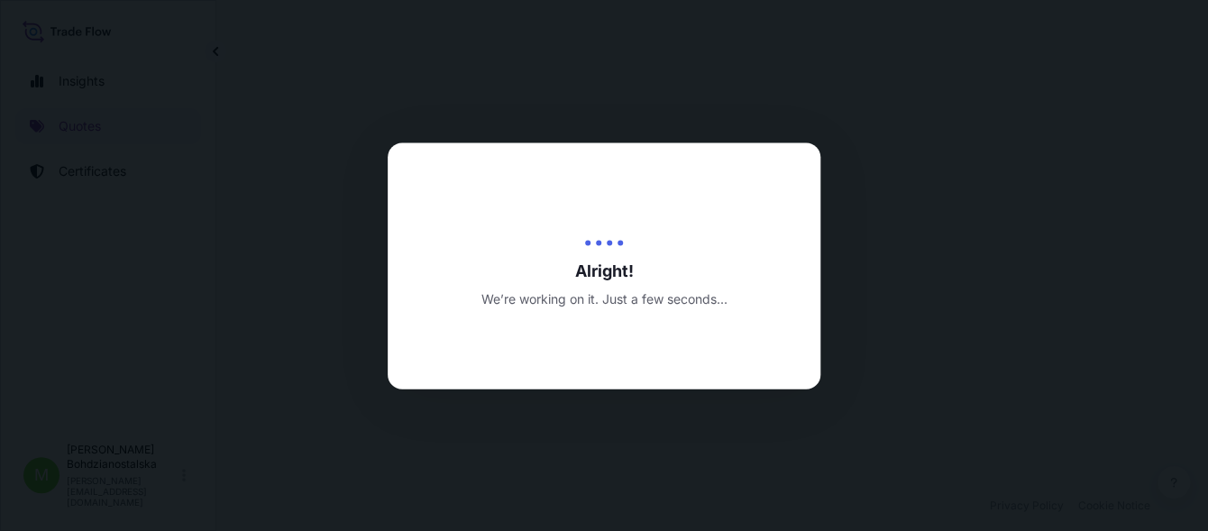
select select "Sea"
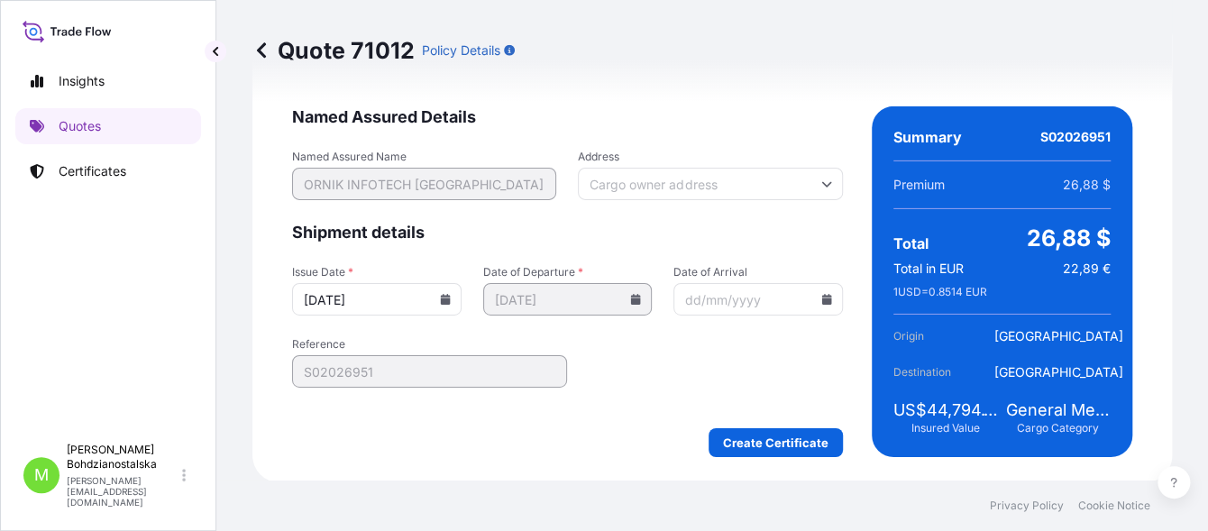
scroll to position [2219, 0]
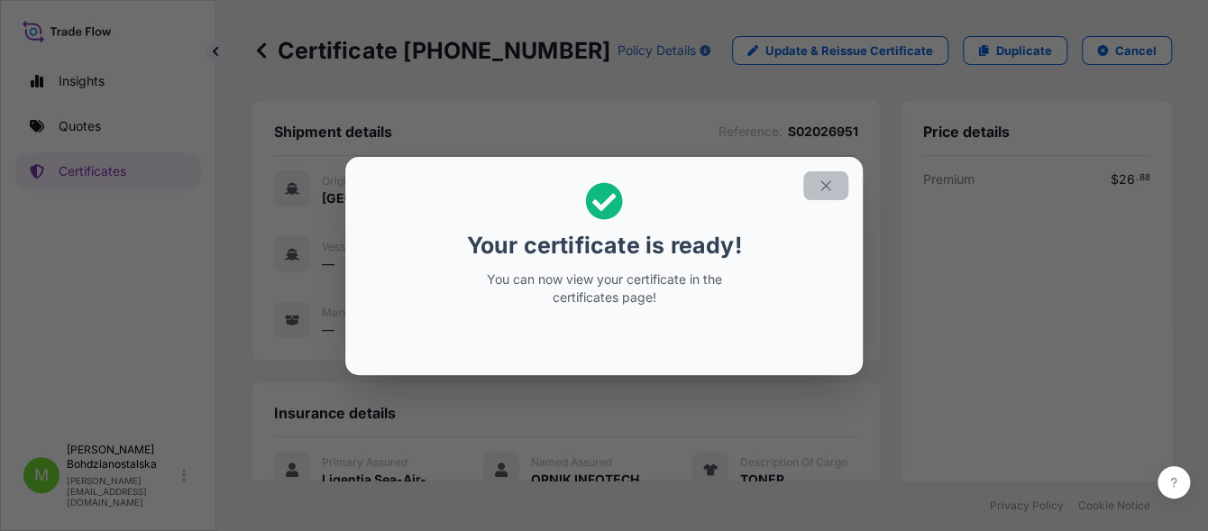
click at [829, 184] on icon "button" at bounding box center [825, 186] width 16 height 16
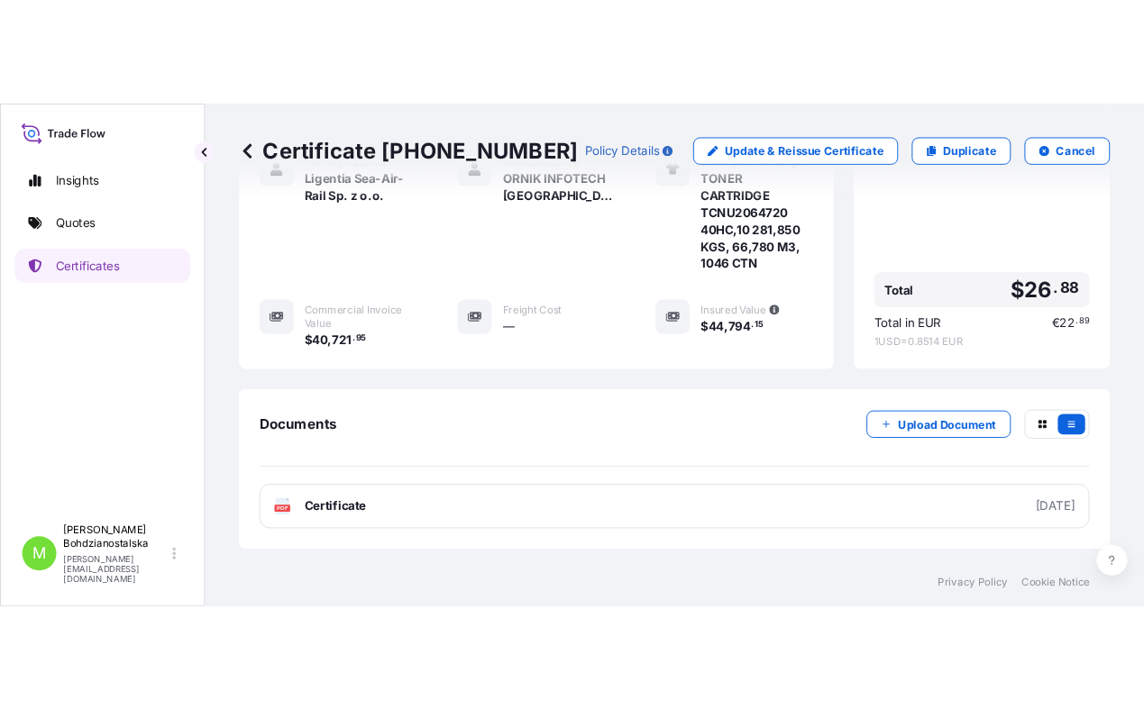
scroll to position [479, 0]
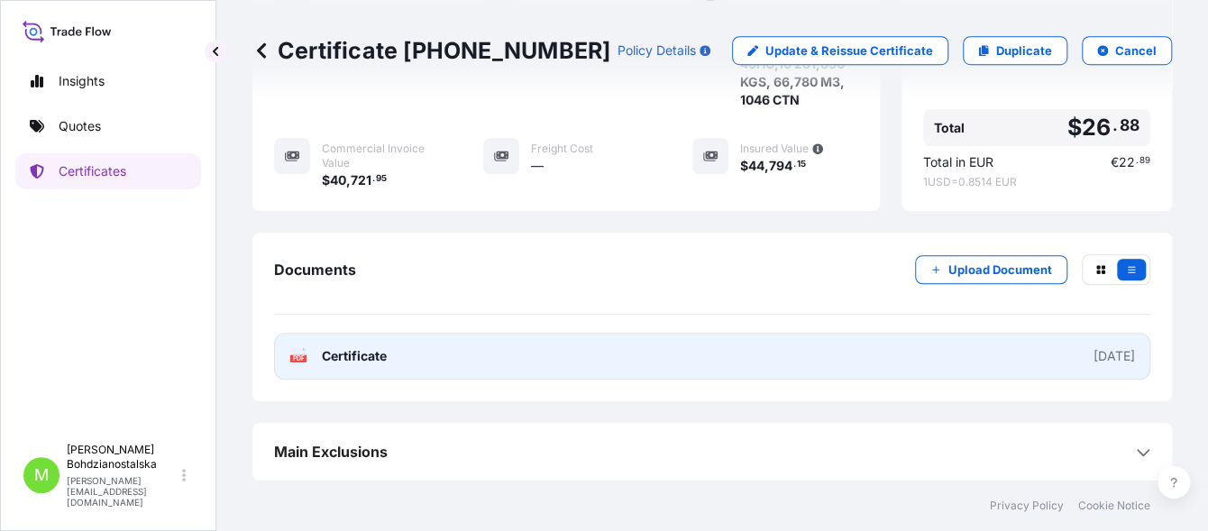
click at [358, 351] on span "Certificate" at bounding box center [354, 356] width 65 height 18
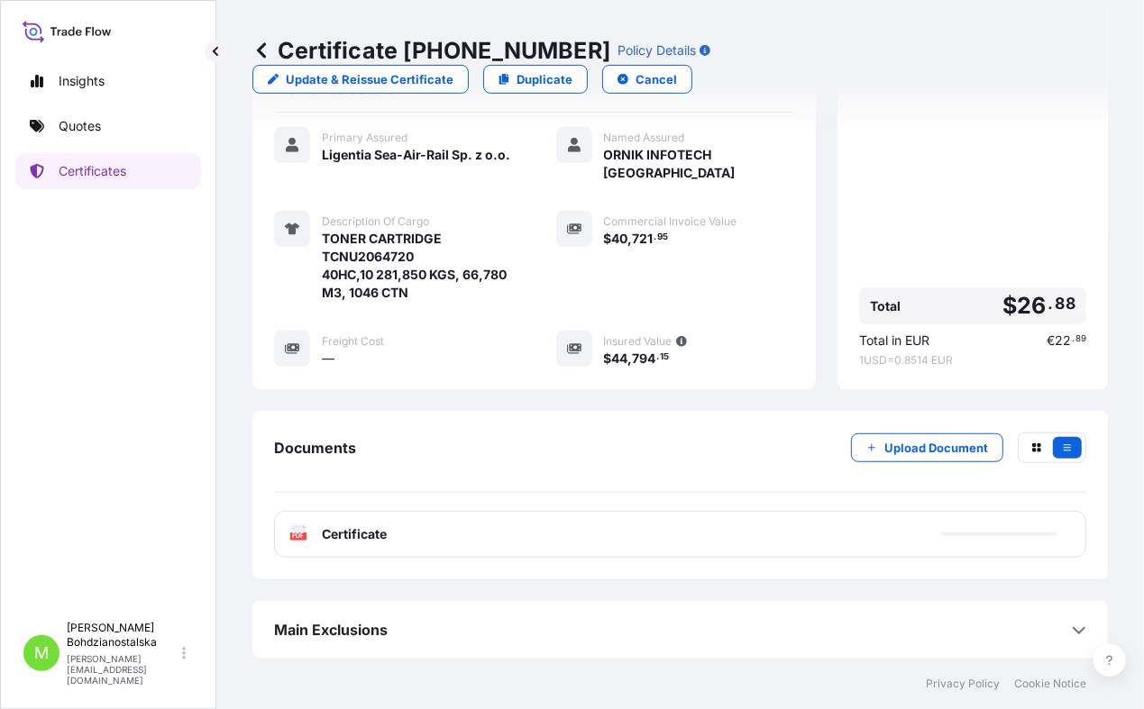
scroll to position [352, 0]
click at [90, 117] on p "Quotes" at bounding box center [80, 126] width 42 height 18
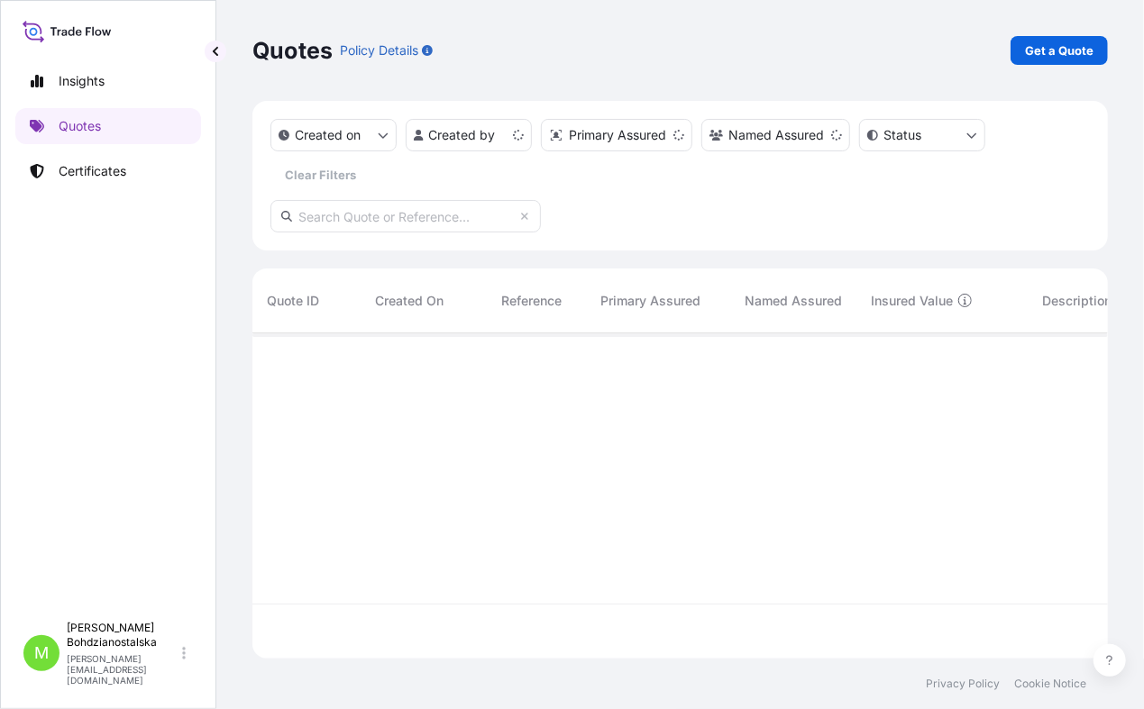
scroll to position [320, 840]
click at [61, 152] on div "Insights Quotes Certificates" at bounding box center [108, 330] width 186 height 566
click at [78, 164] on p "Certificates" at bounding box center [93, 171] width 68 height 18
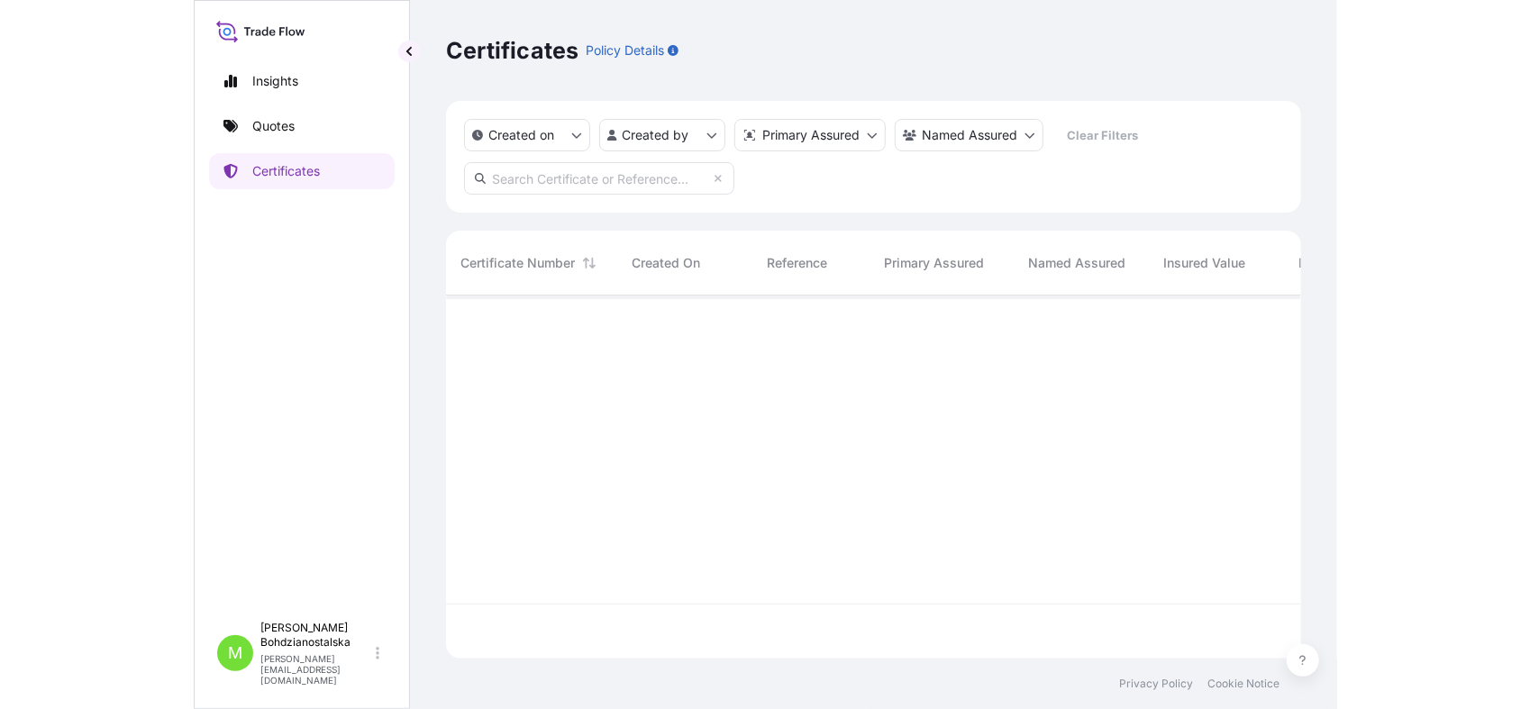
scroll to position [400, 1226]
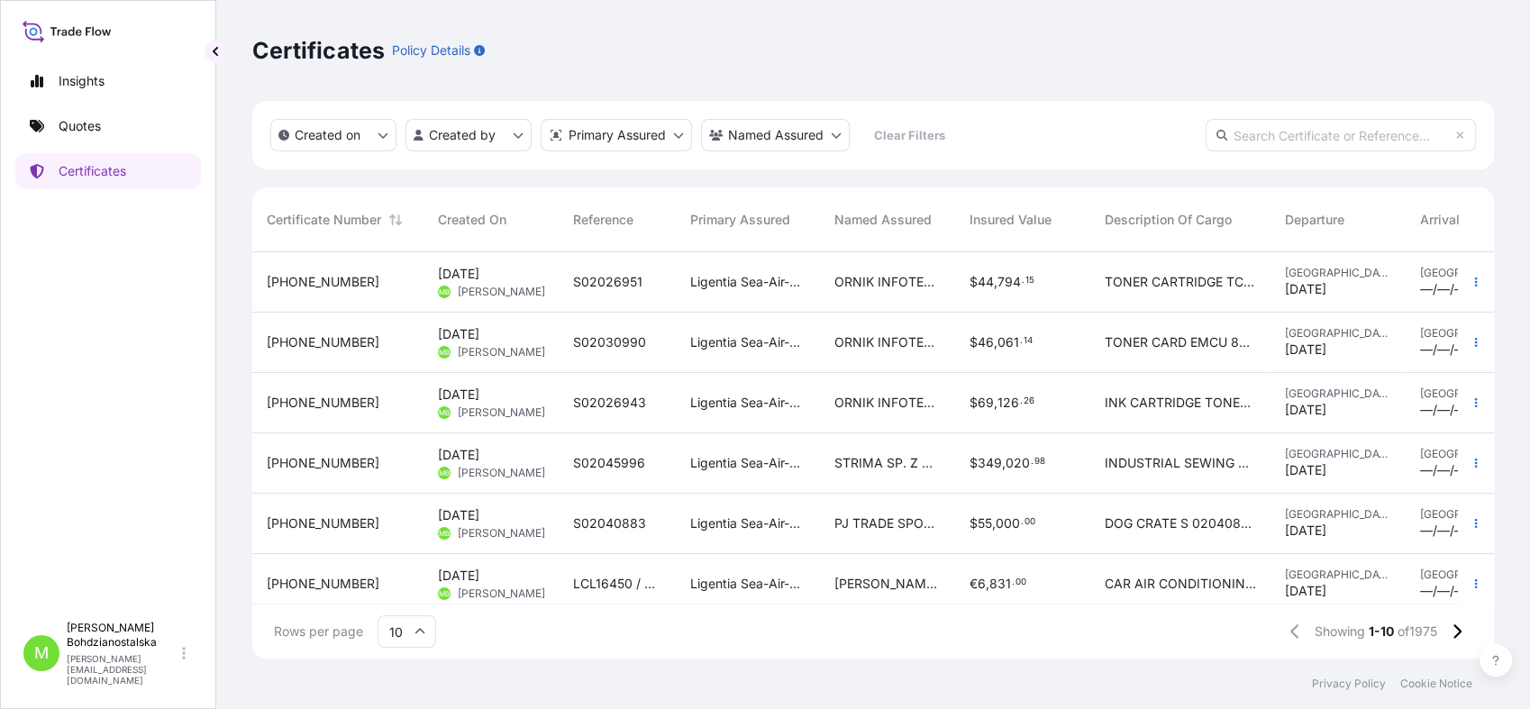
paste input "Certificate No: [PHONE_NUMBER]"
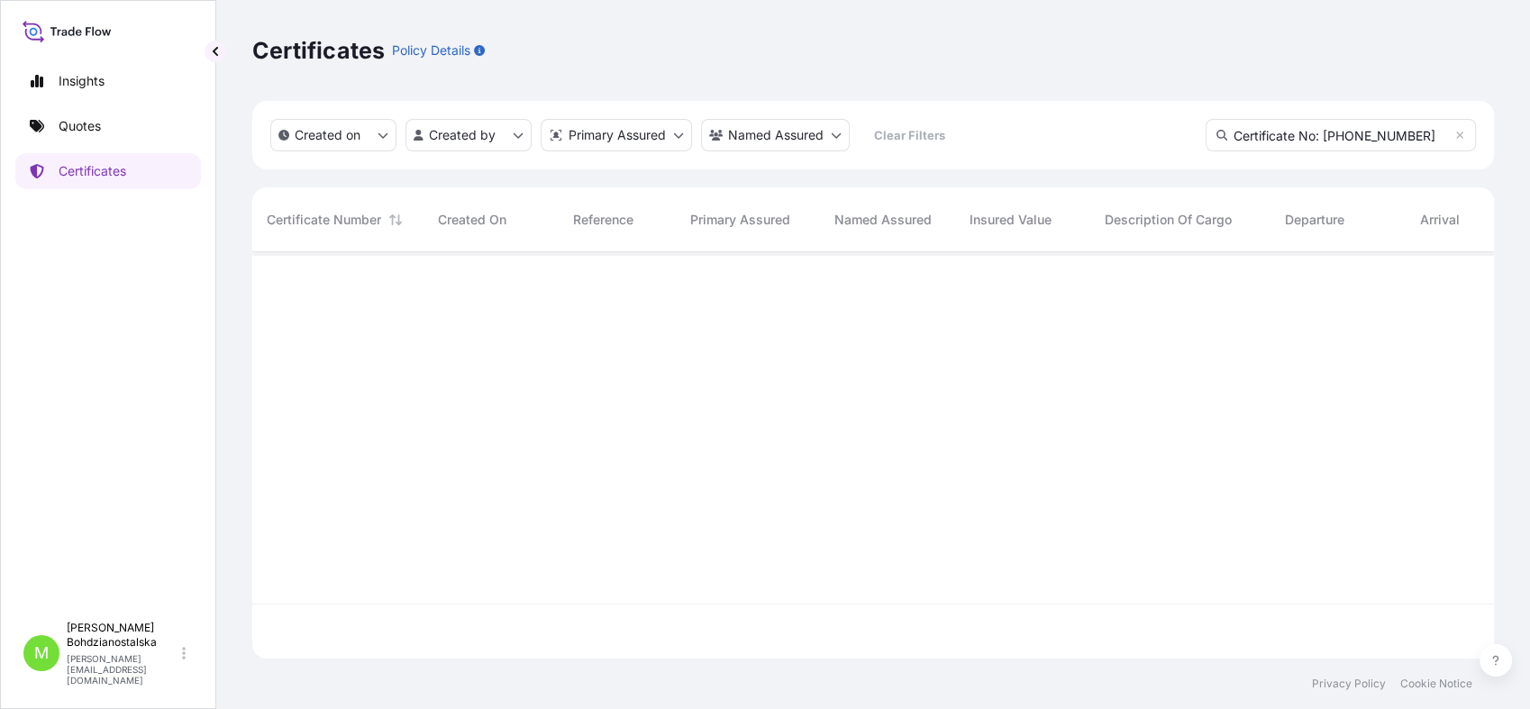
drag, startPoint x: 1321, startPoint y: 137, endPoint x: 1219, endPoint y: 137, distance: 102.7
click at [1207, 137] on div "Certificate No: [PHONE_NUMBER]" at bounding box center [1341, 135] width 270 height 32
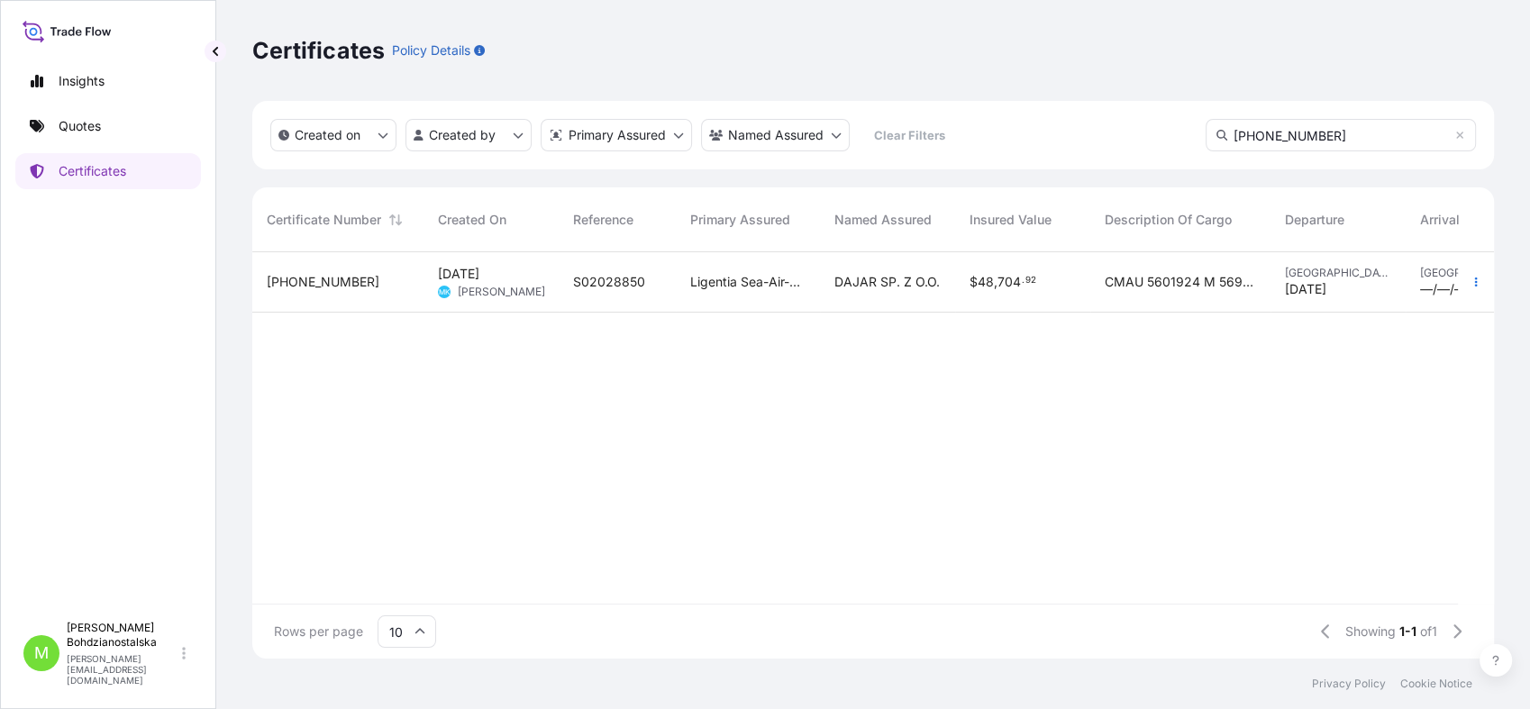
scroll to position [455, 1226]
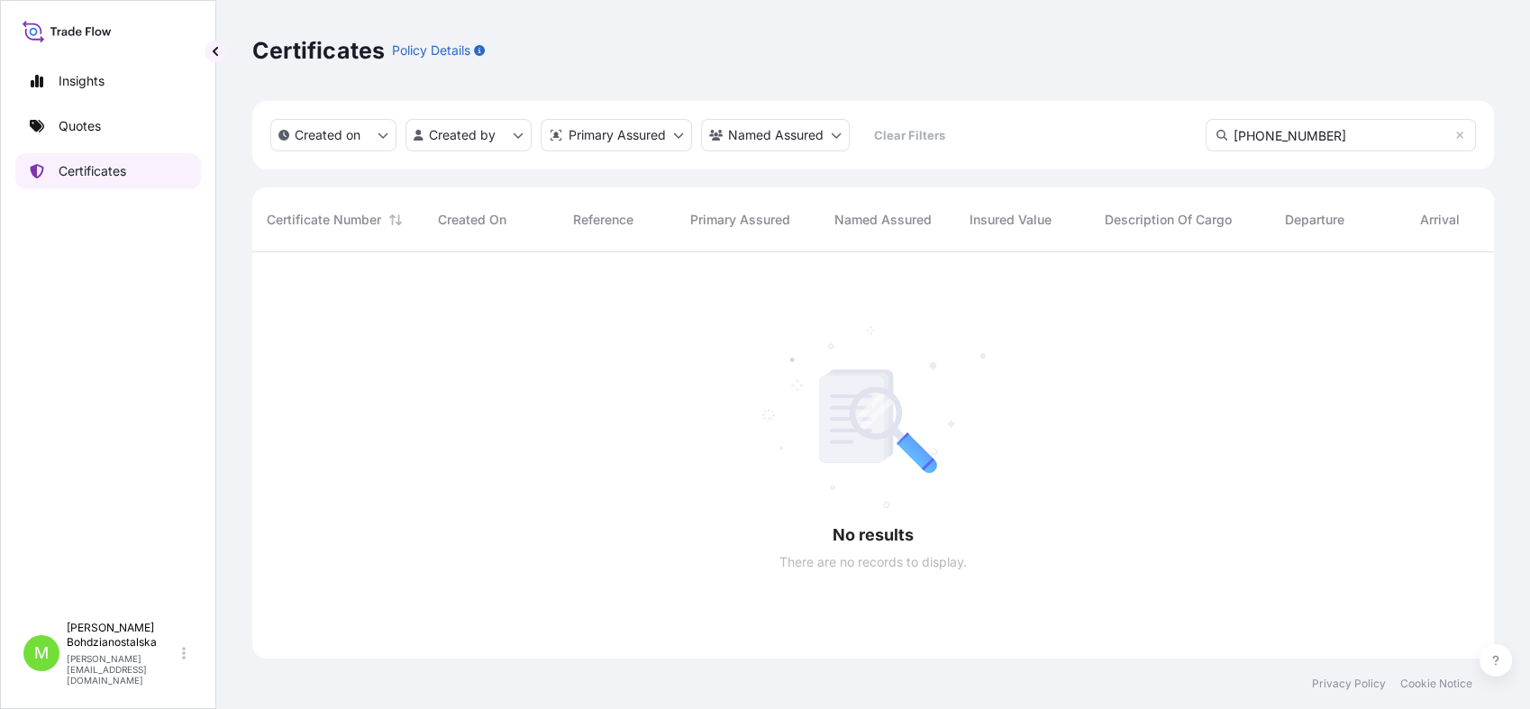
type input "[PHONE_NUMBER]"
click at [114, 173] on p "Certificates" at bounding box center [93, 171] width 68 height 18
click at [1207, 140] on input "[PHONE_NUMBER]" at bounding box center [1341, 135] width 270 height 32
drag, startPoint x: 1363, startPoint y: 132, endPoint x: 1142, endPoint y: 137, distance: 220.9
click at [1139, 142] on div "Created on Created by Primary Assured Named Assured Clear Filters [PHONE_NUMBER]" at bounding box center [873, 135] width 1242 height 68
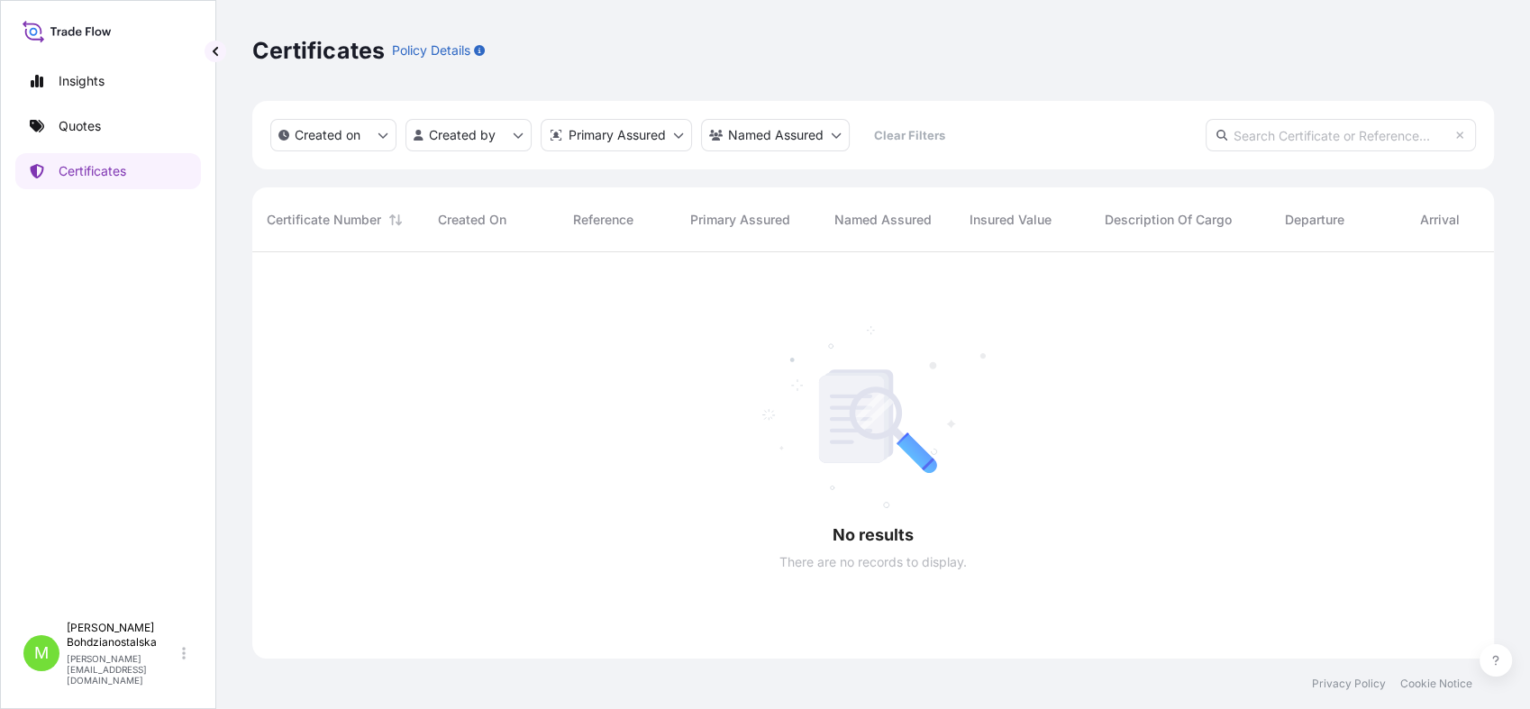
click at [1207, 137] on input "text" at bounding box center [1341, 135] width 270 height 32
paste input "[PHONE_NUMBER]"
type input "[PHONE_NUMBER]"
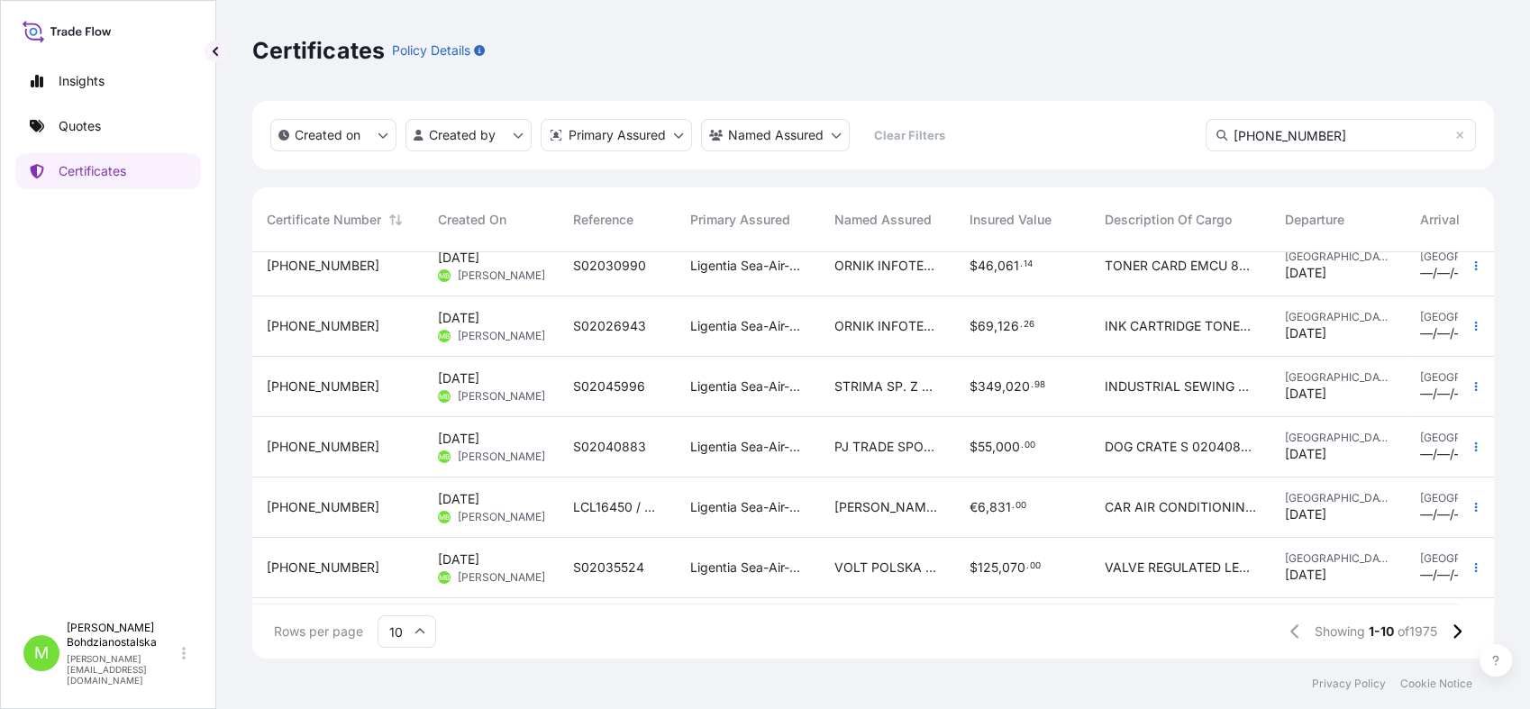
scroll to position [67, 0]
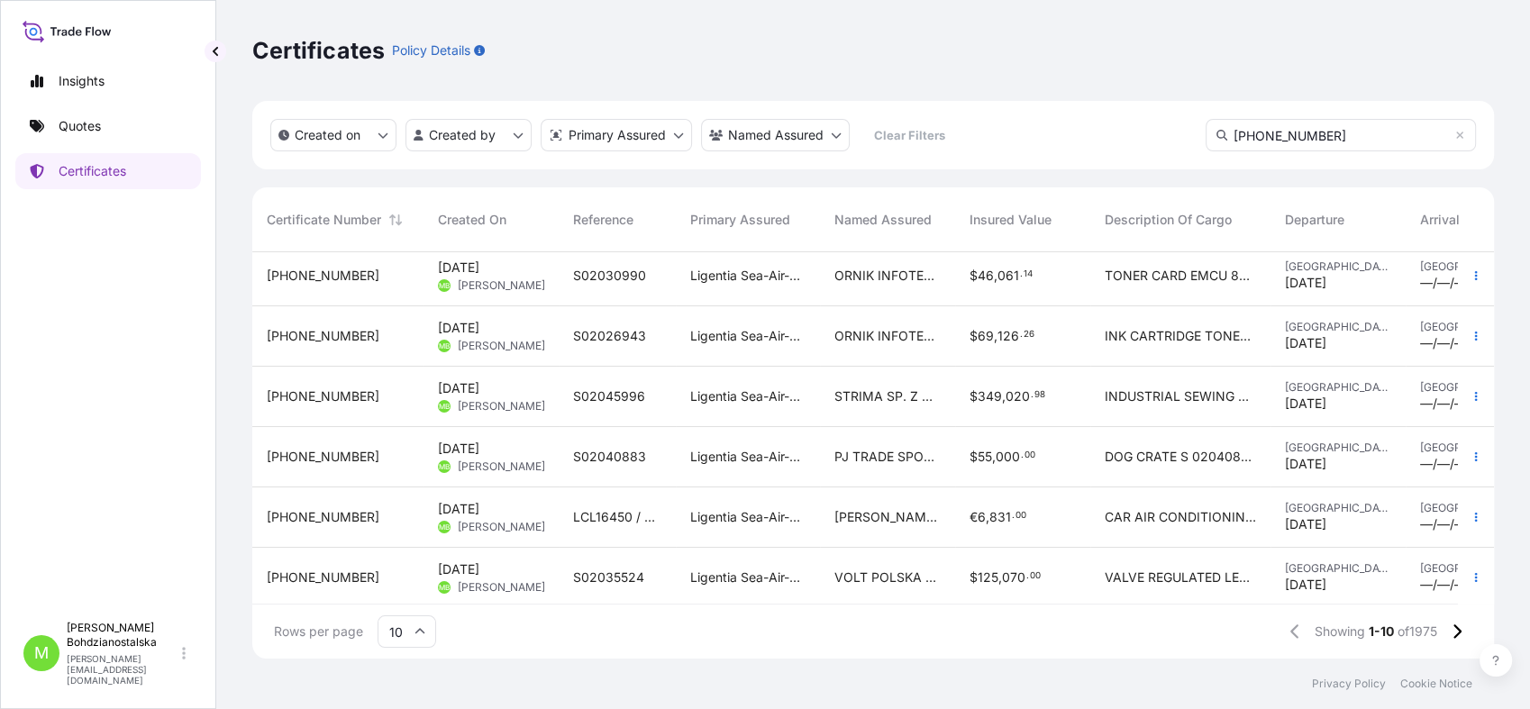
click at [1207, 135] on input "[PHONE_NUMBER]" at bounding box center [1341, 135] width 270 height 32
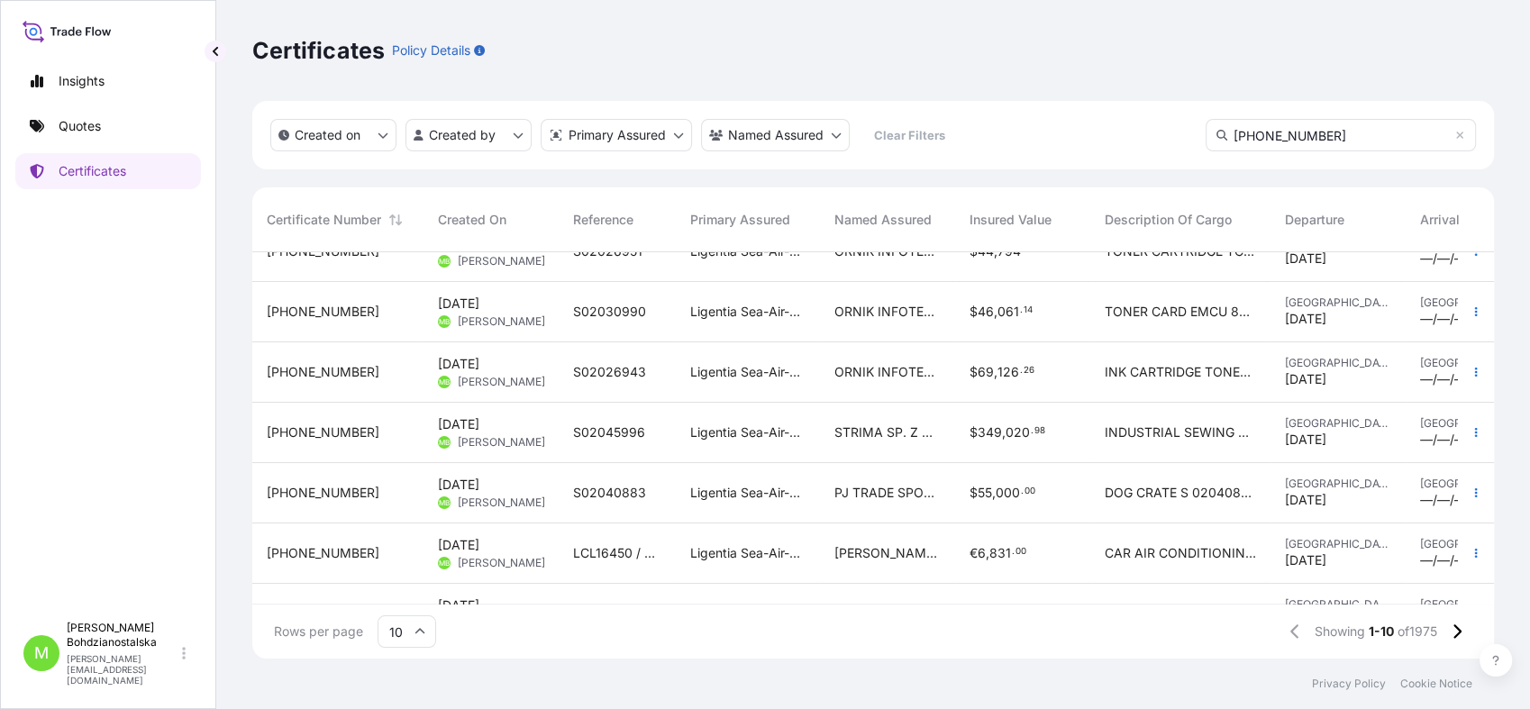
scroll to position [0, 0]
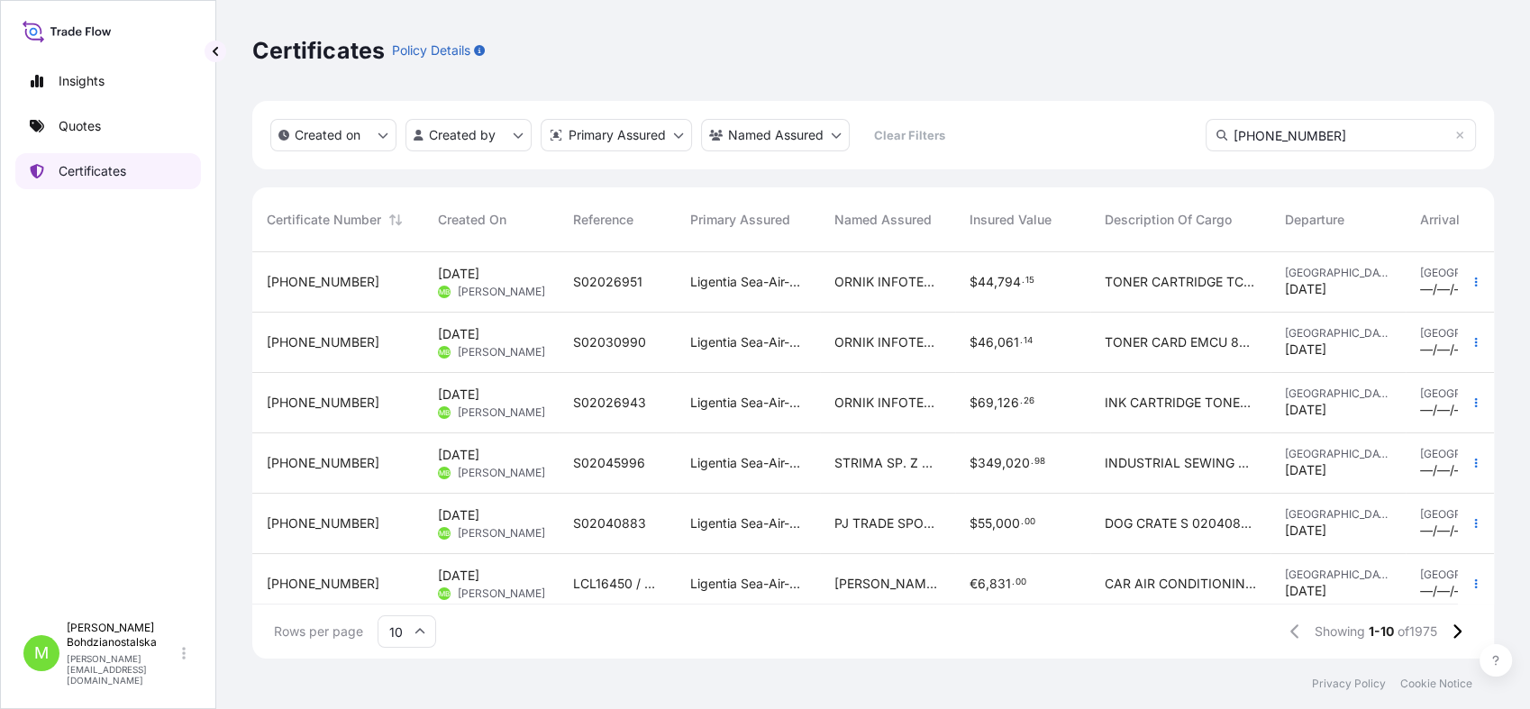
click at [101, 173] on p "Certificates" at bounding box center [93, 171] width 68 height 18
click at [94, 165] on p "Certificates" at bounding box center [93, 171] width 68 height 18
drag, startPoint x: 1350, startPoint y: 140, endPoint x: 829, endPoint y: 115, distance: 521.5
click at [811, 134] on div "Created on Created by Primary Assured Named Assured Clear Filters [PHONE_NUMBER]" at bounding box center [873, 135] width 1242 height 68
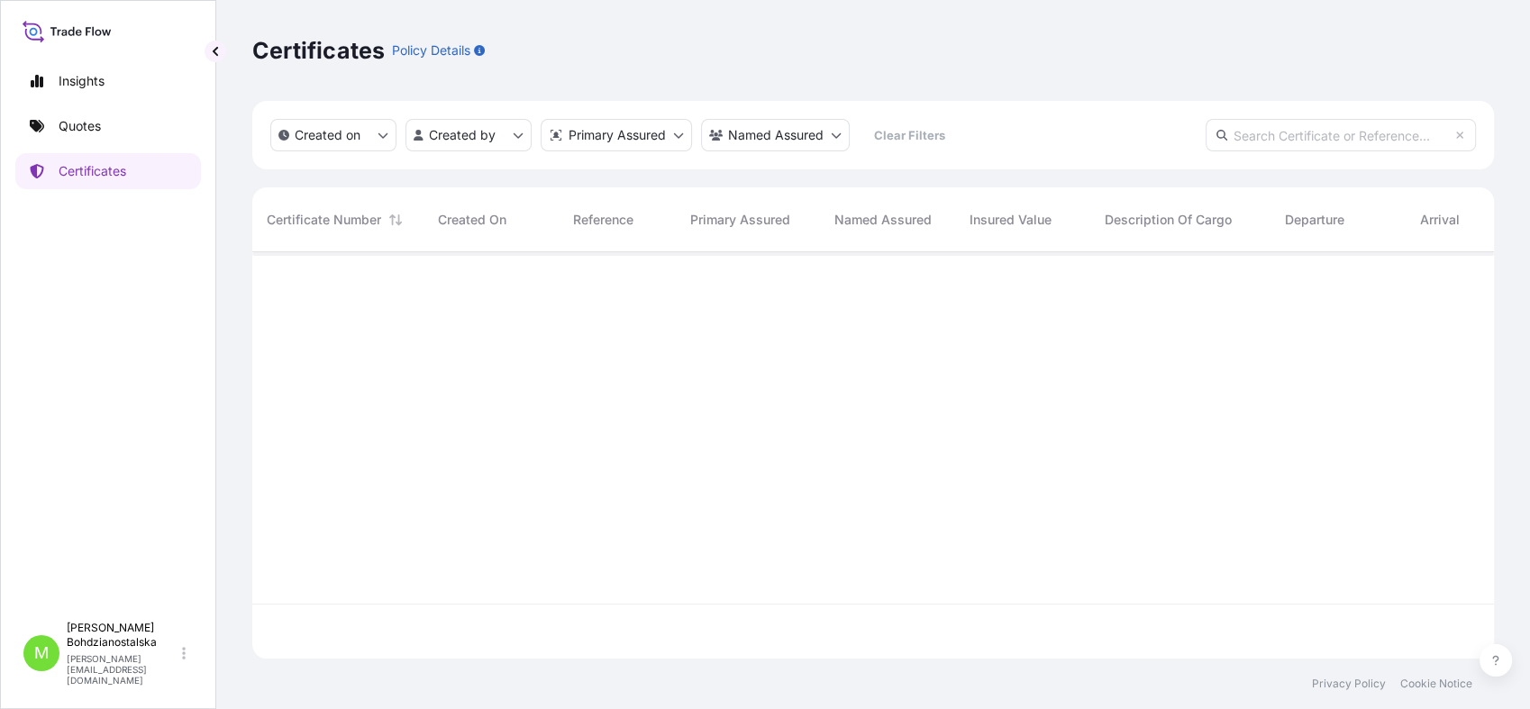
paste input "[PHONE_NUMBER]"
type input "[PHONE_NUMBER]"
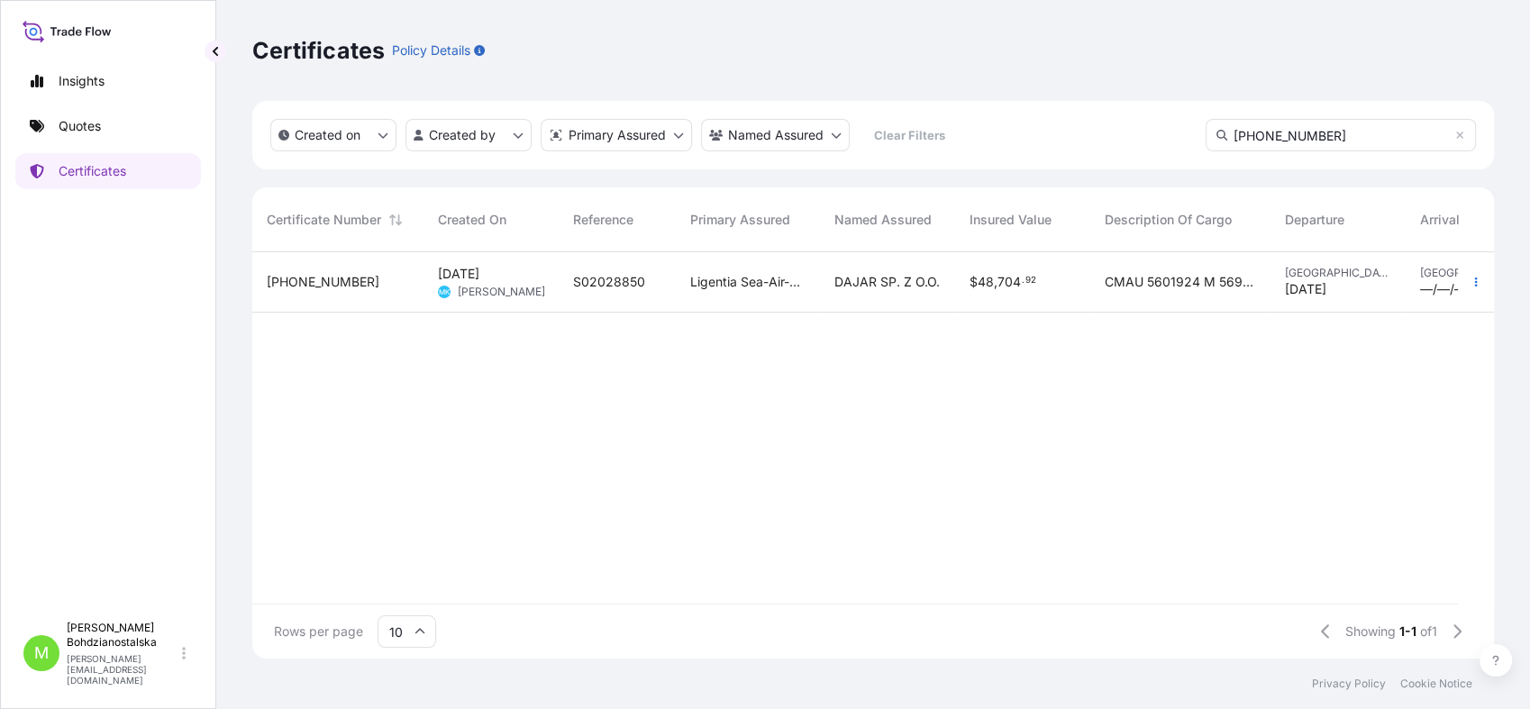
click at [600, 282] on span "S02028850" at bounding box center [609, 282] width 72 height 18
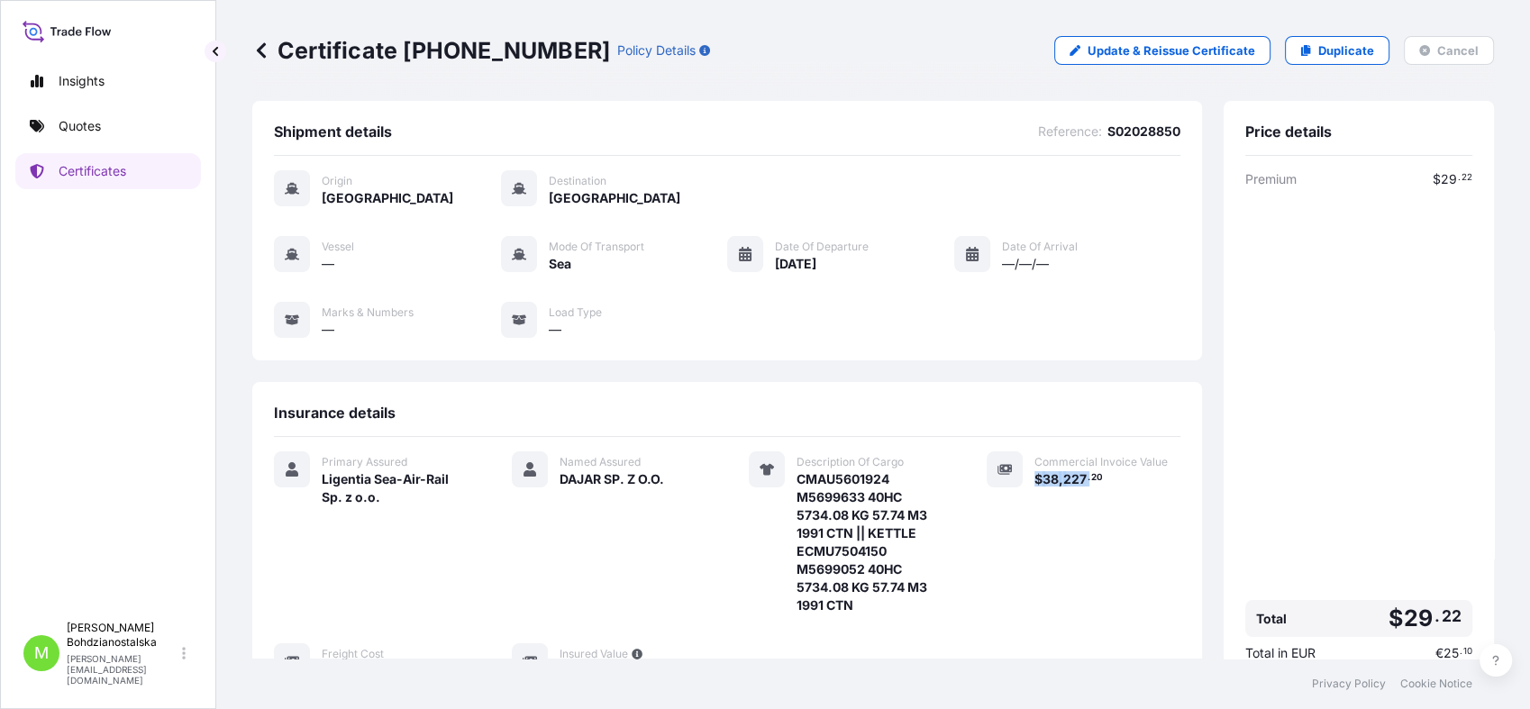
drag, startPoint x: 1075, startPoint y: 477, endPoint x: 1017, endPoint y: 475, distance: 58.6
click at [1017, 475] on div "Commercial Invoice Value $ 38 , 227 . 20" at bounding box center [1084, 533] width 195 height 163
click at [1043, 482] on span "38" at bounding box center [1051, 479] width 16 height 13
drag, startPoint x: 1096, startPoint y: 478, endPoint x: 1025, endPoint y: 470, distance: 71.6
click at [1035, 470] on div "$ 38 , 227 . 20" at bounding box center [1108, 479] width 147 height 19
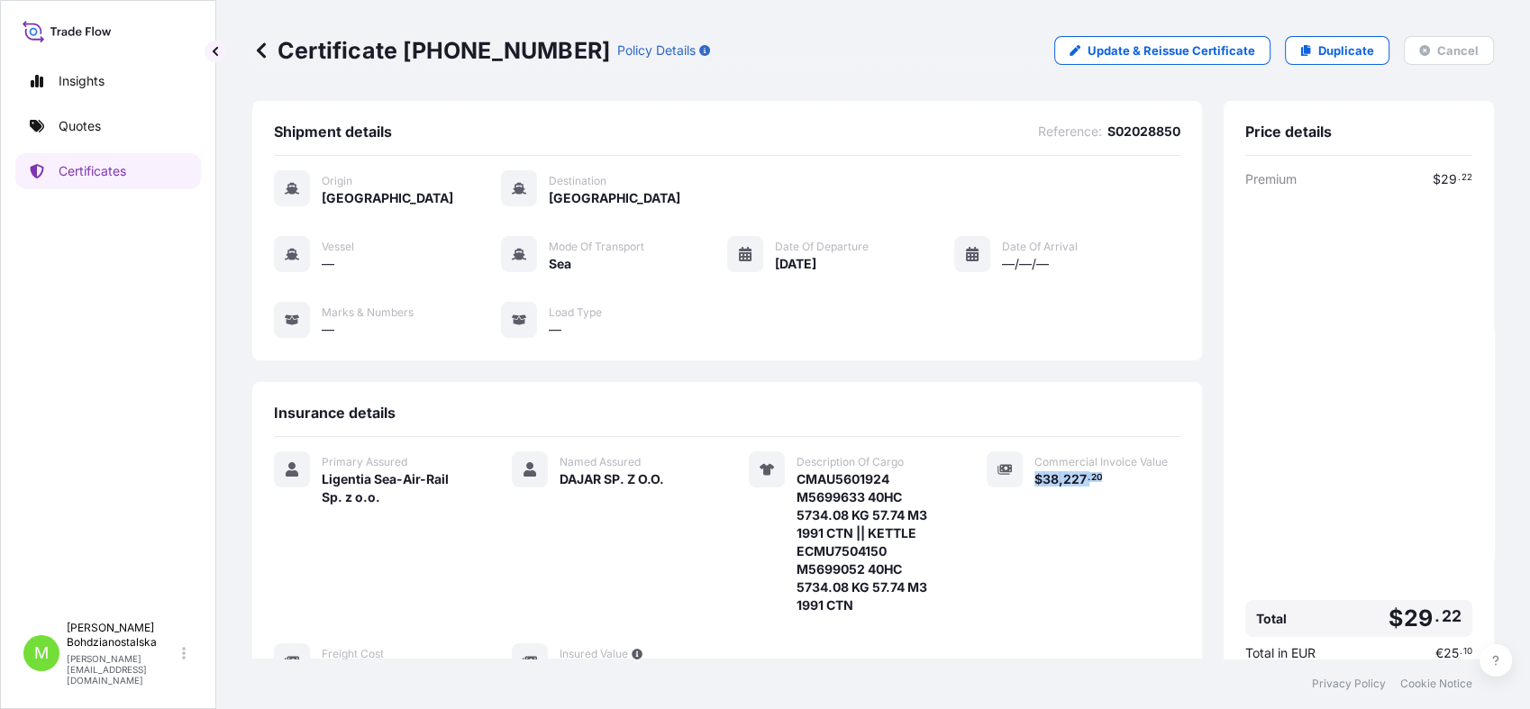
click at [1068, 479] on span "227" at bounding box center [1075, 479] width 23 height 13
drag, startPoint x: 1109, startPoint y: 476, endPoint x: 1033, endPoint y: 478, distance: 76.6
click at [1035, 478] on div "$ 38 , 227 . 20" at bounding box center [1108, 479] width 147 height 19
copy span "38 , 227 . 20"
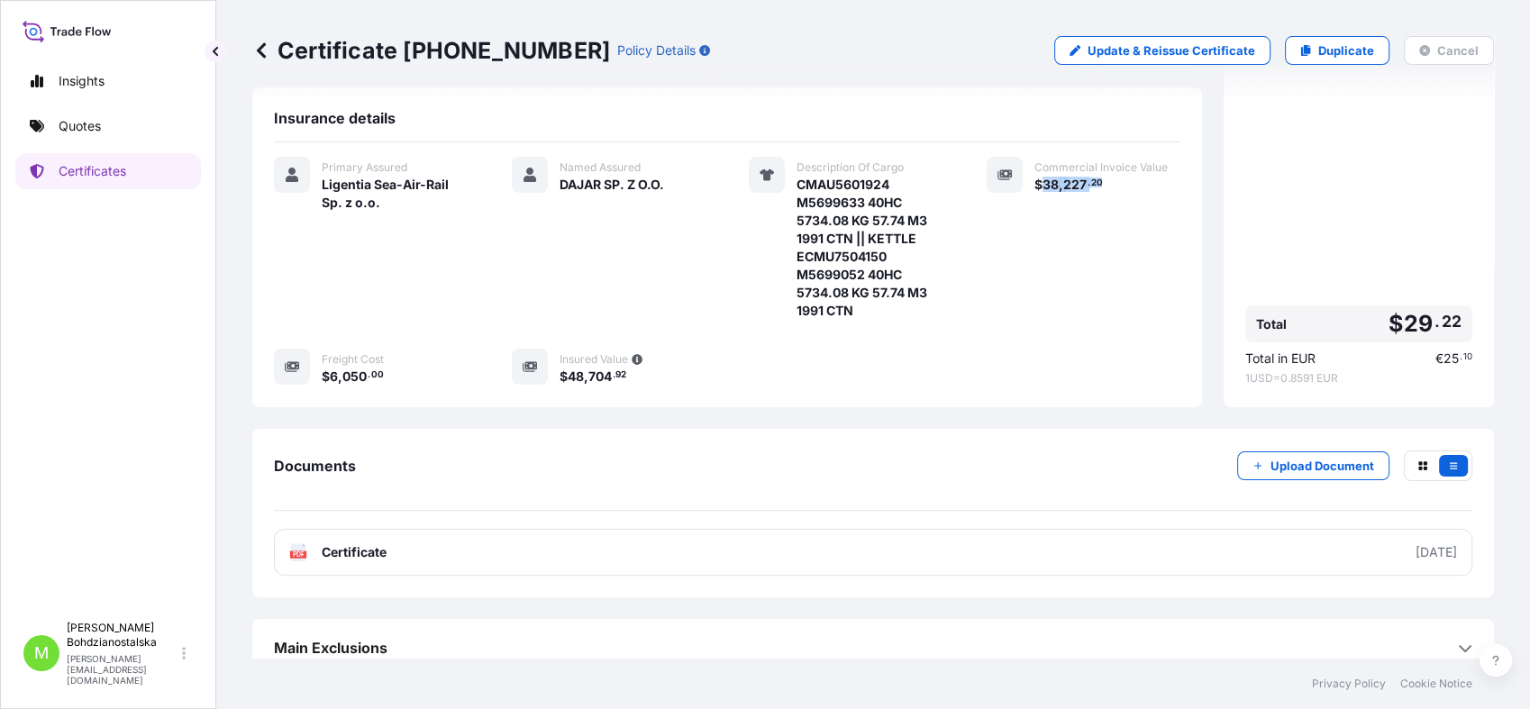
scroll to position [300, 0]
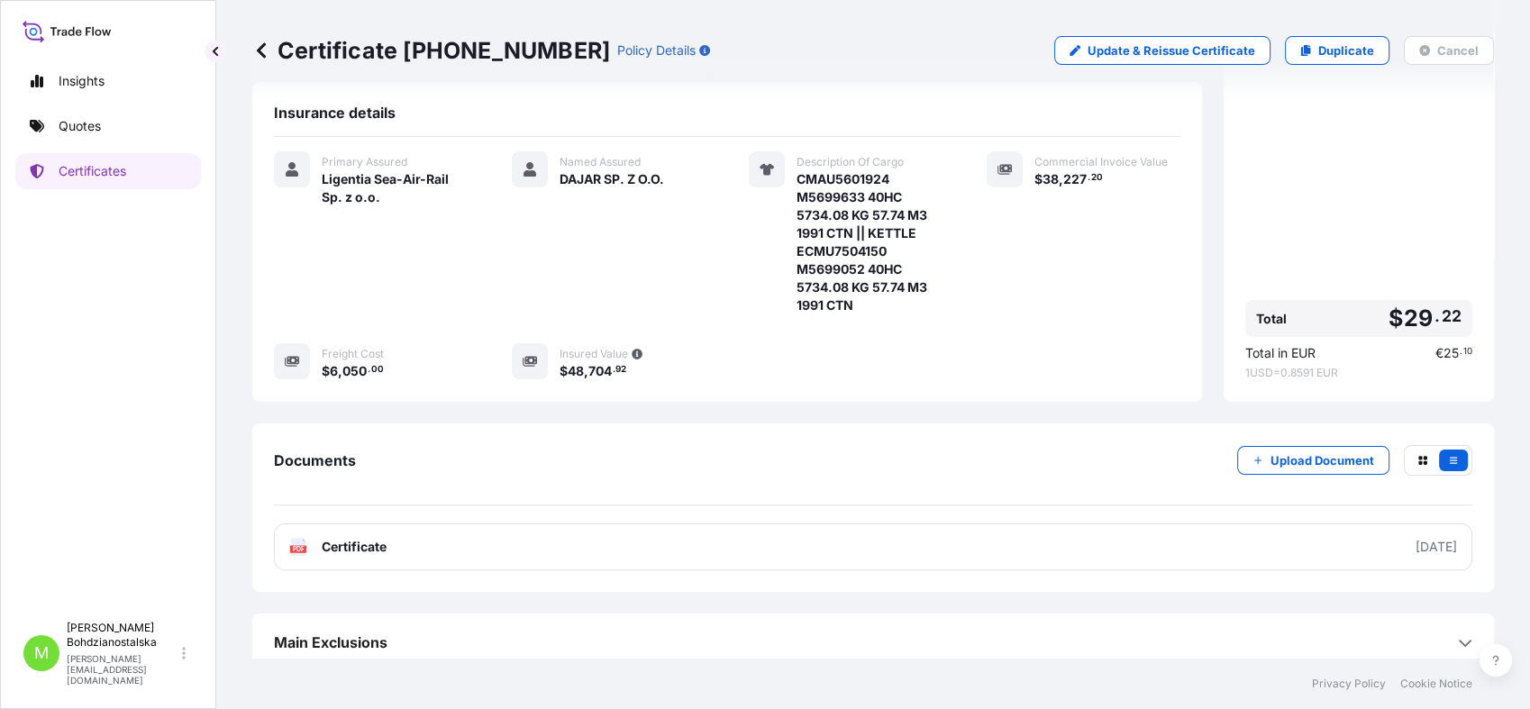
click at [362, 368] on span "050" at bounding box center [354, 371] width 24 height 13
click at [290, 311] on div "Primary Assured Ligentia Sea-Air-Rail Sp. z o.o." at bounding box center [371, 232] width 195 height 163
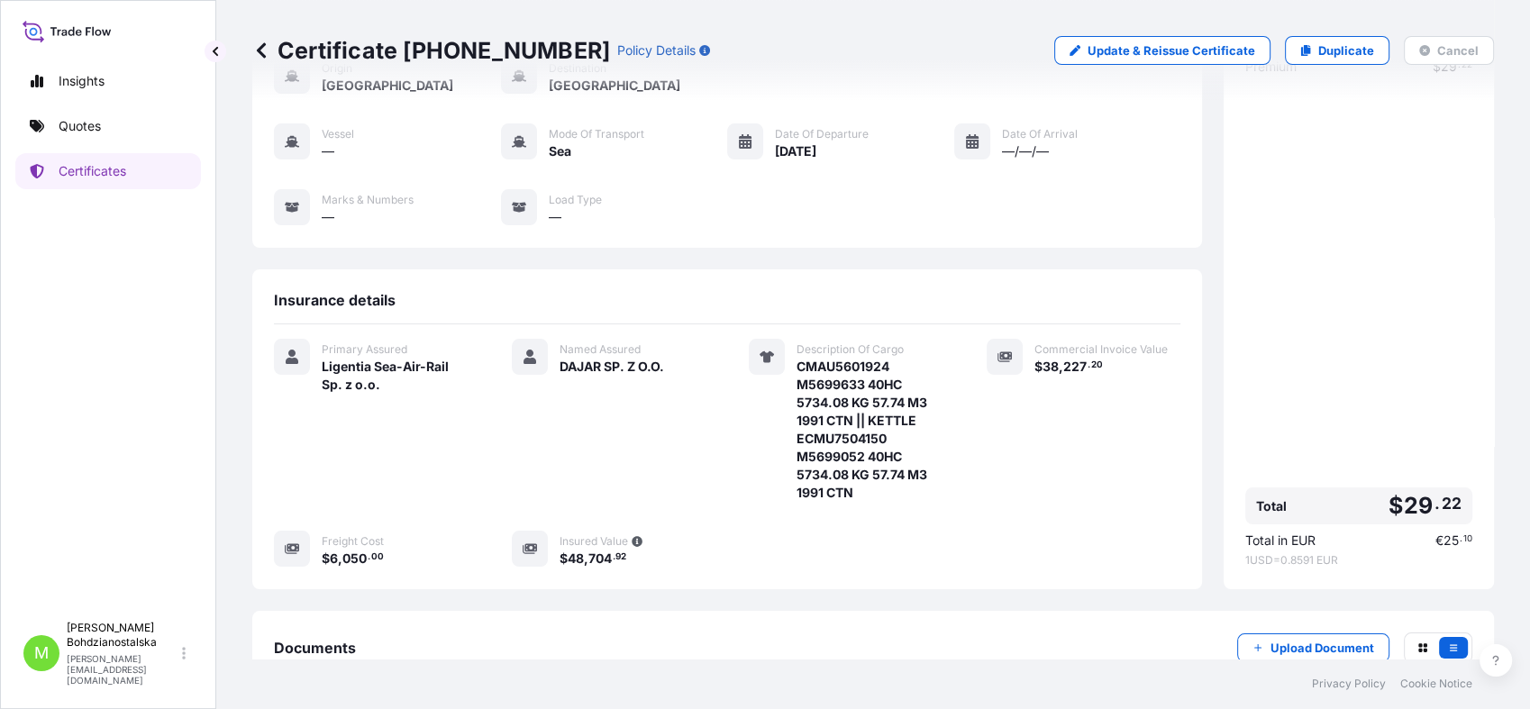
scroll to position [100, 0]
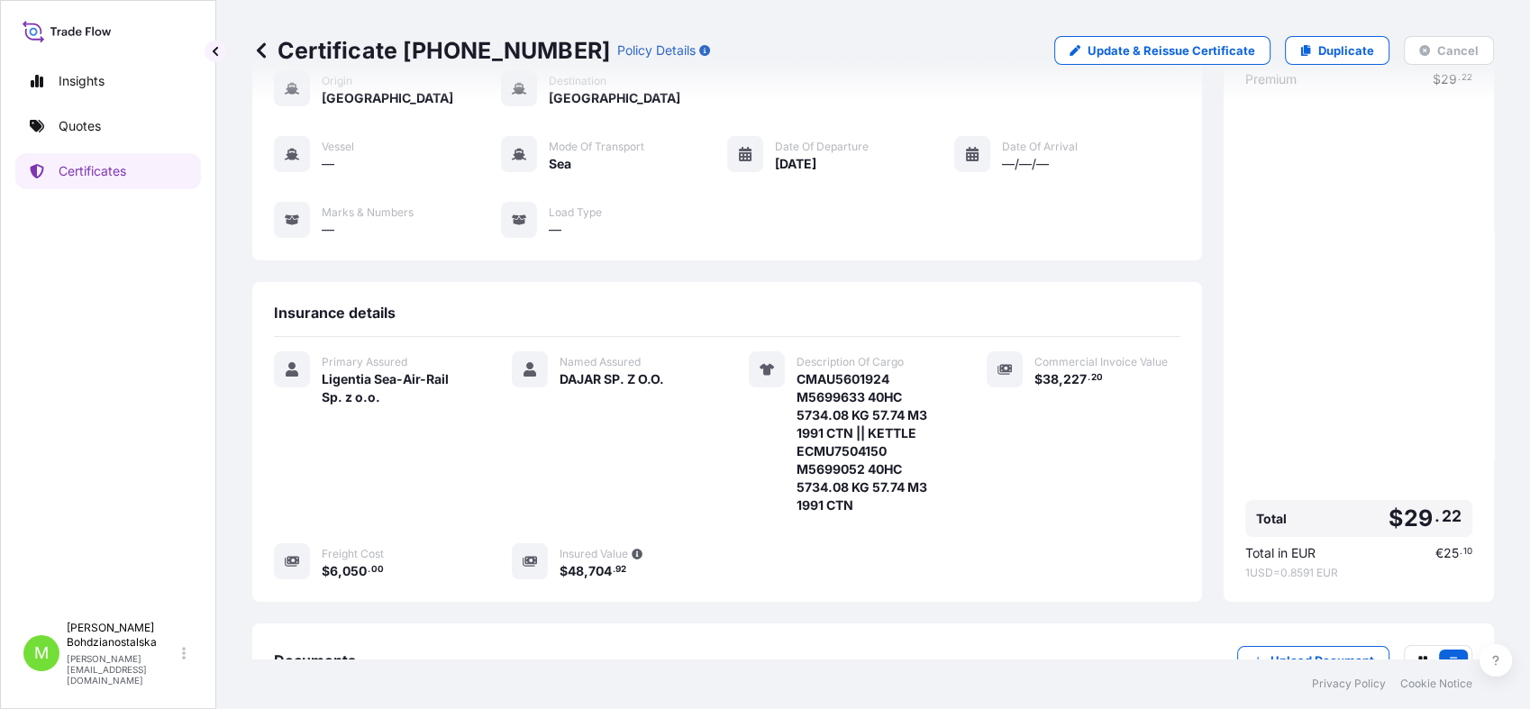
click at [832, 377] on span "CMAU5601924 M5699633 40HC 5734.08 KG 57.74 M3 1991 CTN || KETTLE ECMU7504150 M5…" at bounding box center [870, 442] width 147 height 144
copy span "CMAU5601924"
click at [1027, 530] on div "Documents Upload Document PDF Certificate [DATE]" at bounding box center [873, 708] width 1242 height 169
click at [835, 446] on span "CMAU5601924 M5699633 40HC 5734.08 KG 57.74 M3 1991 CTN || KETTLE ECMU7504150 M5…" at bounding box center [870, 442] width 147 height 144
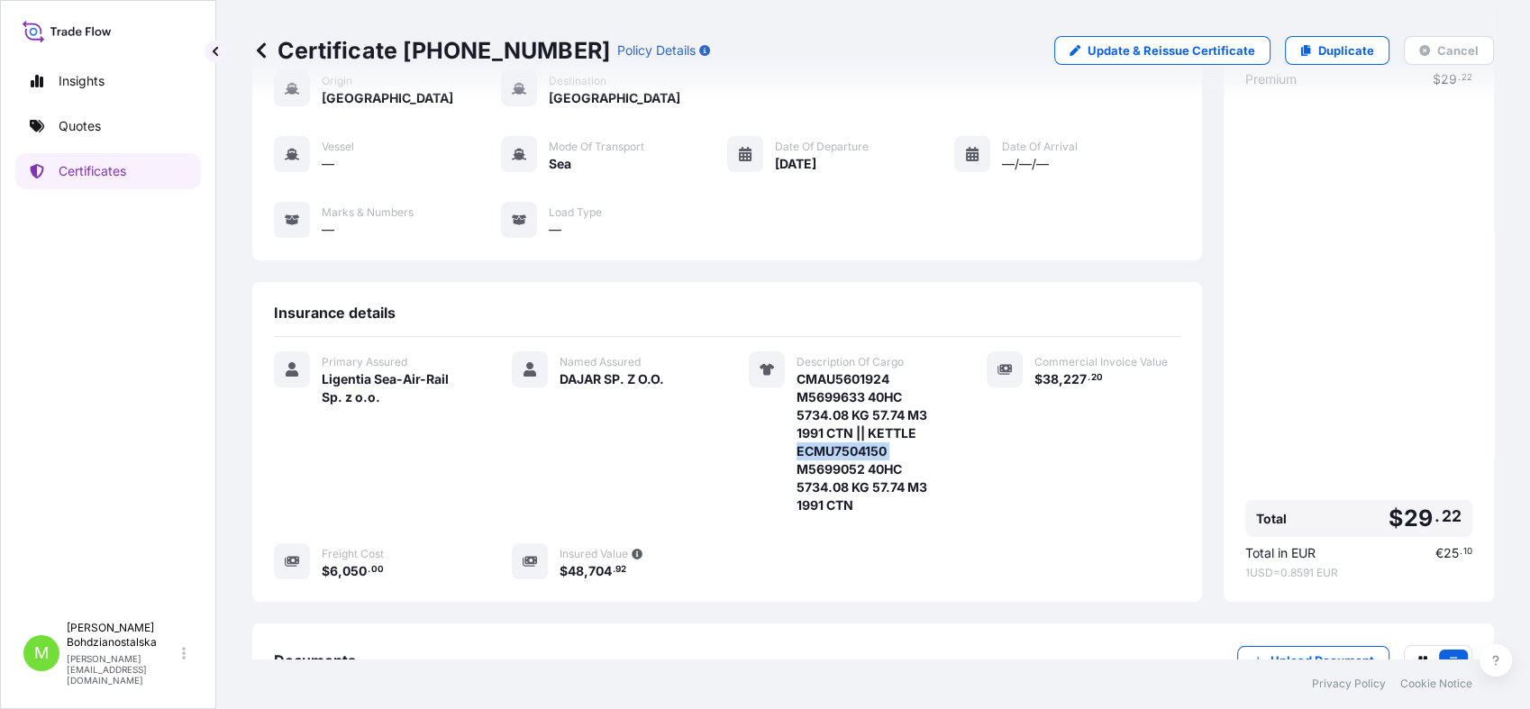
click at [835, 446] on span "CMAU5601924 M5699633 40HC 5734.08 KG 57.74 M3 1991 CTN || KETTLE ECMU7504150 M5…" at bounding box center [870, 442] width 147 height 144
copy span "ECMU7504150"
click at [258, 490] on div "Insurance details Primary Assured Ligentia Sea-Air-Rail Sp. z o.o. Named Assure…" at bounding box center [727, 442] width 950 height 320
click at [856, 384] on span "CMAU5601924 M5699633 40HC 5734.08 KG 57.74 M3 1991 CTN || KETTLE ECMU7504150 M5…" at bounding box center [870, 442] width 147 height 144
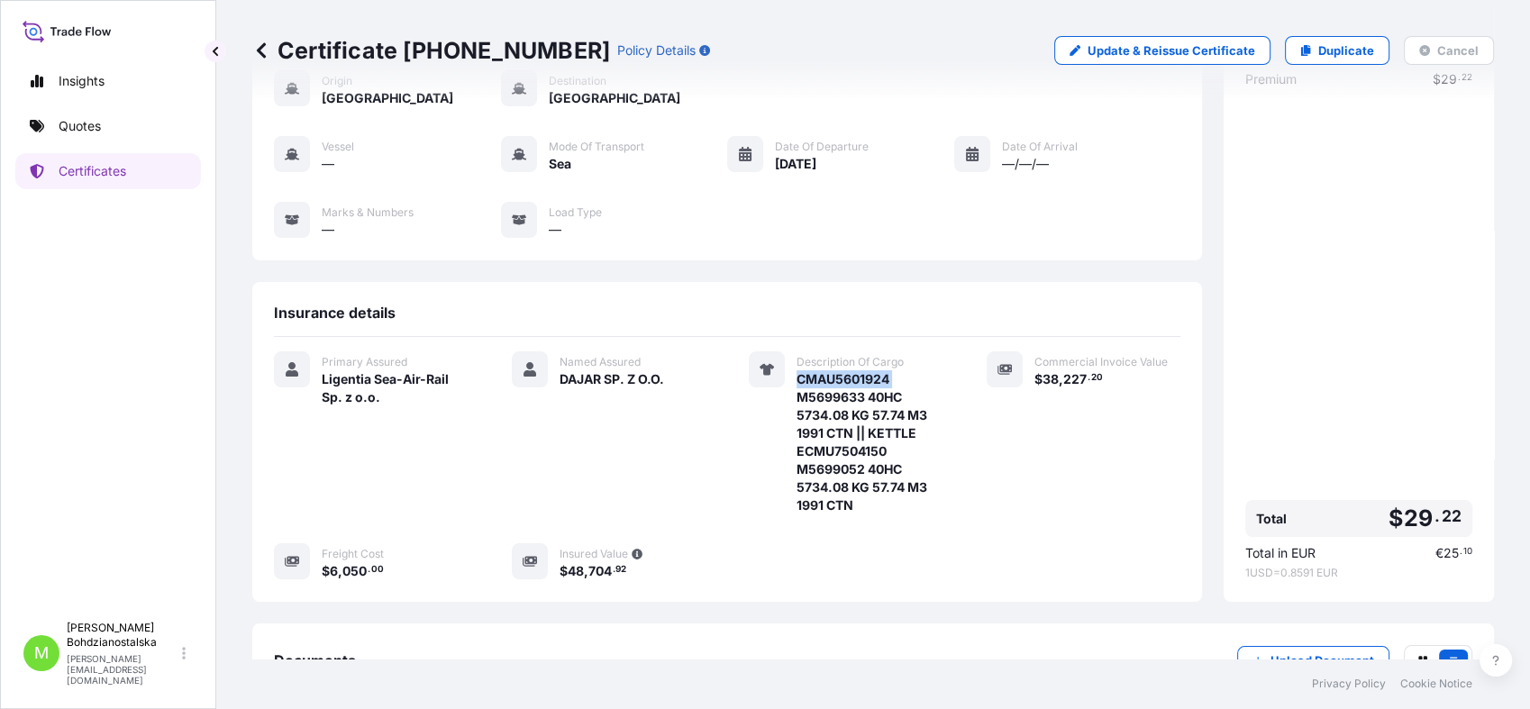
copy span "CMAU5601924"
click at [293, 473] on div "Primary Assured Ligentia Sea-Air-Rail Sp. z o.o." at bounding box center [371, 432] width 195 height 163
click at [85, 165] on p "Certificates" at bounding box center [93, 171] width 68 height 18
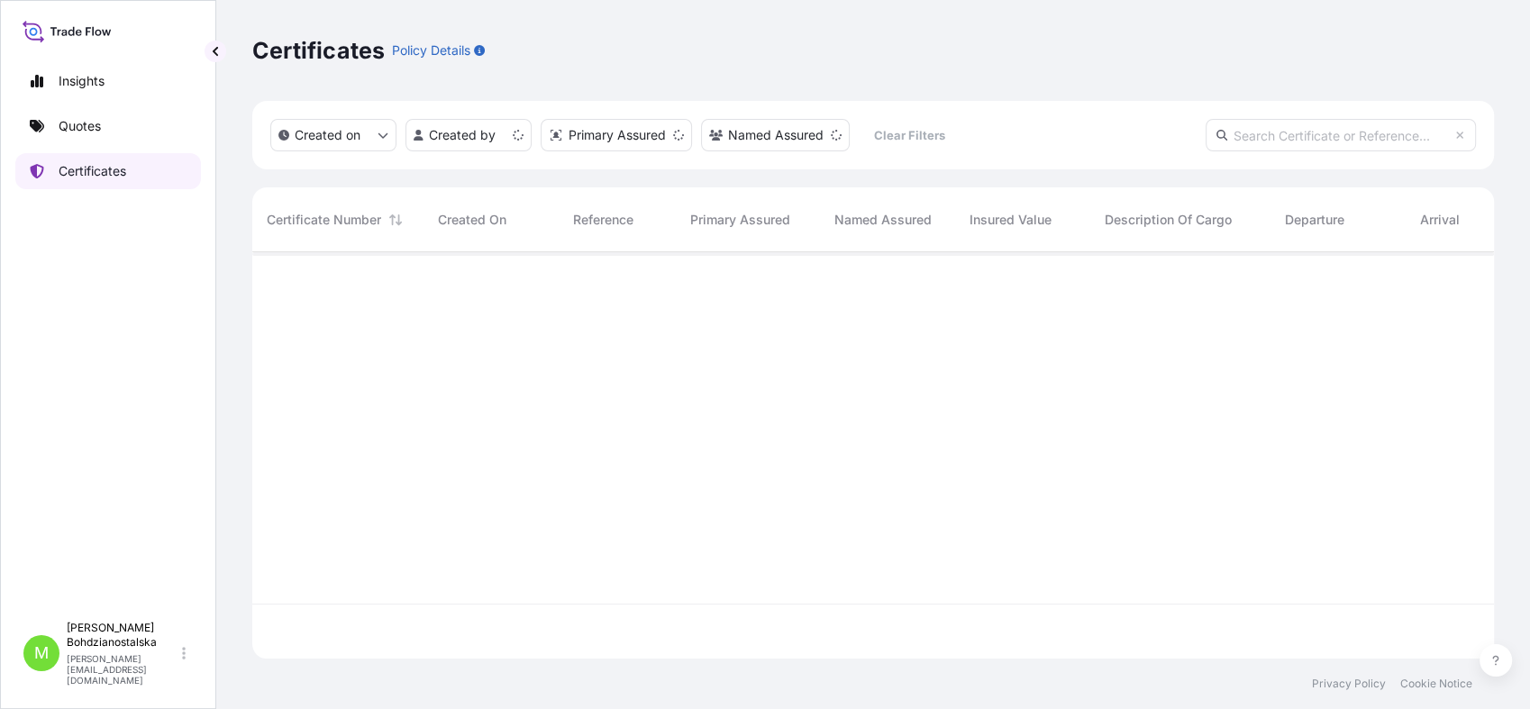
scroll to position [400, 1226]
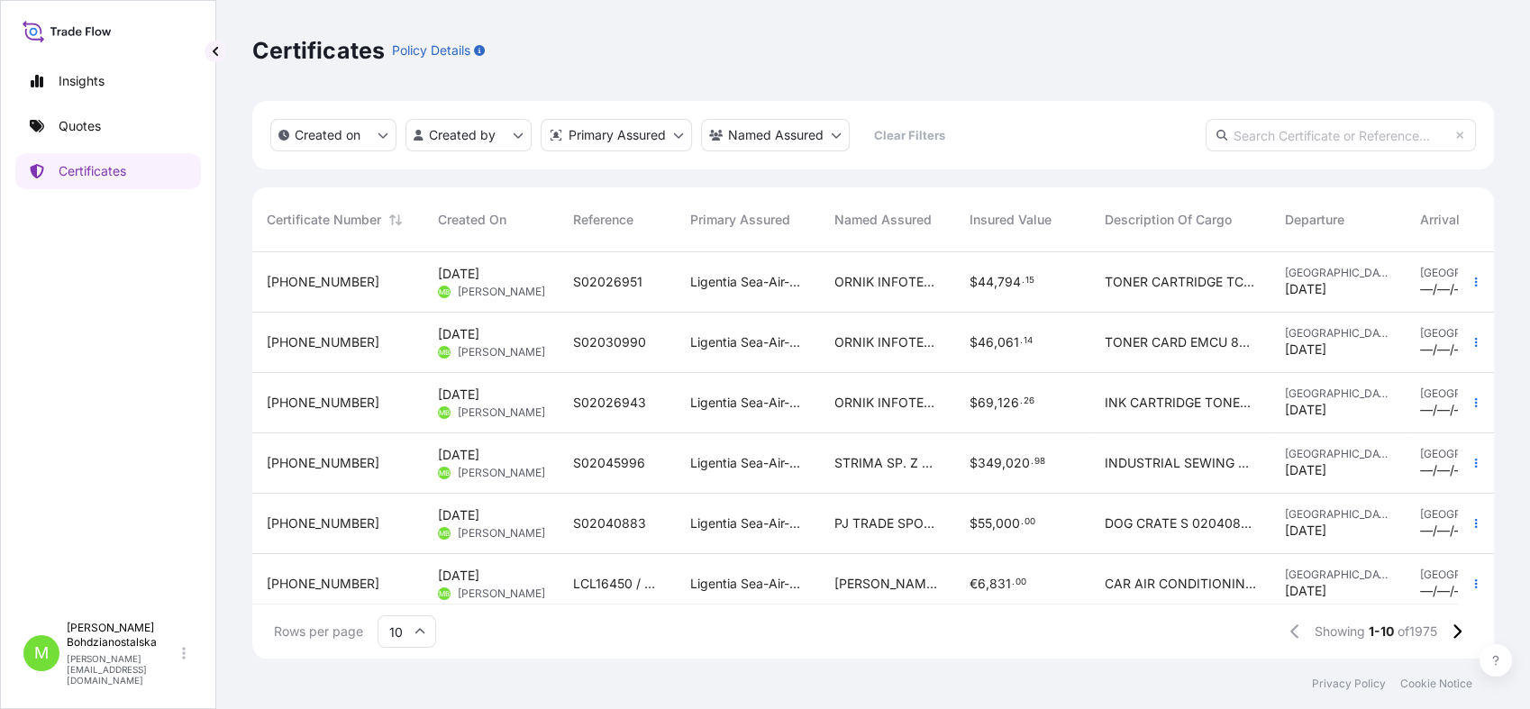
click at [1207, 123] on input "text" at bounding box center [1341, 135] width 270 height 32
paste input "[PHONE_NUMBER]"
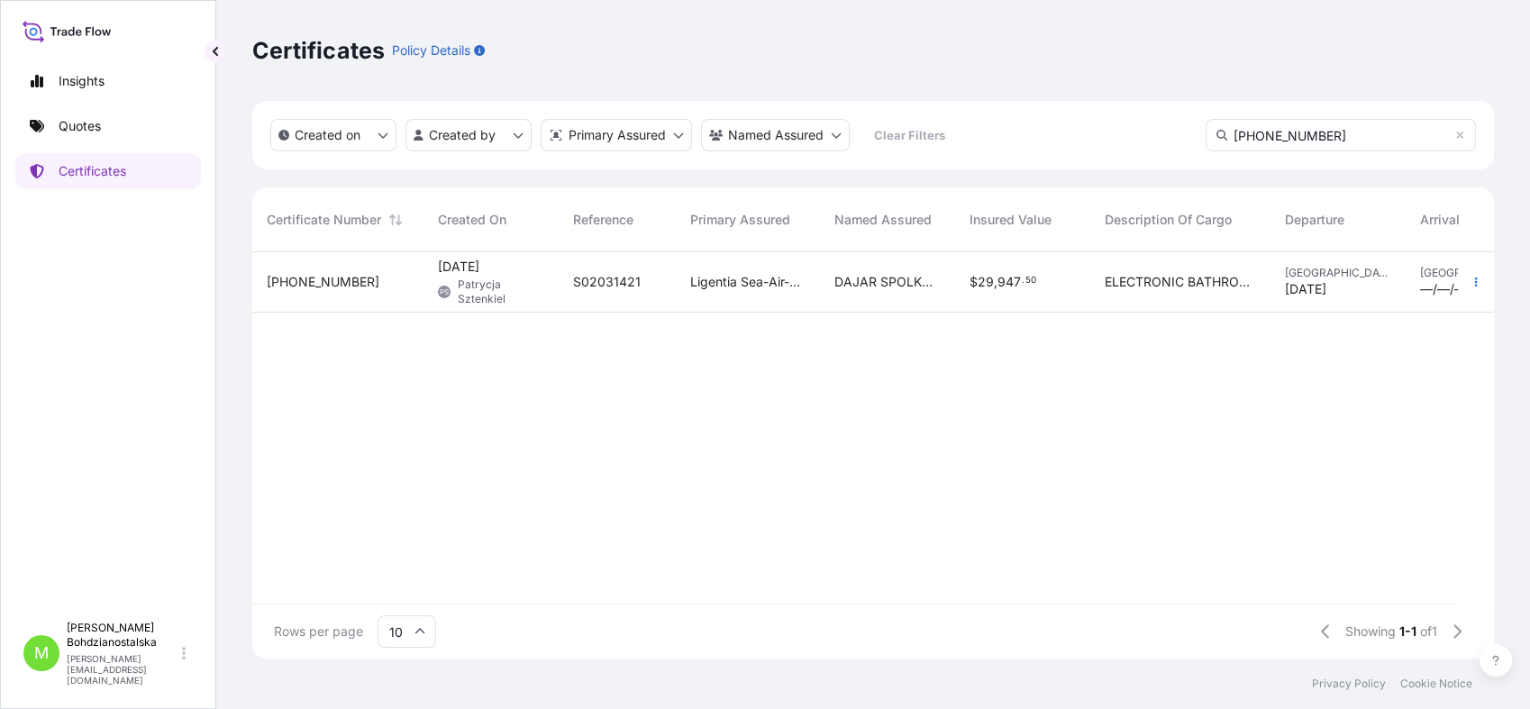
type input "[PHONE_NUMBER]"
click at [601, 286] on span "S02031421" at bounding box center [607, 282] width 68 height 18
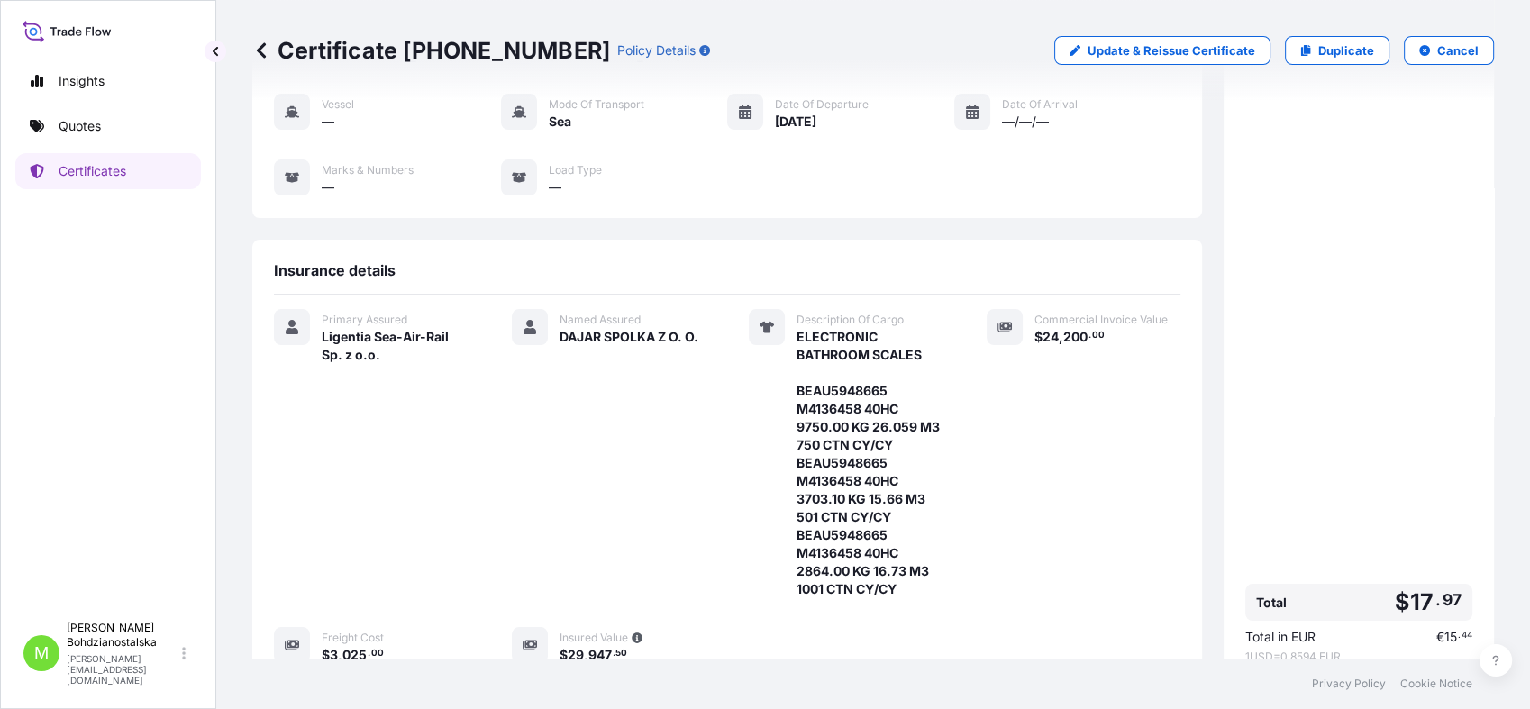
scroll to position [300, 0]
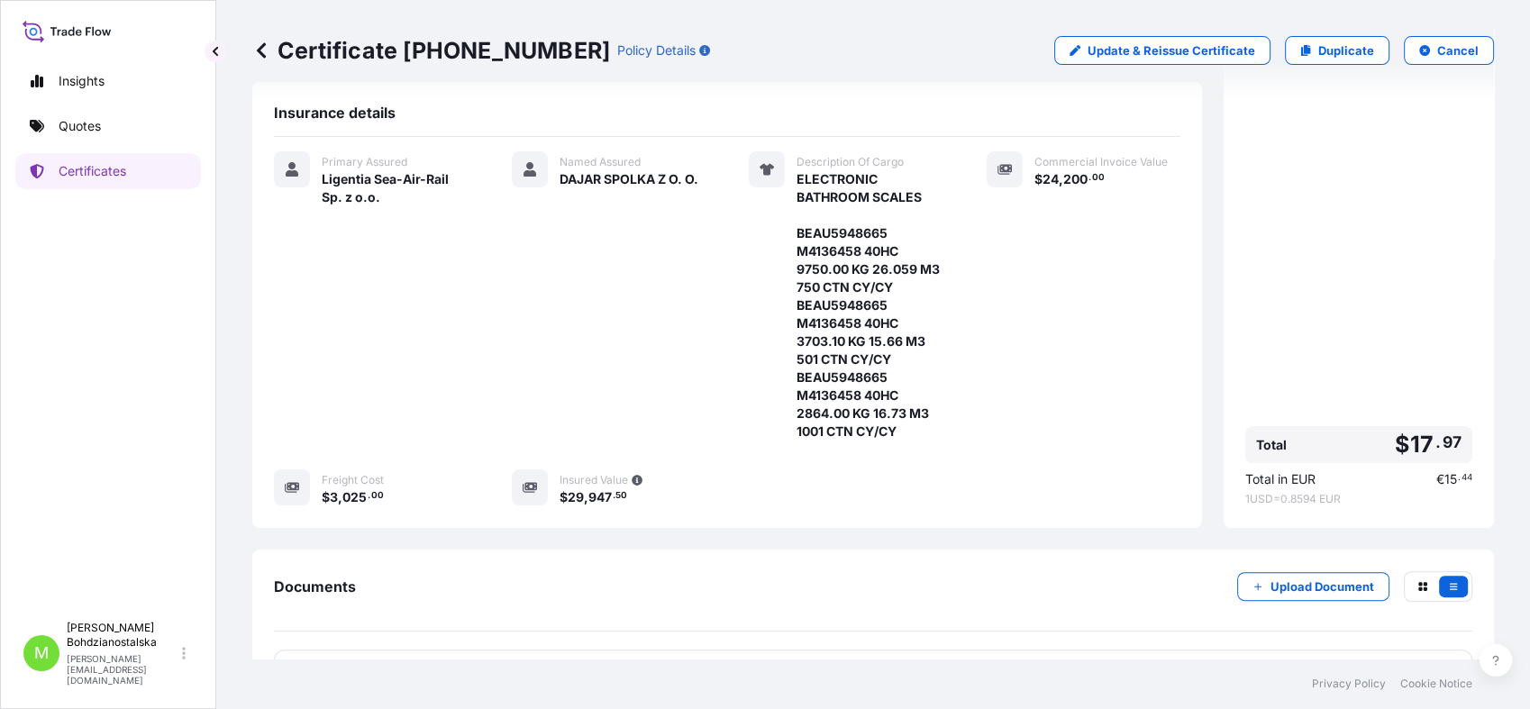
click at [1073, 178] on span "200" at bounding box center [1076, 179] width 24 height 13
click at [1207, 303] on div "Price details Premium $ 17 . 97 Total $ 17 . 97 Total in EUR € 15 . 44 1 USD = …" at bounding box center [1359, 164] width 270 height 727
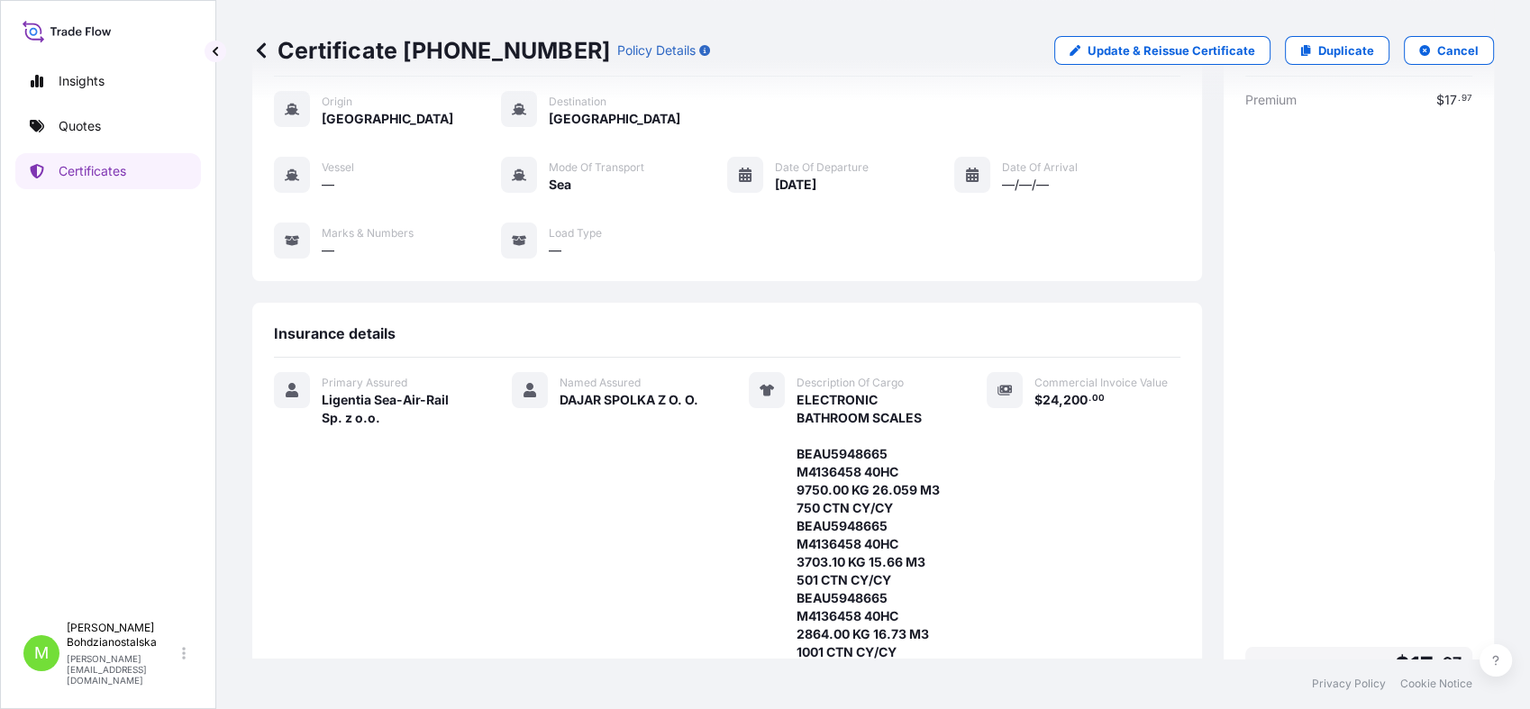
scroll to position [0, 0]
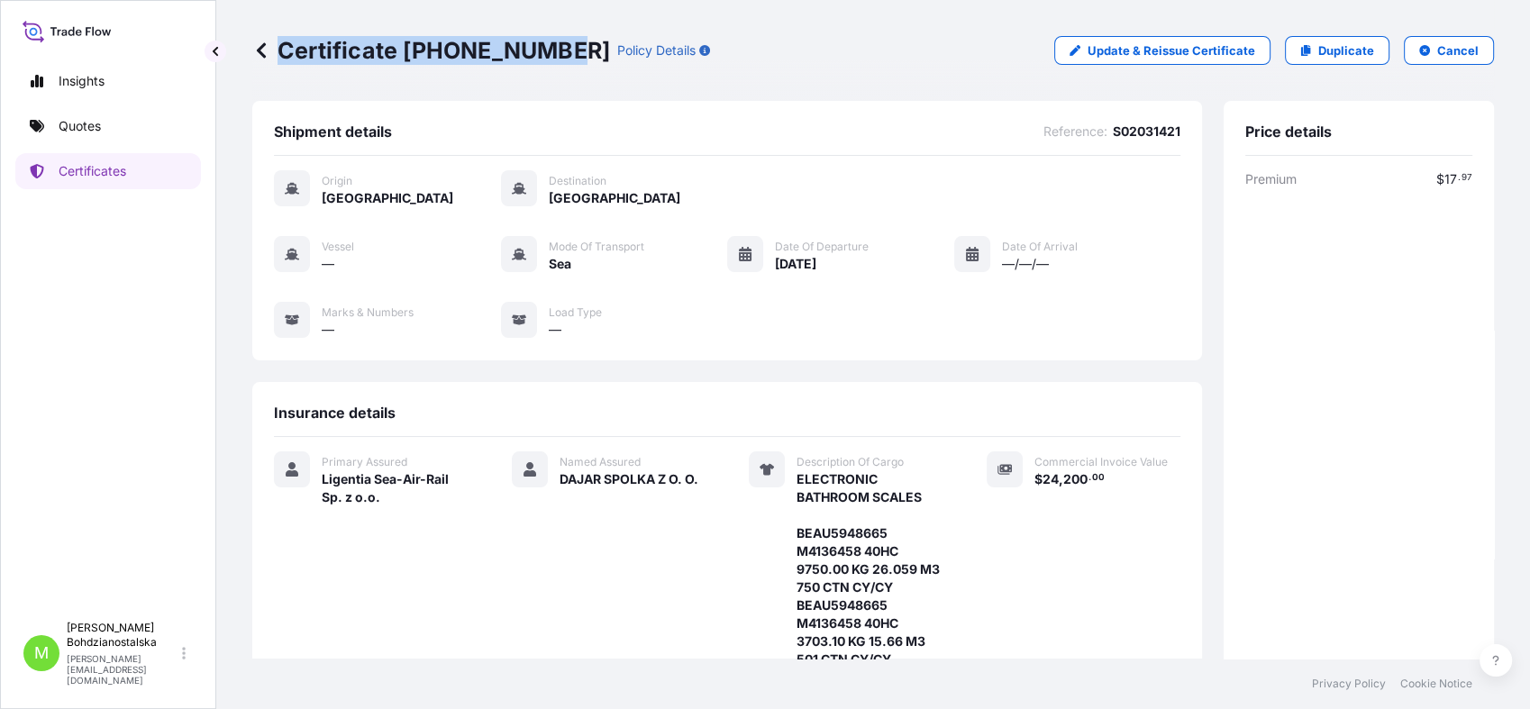
drag, startPoint x: 552, startPoint y: 50, endPoint x: 288, endPoint y: 59, distance: 264.3
click at [278, 63] on p "Certificate [PHONE_NUMBER]" at bounding box center [431, 50] width 358 height 29
copy p "Certificate [PHONE_NUMBER]"
click at [894, 90] on div "Certificate [PHONE_NUMBER] Policy Details Update & Reissue Certificate Duplicat…" at bounding box center [873, 50] width 1242 height 101
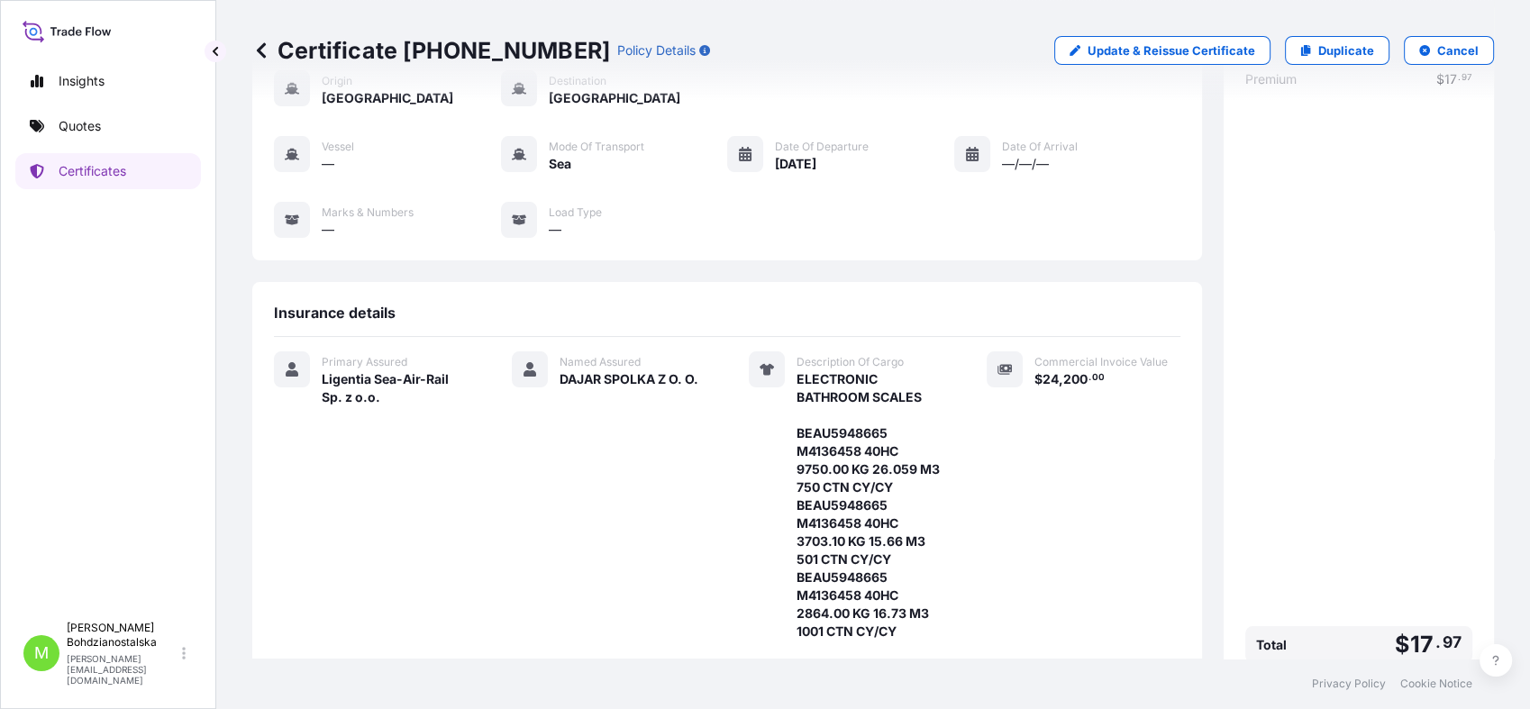
click at [848, 439] on span "ELECTRONIC BATHROOM SCALES BEAU5948665 M4136458 40HC 9750.00 KG 26.059 M3 750 C…" at bounding box center [870, 505] width 147 height 270
click at [849, 438] on span "ELECTRONIC BATHROOM SCALES BEAU5948665 M4136458 40HC 9750.00 KG 26.059 M3 750 C…" at bounding box center [870, 505] width 147 height 270
copy span "BEAU5948665"
click at [1207, 188] on div "Premium $ 17 . 97 Total $ 17 . 97 Total in EUR € 15 . 44 1 USD = 0.8594 EUR" at bounding box center [1359, 388] width 227 height 636
click at [453, 136] on div "Vessel — Mode of Transport Sea Date of Departure [DATE] Date of Arrival —/—/— M…" at bounding box center [727, 187] width 907 height 103
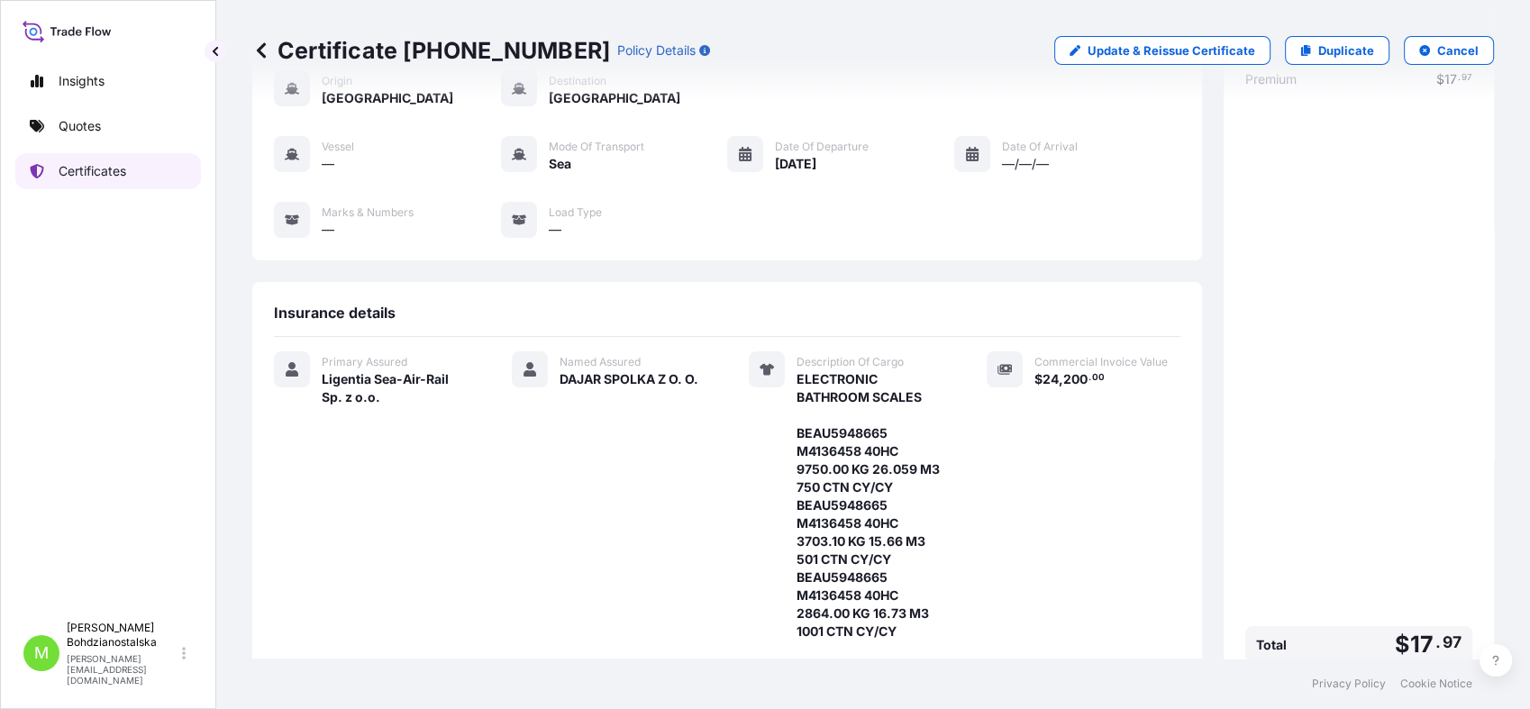
click at [114, 162] on p "Certificates" at bounding box center [93, 171] width 68 height 18
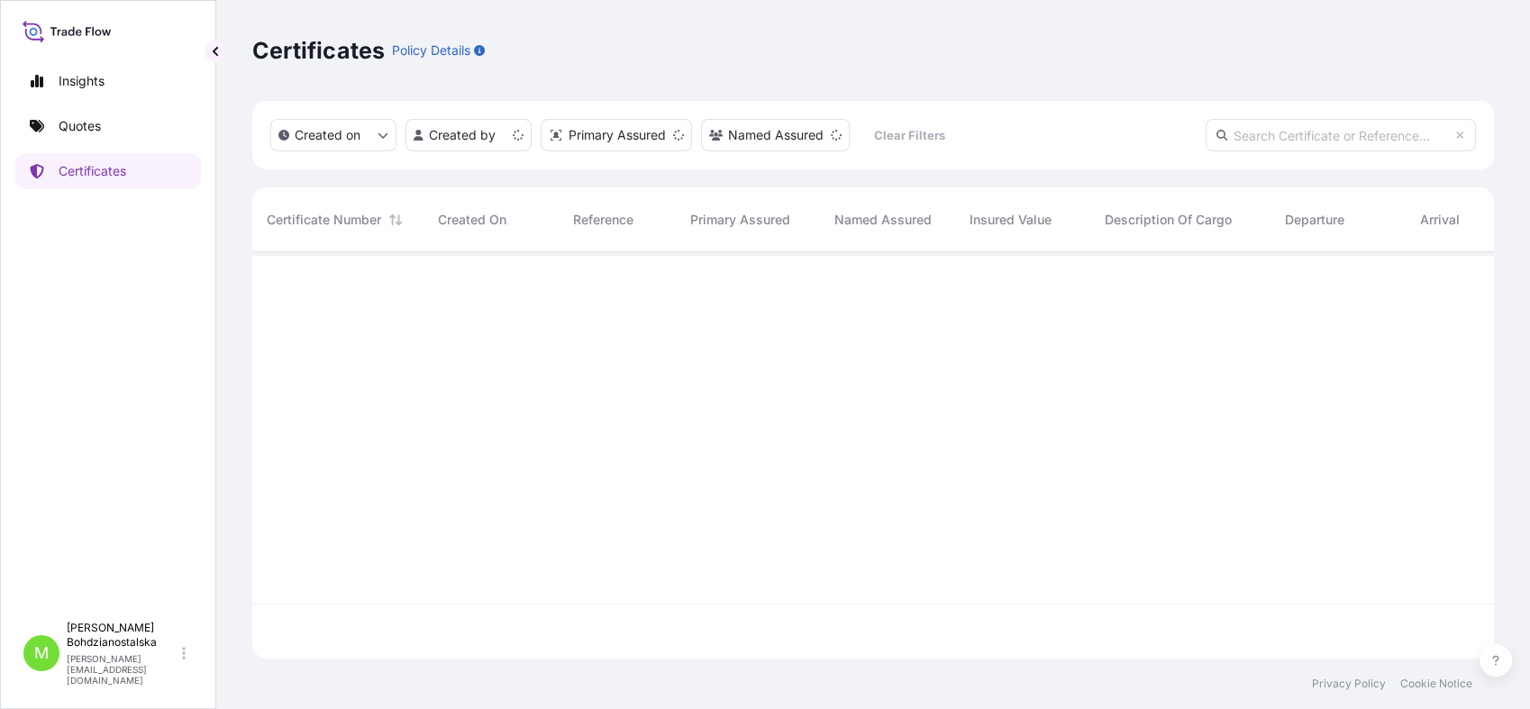
scroll to position [400, 1226]
click at [1207, 134] on input "text" at bounding box center [1341, 135] width 270 height 32
paste input "[PHONE_NUMBER]"
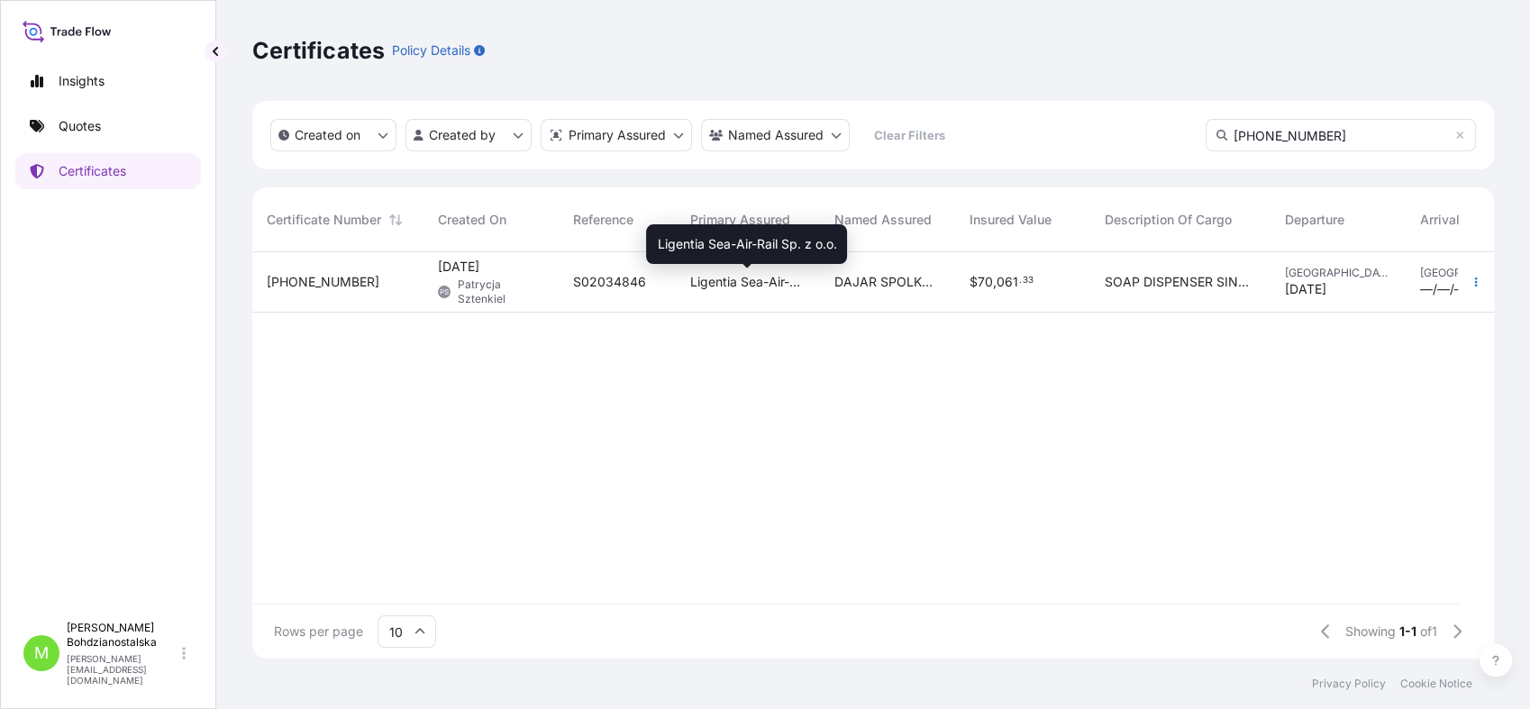
type input "[PHONE_NUMBER]"
click at [793, 285] on span "Ligentia Sea-Air-Rail Sp. z o.o." at bounding box center [747, 282] width 115 height 18
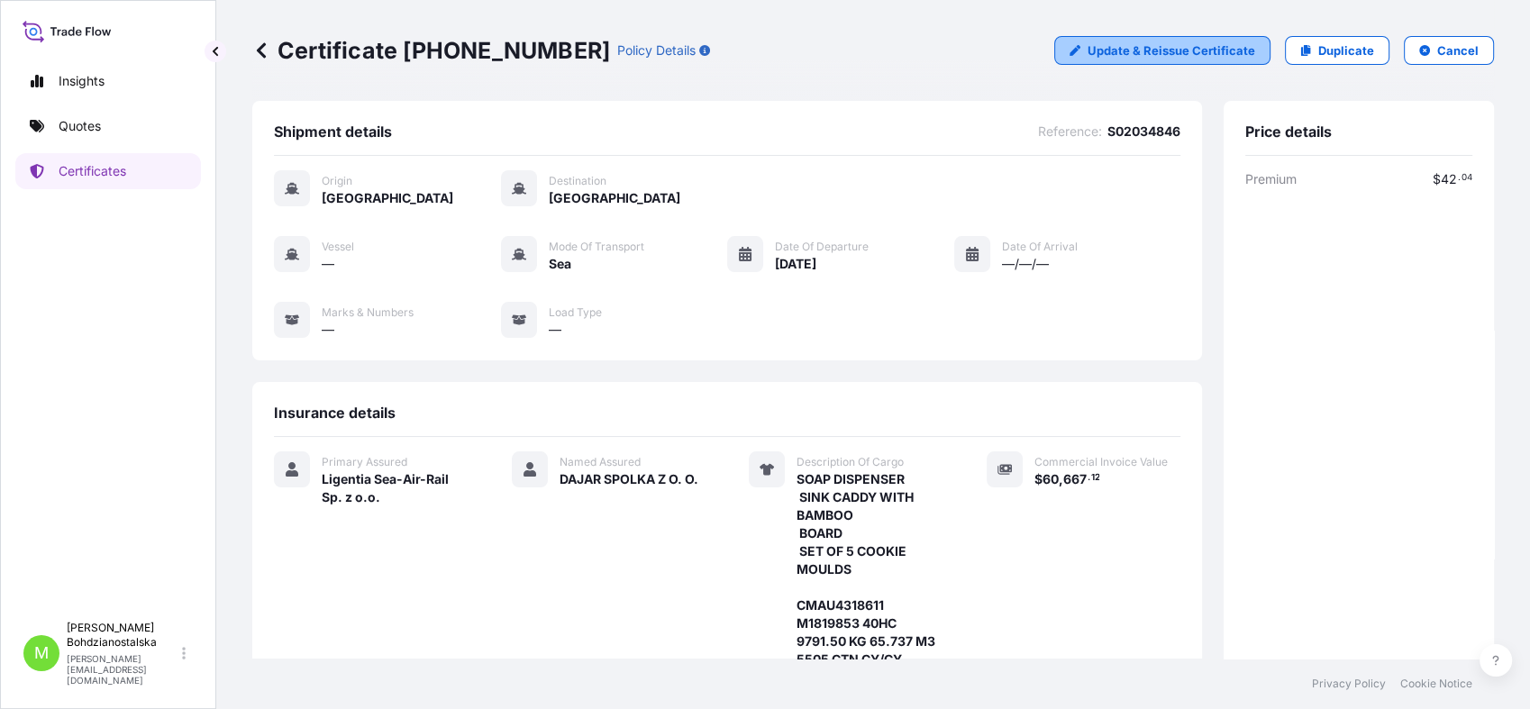
click at [1113, 45] on p "Update & Reissue Certificate" at bounding box center [1172, 50] width 168 height 18
select select "Sea"
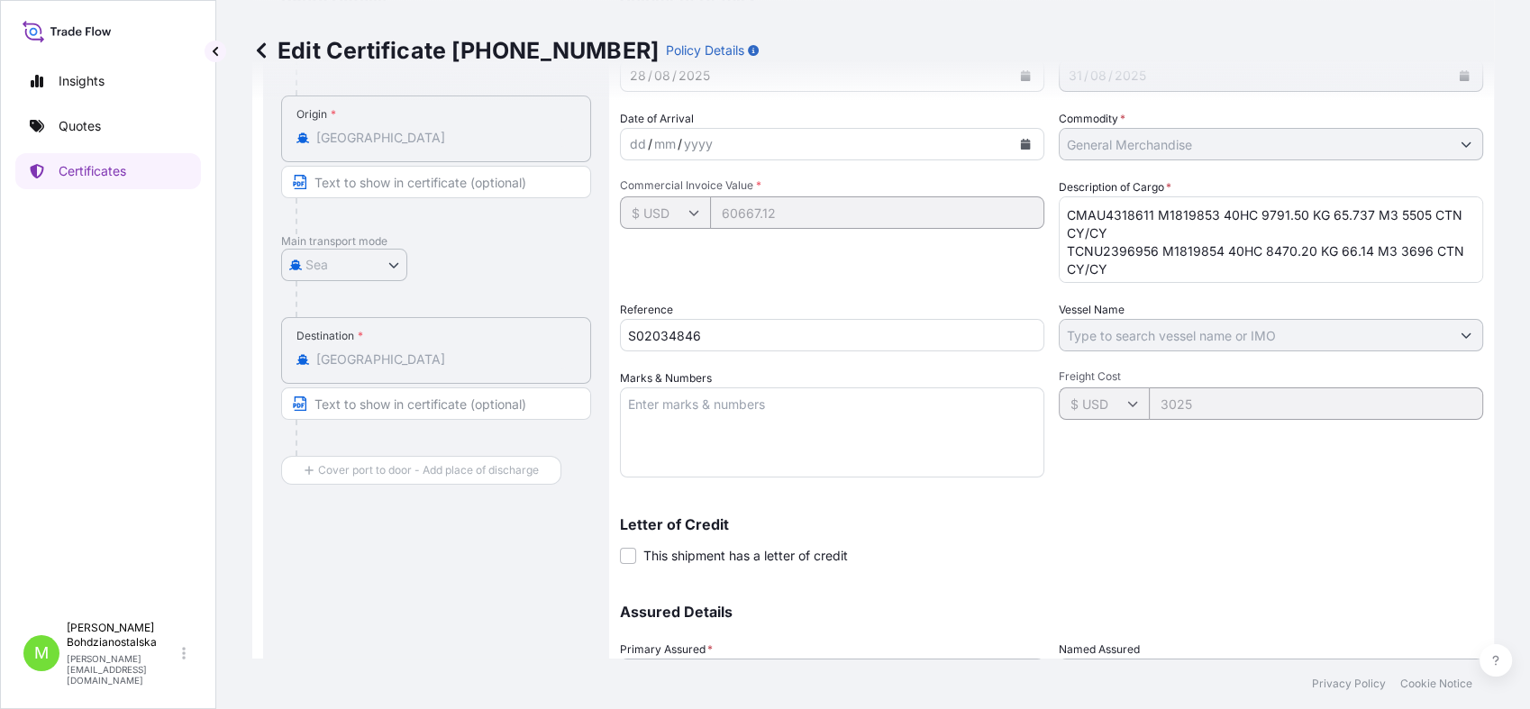
scroll to position [91, 0]
click at [1104, 252] on textarea "SOAP DISPENSER SINK CADDY WITH BAMBOO BOARD SET OF 5 COOKIE MOULDS CMAU4318611 …" at bounding box center [1271, 239] width 425 height 87
click at [1152, 512] on div "Letter of Credit This shipment has a letter of credit Letter of credit * Letter…" at bounding box center [1051, 530] width 863 height 69
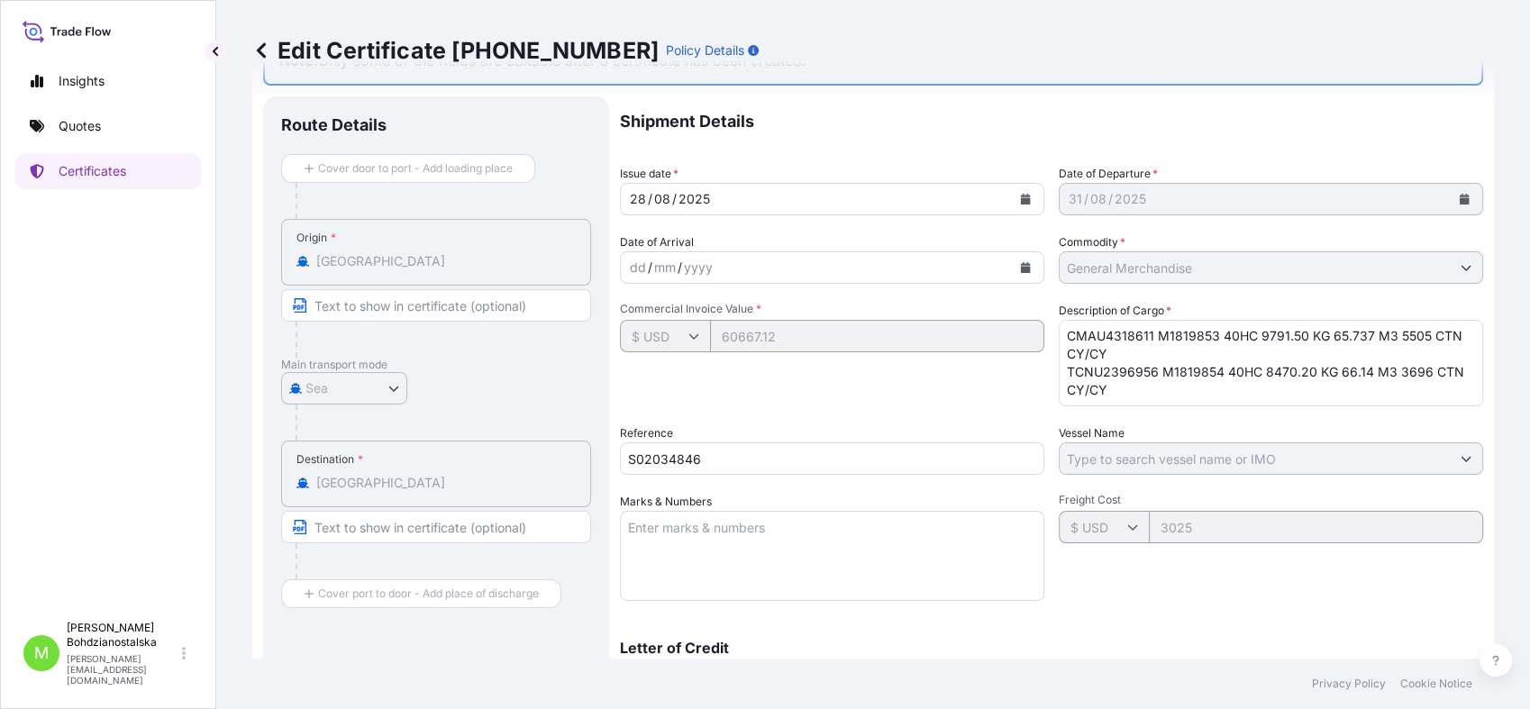
scroll to position [65, 0]
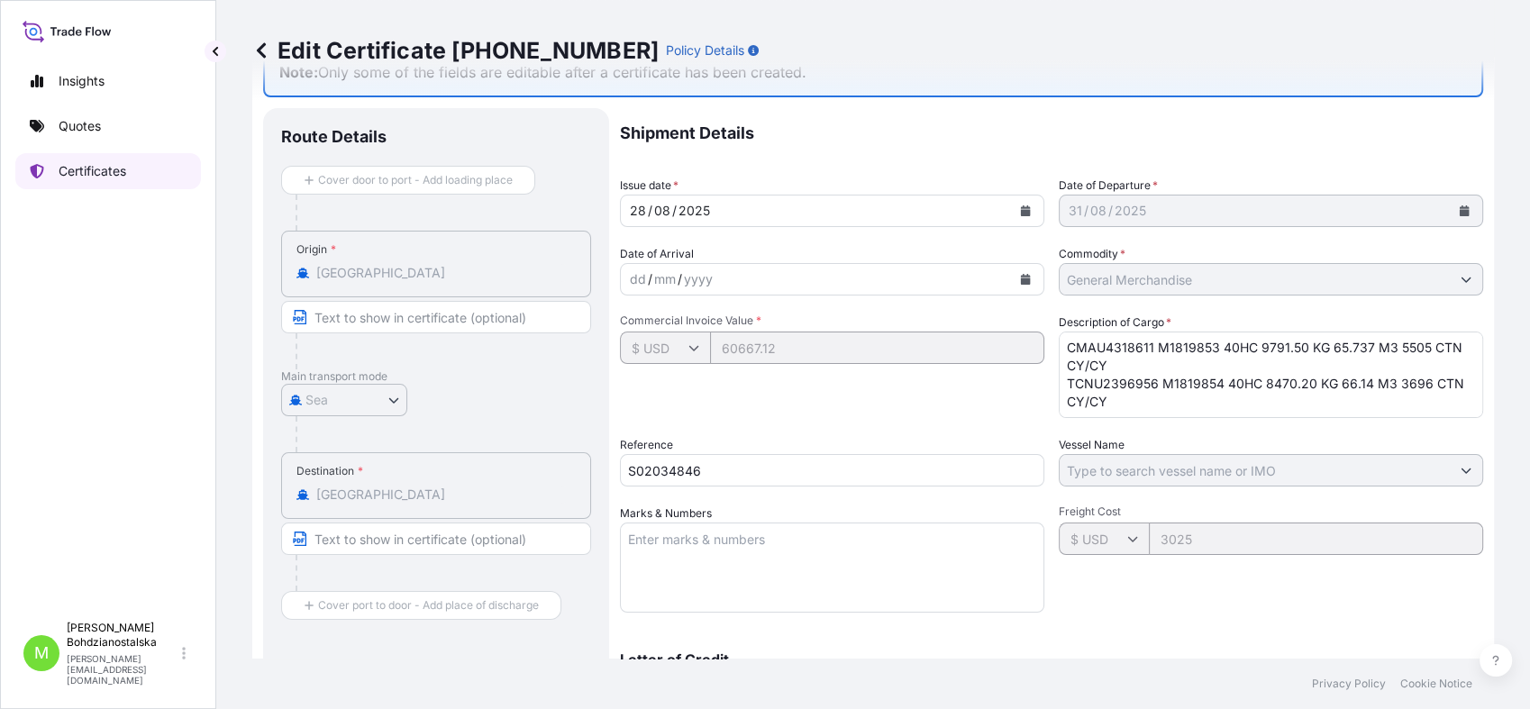
click at [88, 170] on p "Certificates" at bounding box center [93, 171] width 68 height 18
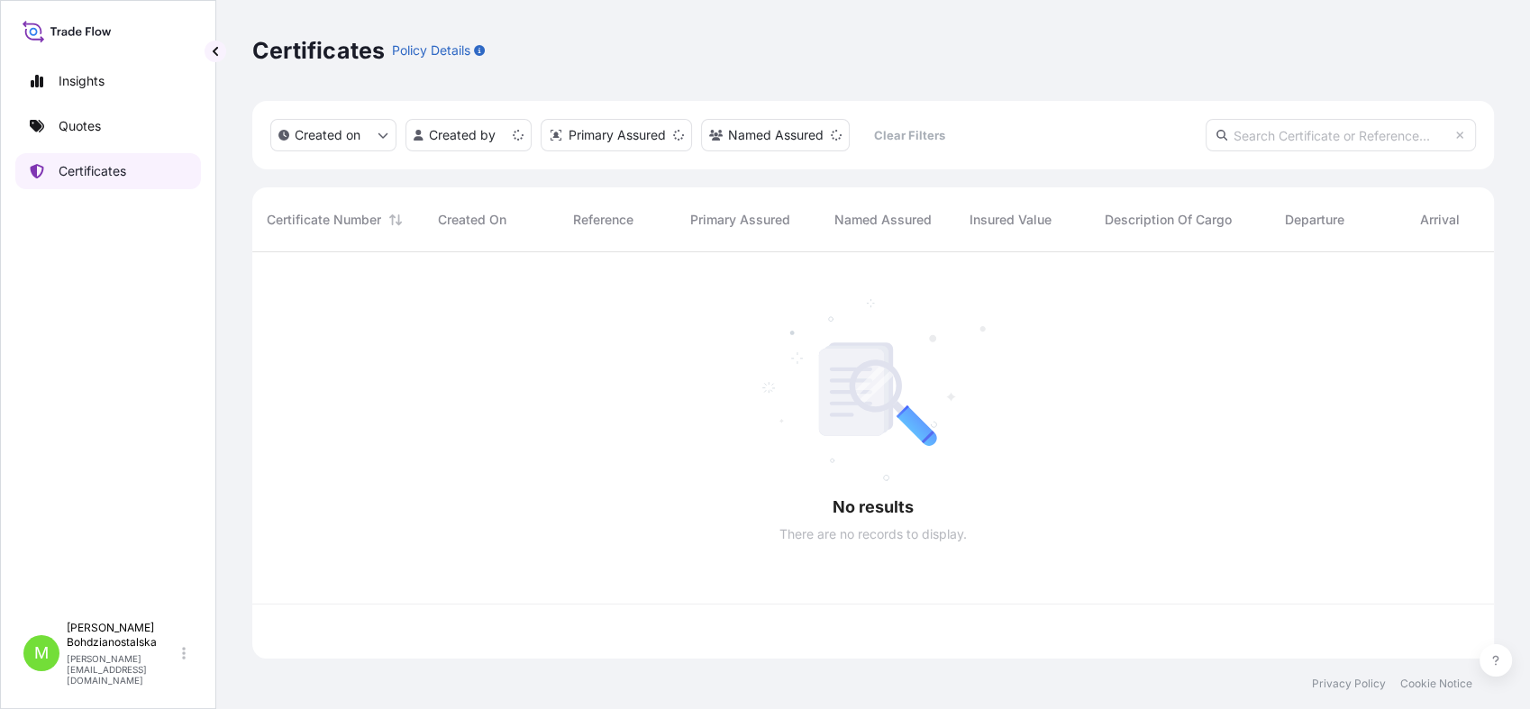
scroll to position [400, 1226]
click at [1207, 128] on input "text" at bounding box center [1341, 135] width 270 height 32
paste input "[PHONE_NUMBER]."
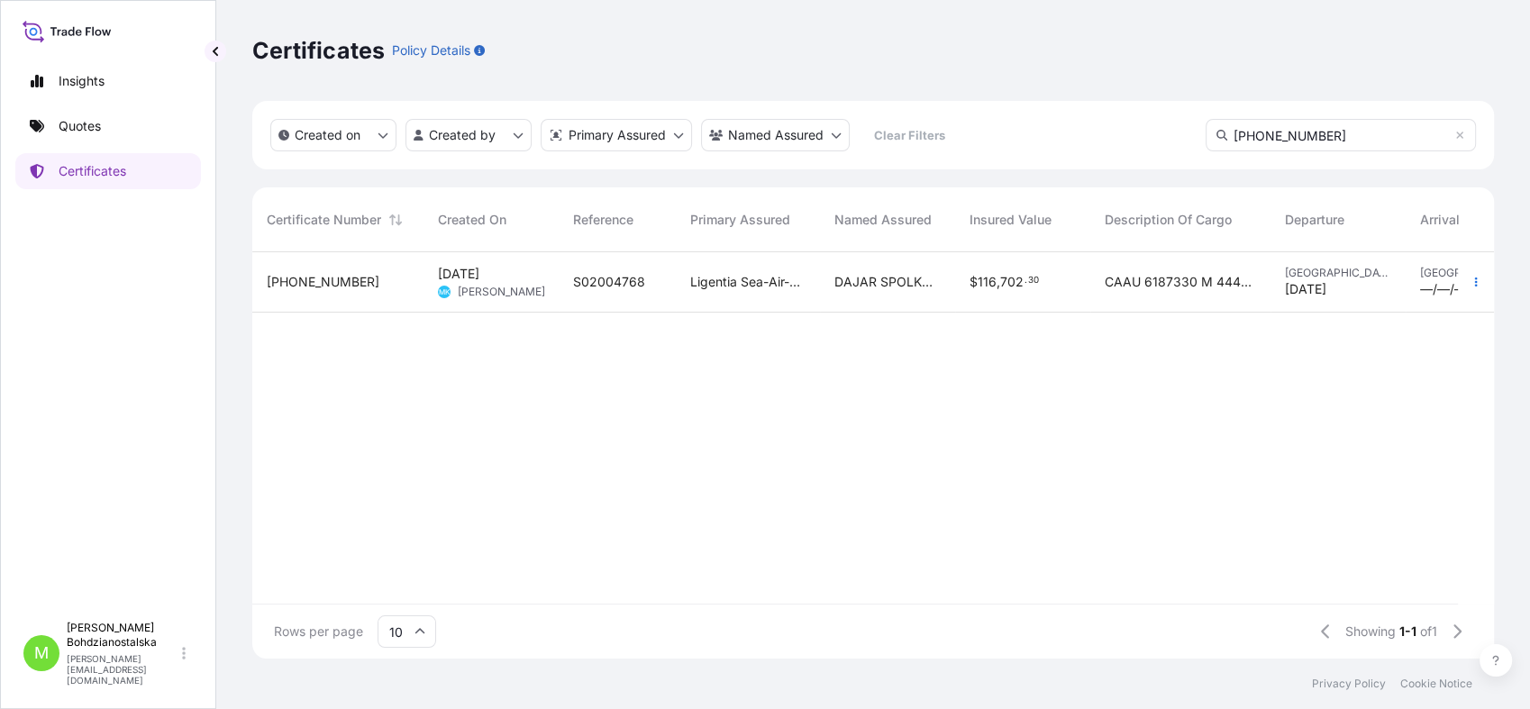
scroll to position [15, 15]
type input "[PHONE_NUMBER]"
click at [837, 285] on span "DAJAR SPOLKA Z O. O." at bounding box center [888, 282] width 106 height 18
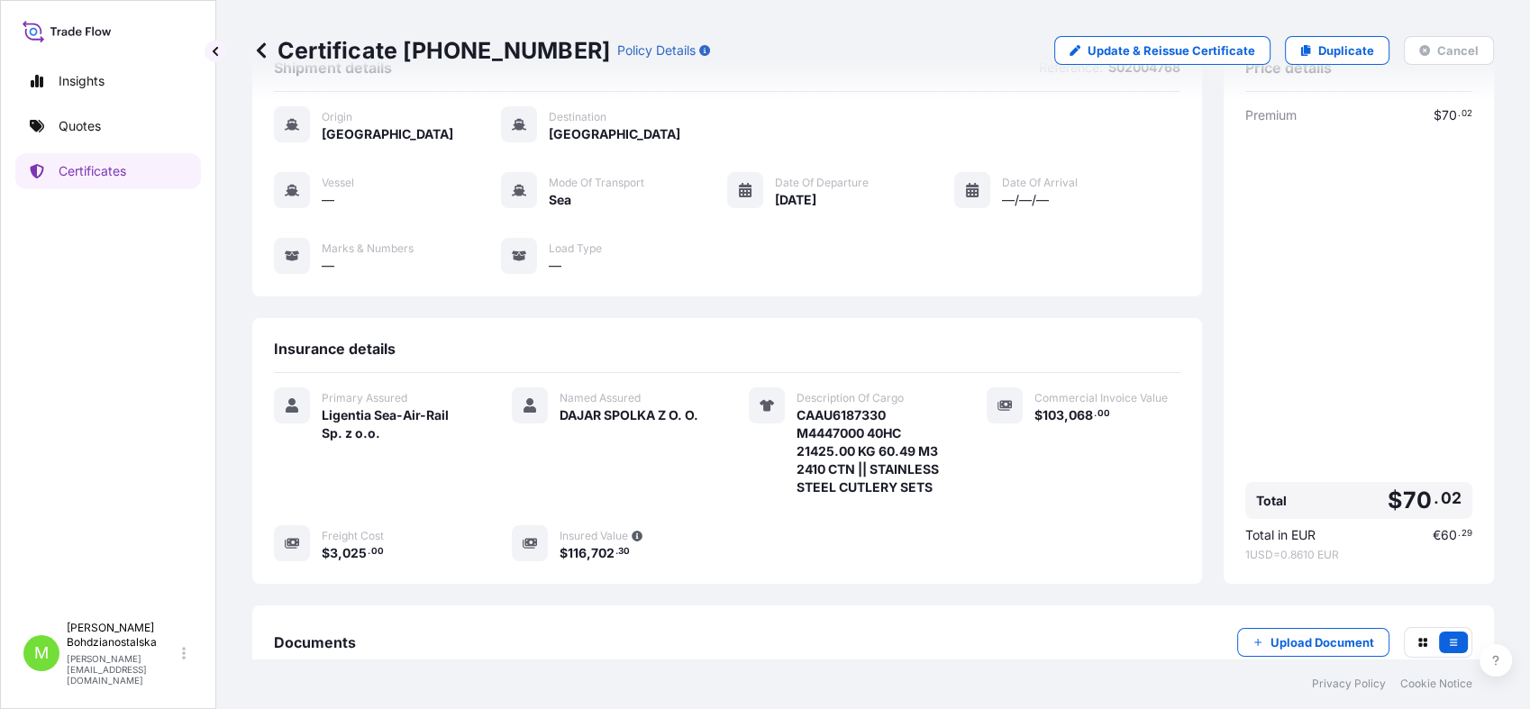
scroll to position [200, 0]
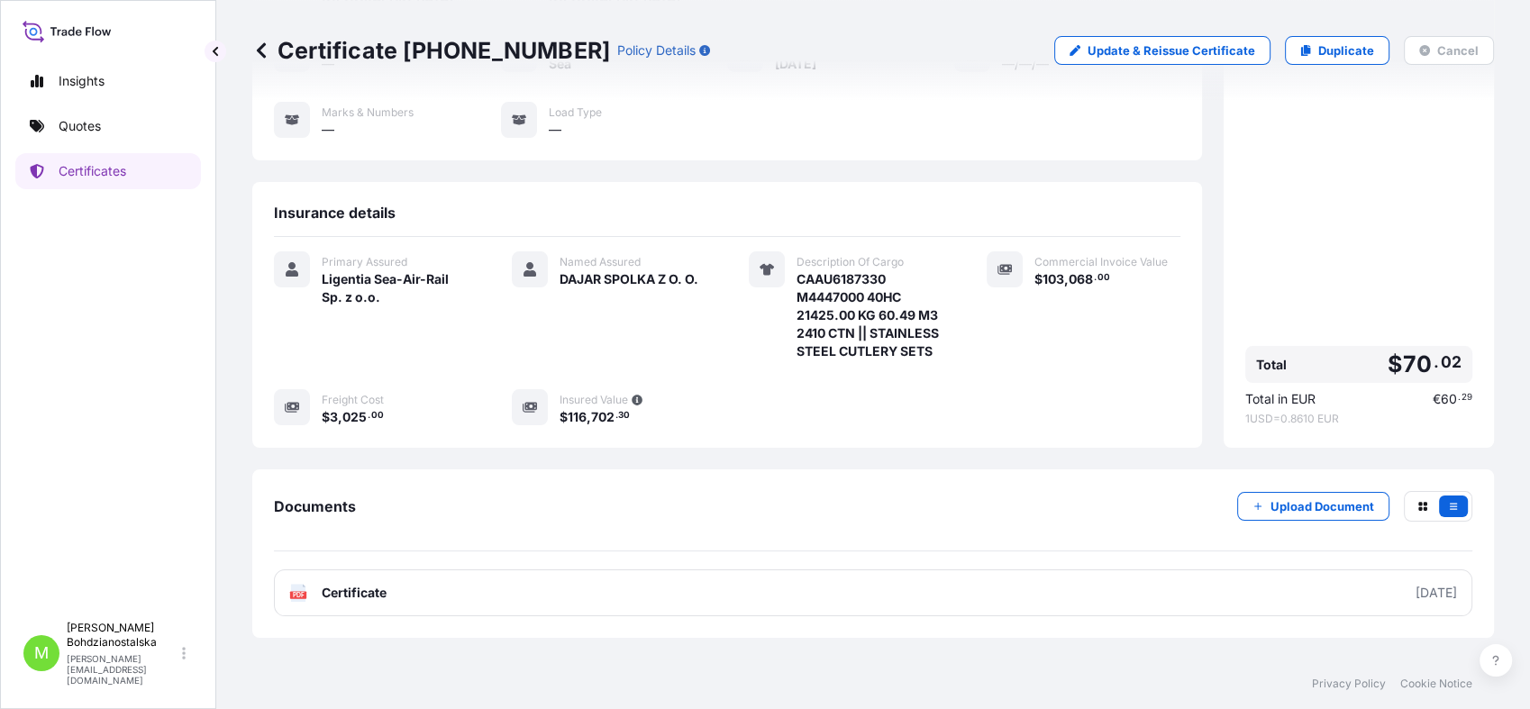
click at [1069, 281] on span "068" at bounding box center [1081, 279] width 24 height 13
click at [588, 530] on div "Documents Upload Document" at bounding box center [873, 521] width 1199 height 60
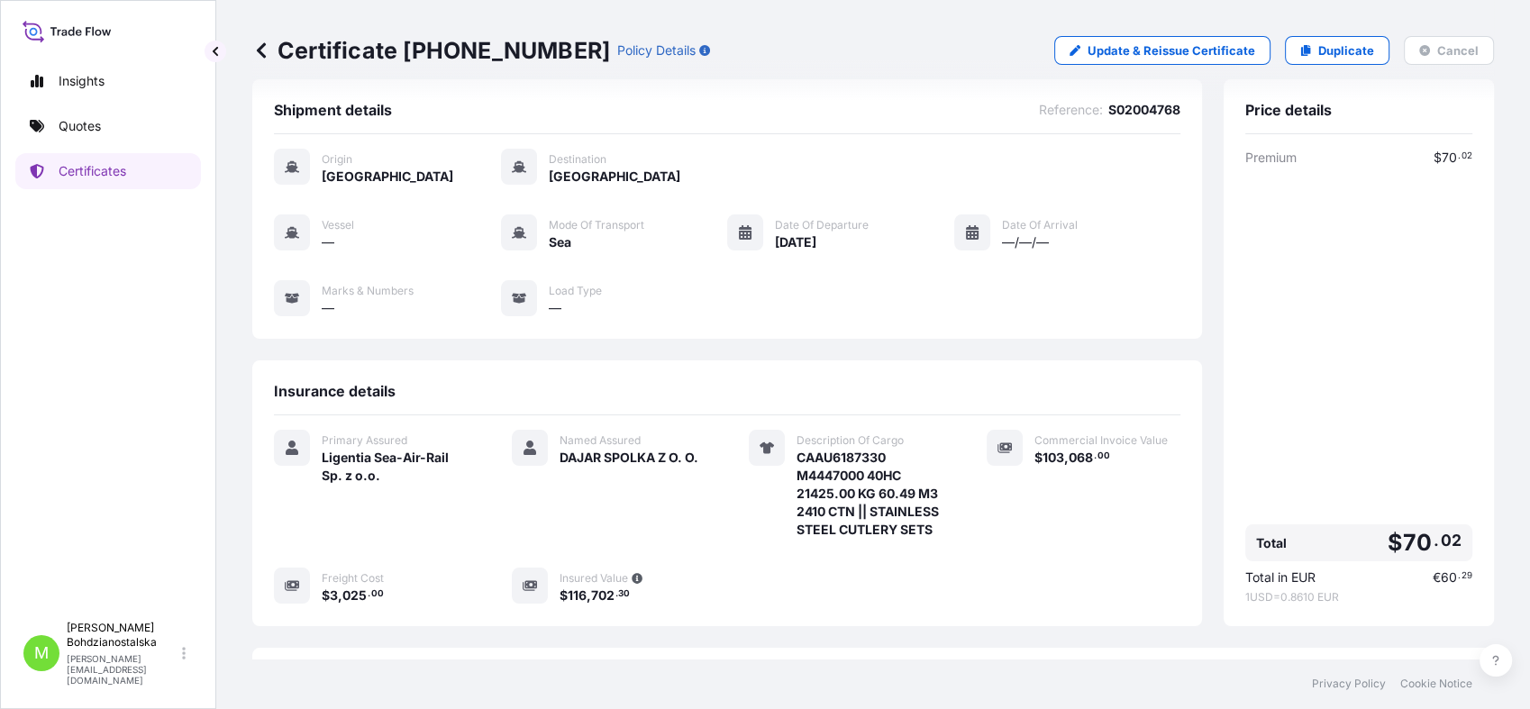
scroll to position [0, 0]
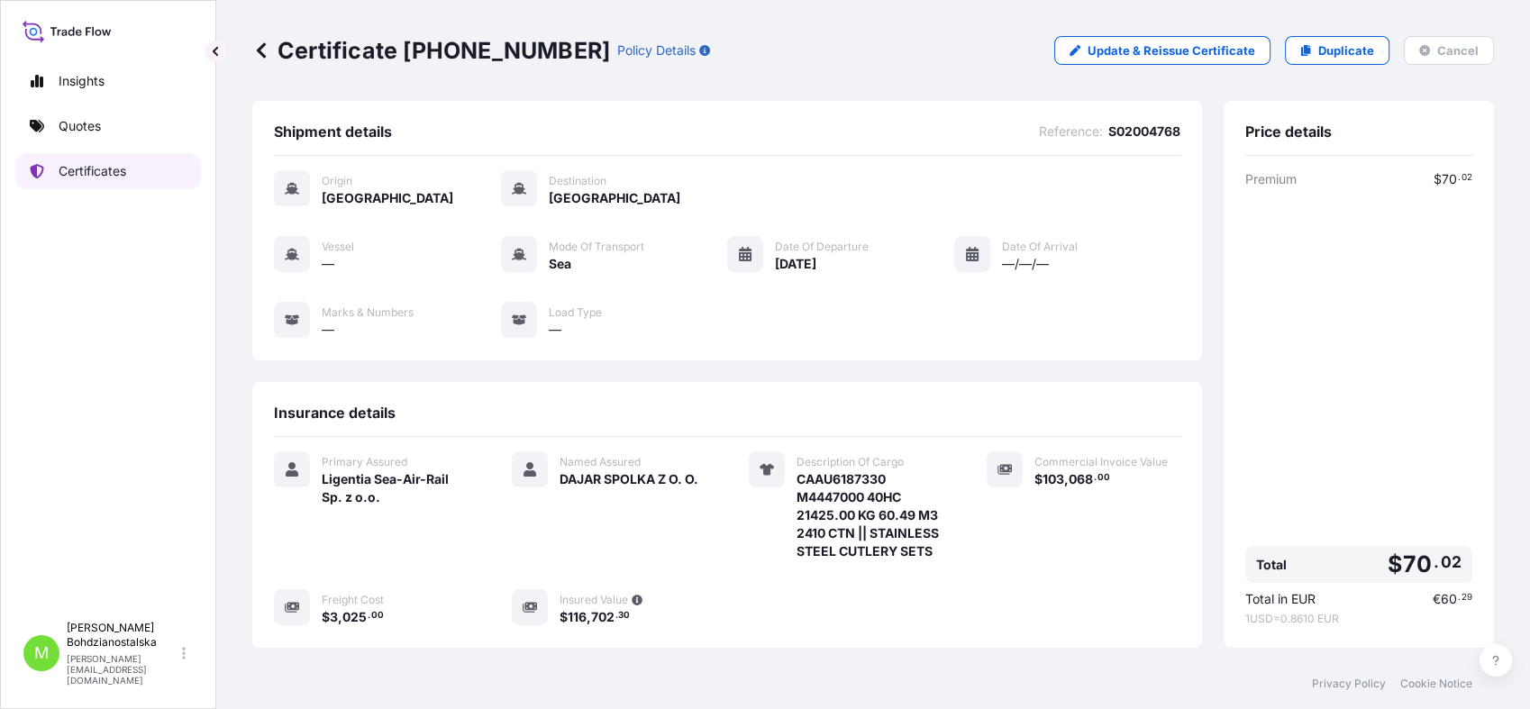
click at [79, 168] on p "Certificates" at bounding box center [93, 171] width 68 height 18
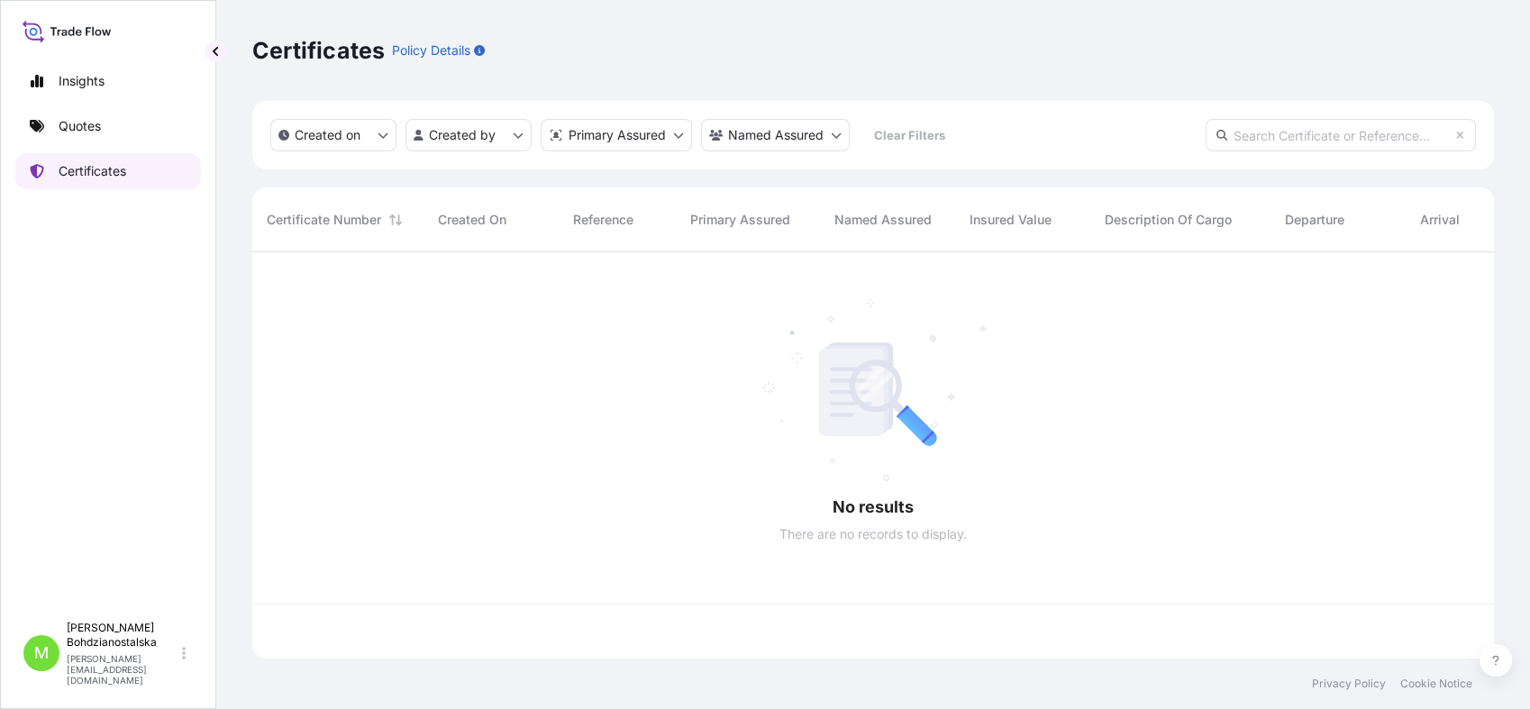
scroll to position [400, 1226]
click at [1207, 139] on input "text" at bounding box center [1341, 135] width 270 height 32
paste input "[PHONE_NUMBER]"
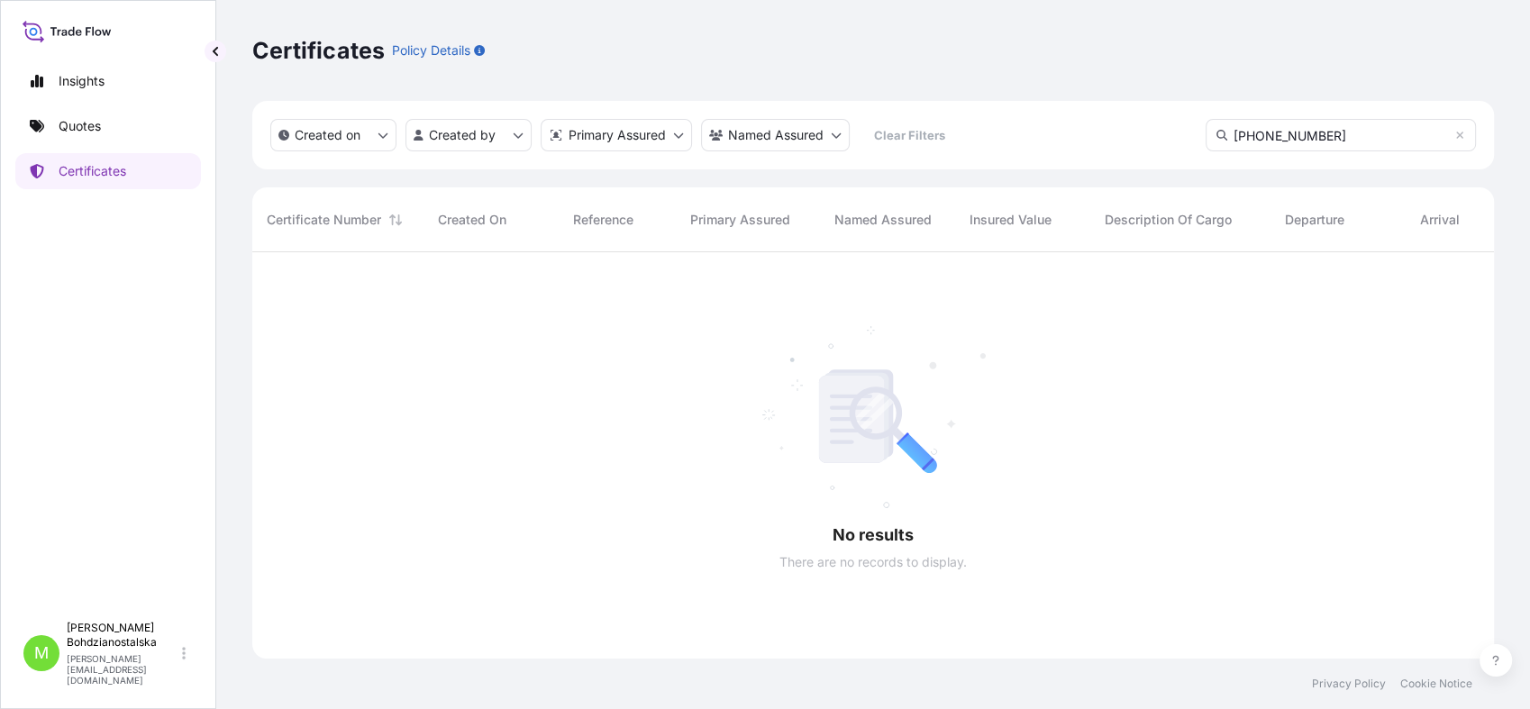
scroll to position [455, 1226]
click at [1207, 134] on input "[PHONE_NUMBER]" at bounding box center [1341, 135] width 270 height 32
click at [1207, 136] on input "[PHONE_NUMBER]" at bounding box center [1341, 135] width 270 height 32
type input "[PHONE_NUMBER]"
drag, startPoint x: 1316, startPoint y: 134, endPoint x: 871, endPoint y: 101, distance: 446.5
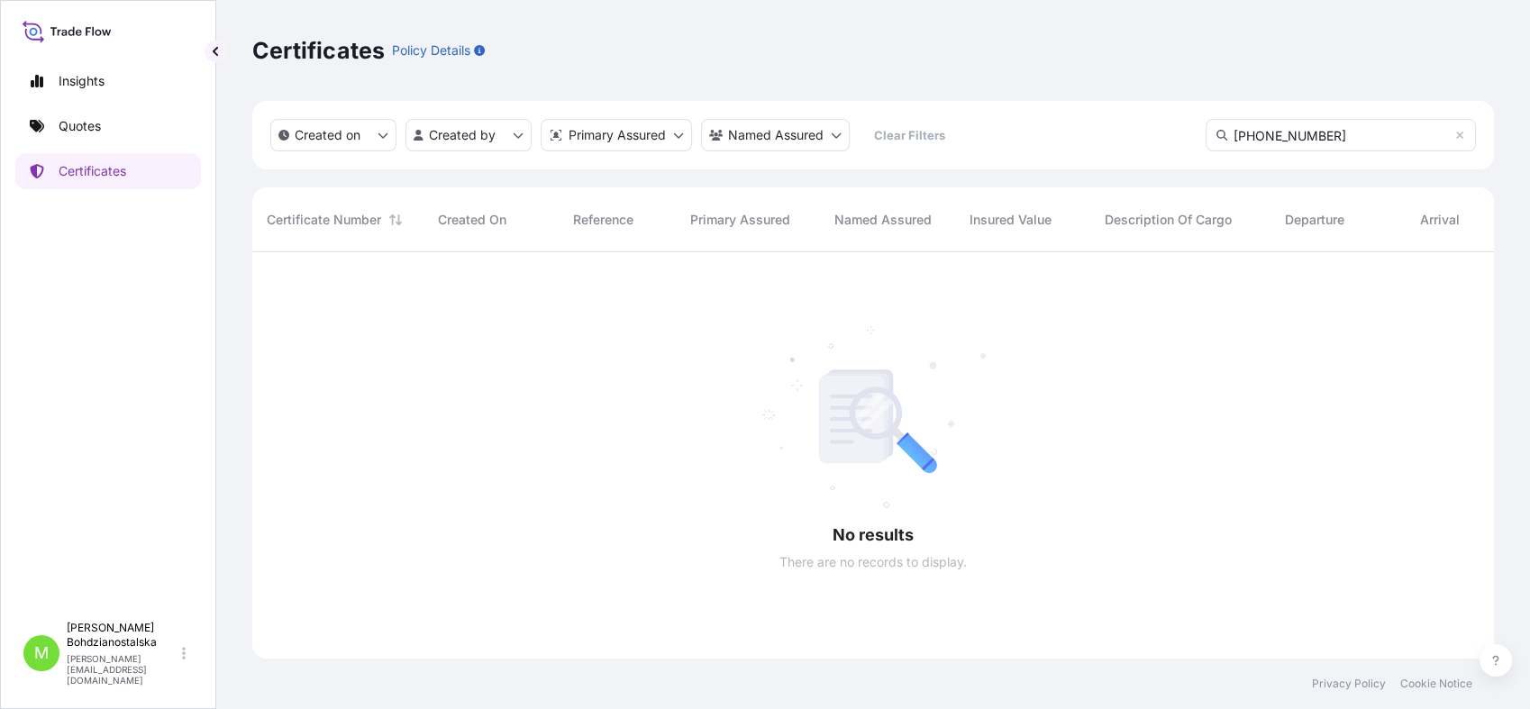
click at [864, 107] on div "Created on Created by Primary Assured Named Assured Clear Filters [PHONE_NUMBER]" at bounding box center [873, 135] width 1242 height 68
paste input "[PHONE_NUMBER]"
type input "[PHONE_NUMBER]"
click at [113, 170] on p "Certificates" at bounding box center [93, 171] width 68 height 18
click at [1207, 134] on input "[PHONE_NUMBER]" at bounding box center [1341, 135] width 270 height 32
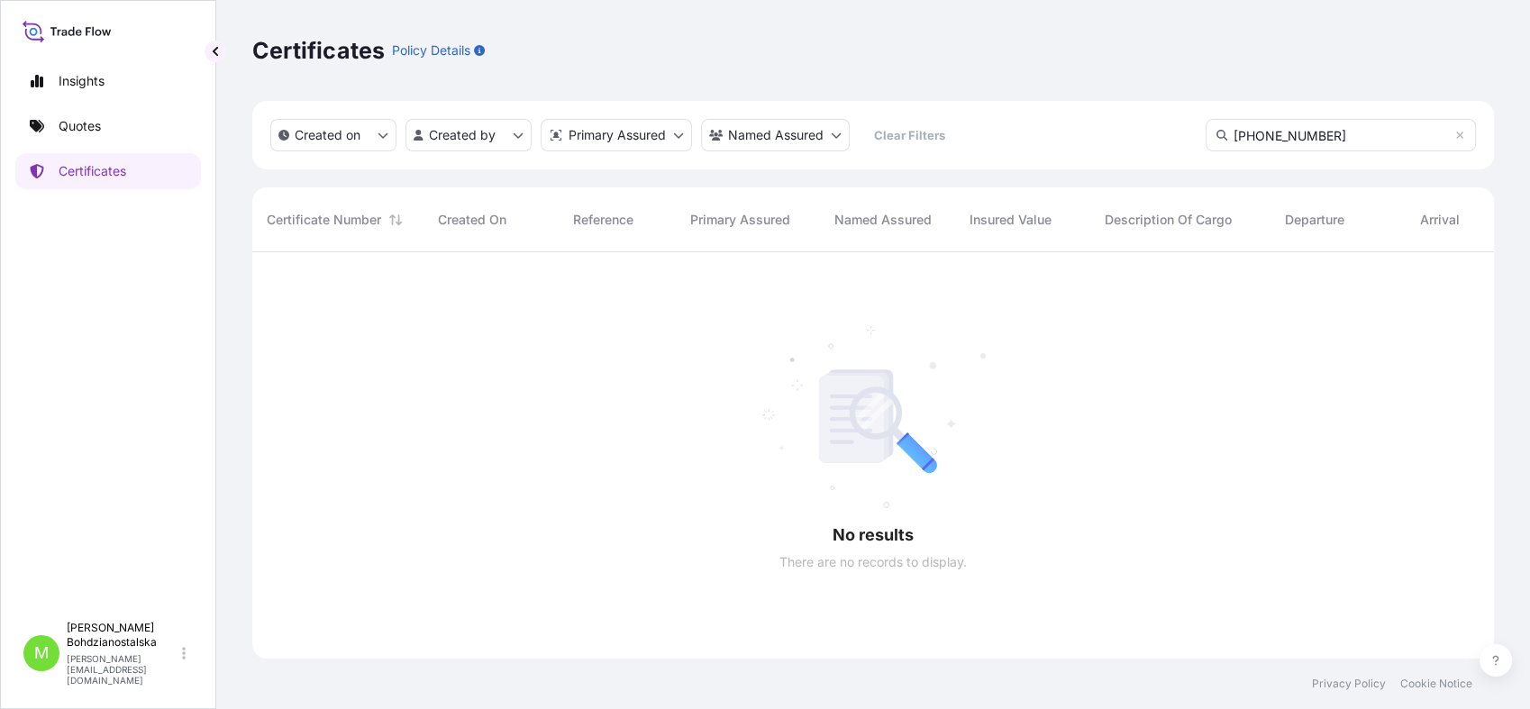
click at [1207, 134] on input "[PHONE_NUMBER]" at bounding box center [1341, 135] width 270 height 32
click at [1207, 133] on input "[PHONE_NUMBER]" at bounding box center [1341, 135] width 270 height 32
drag, startPoint x: 1343, startPoint y: 140, endPoint x: 860, endPoint y: 110, distance: 484.0
click at [860, 110] on div "Created on Created by Primary Assured Named Assured Clear Filters [PHONE_NUMBER]" at bounding box center [873, 135] width 1242 height 68
paste input "[PHONE_NUMBER]"
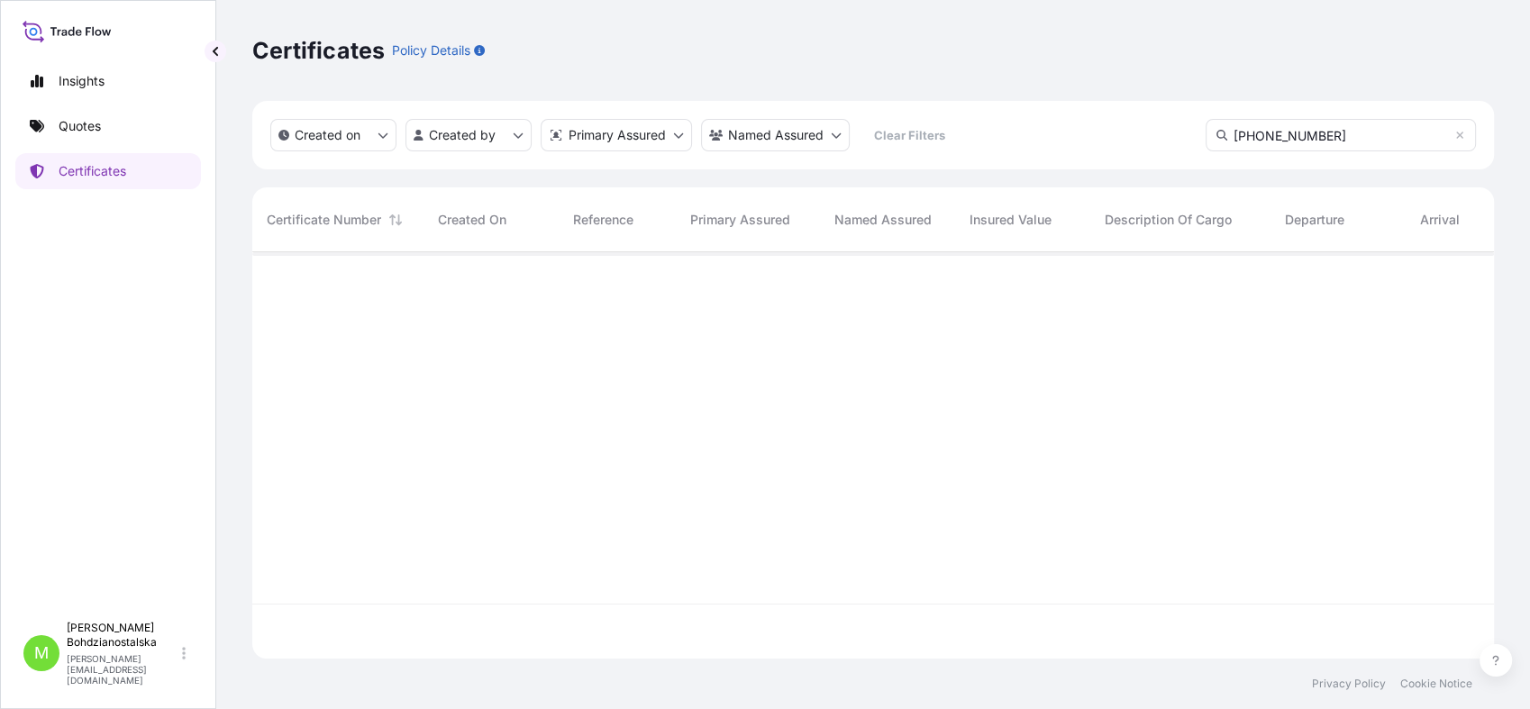
scroll to position [15, 15]
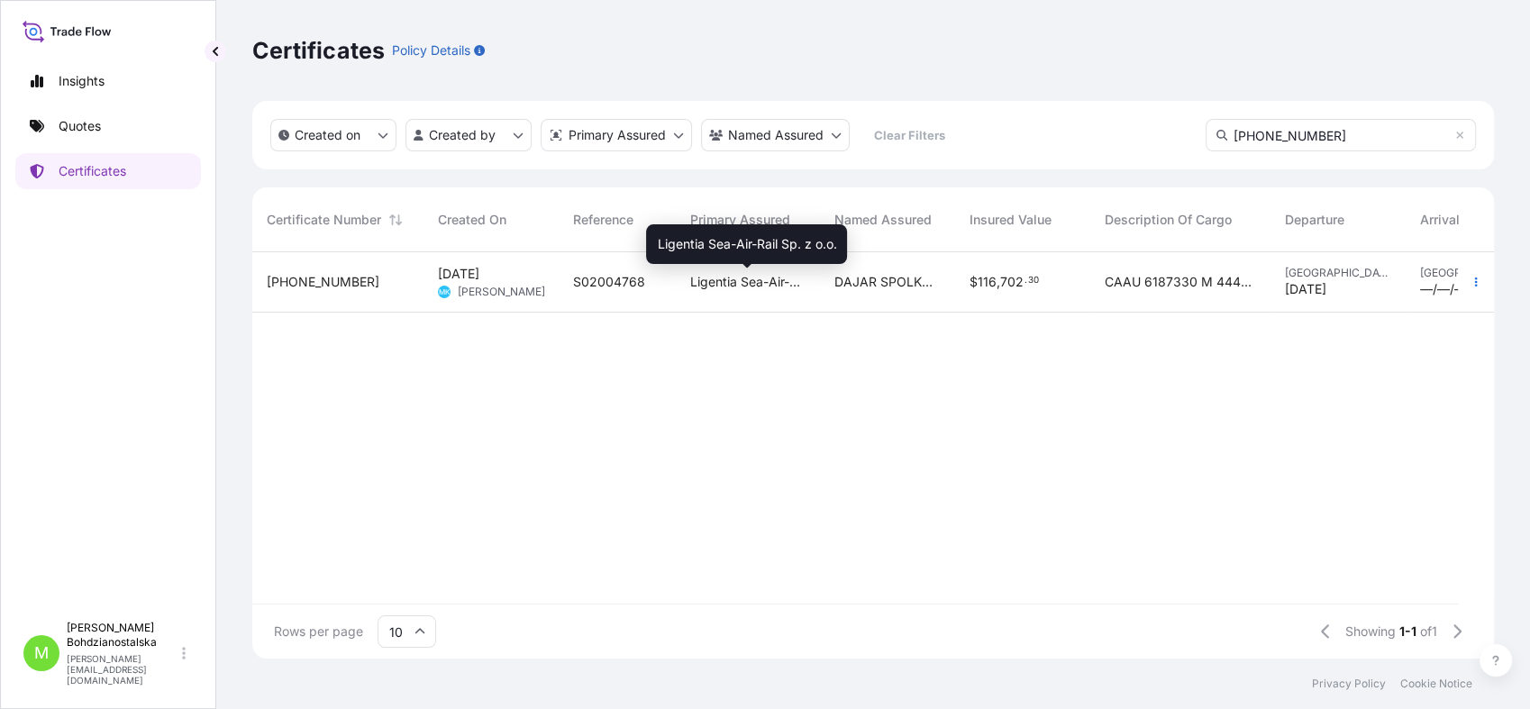
type input "[PHONE_NUMBER]"
click at [692, 279] on span "Ligentia Sea-Air-Rail Sp. z o.o." at bounding box center [747, 282] width 115 height 18
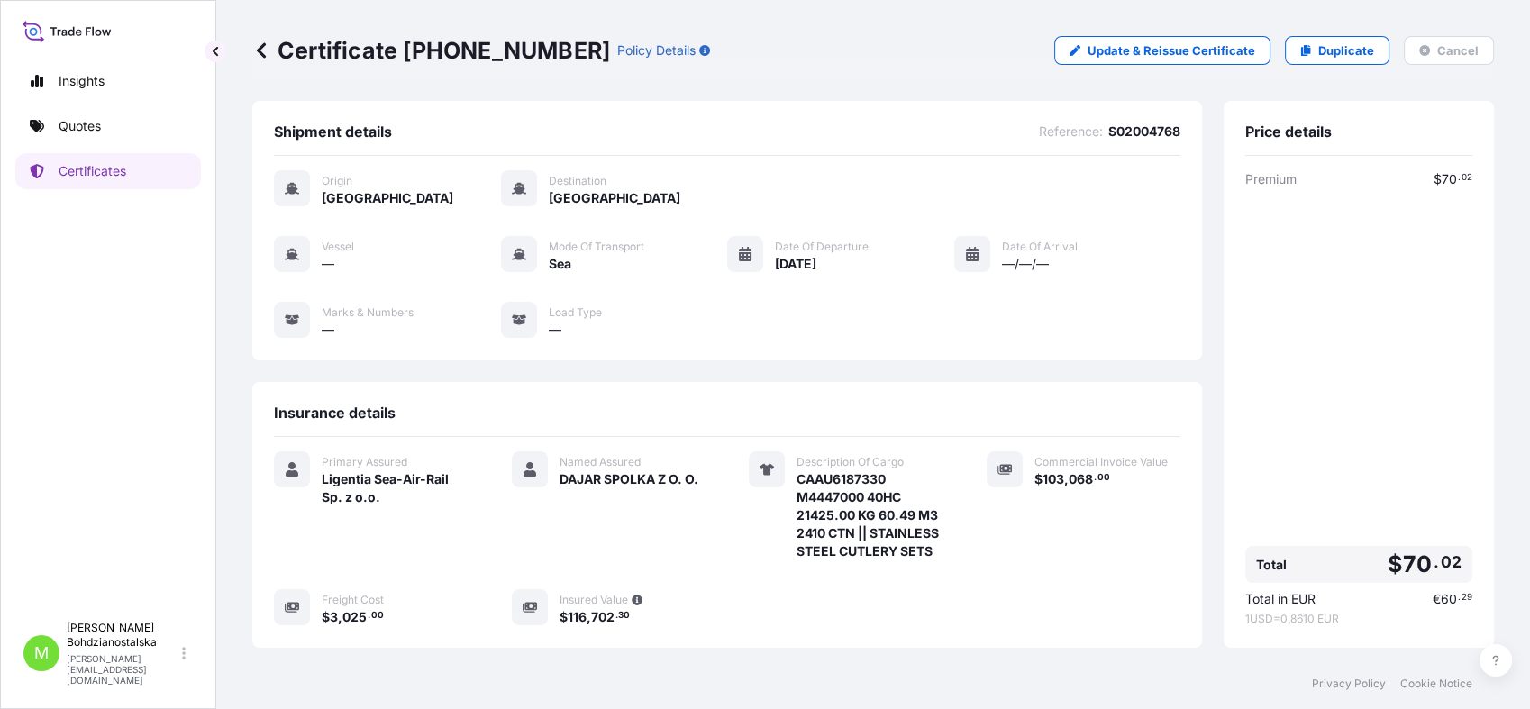
scroll to position [100, 0]
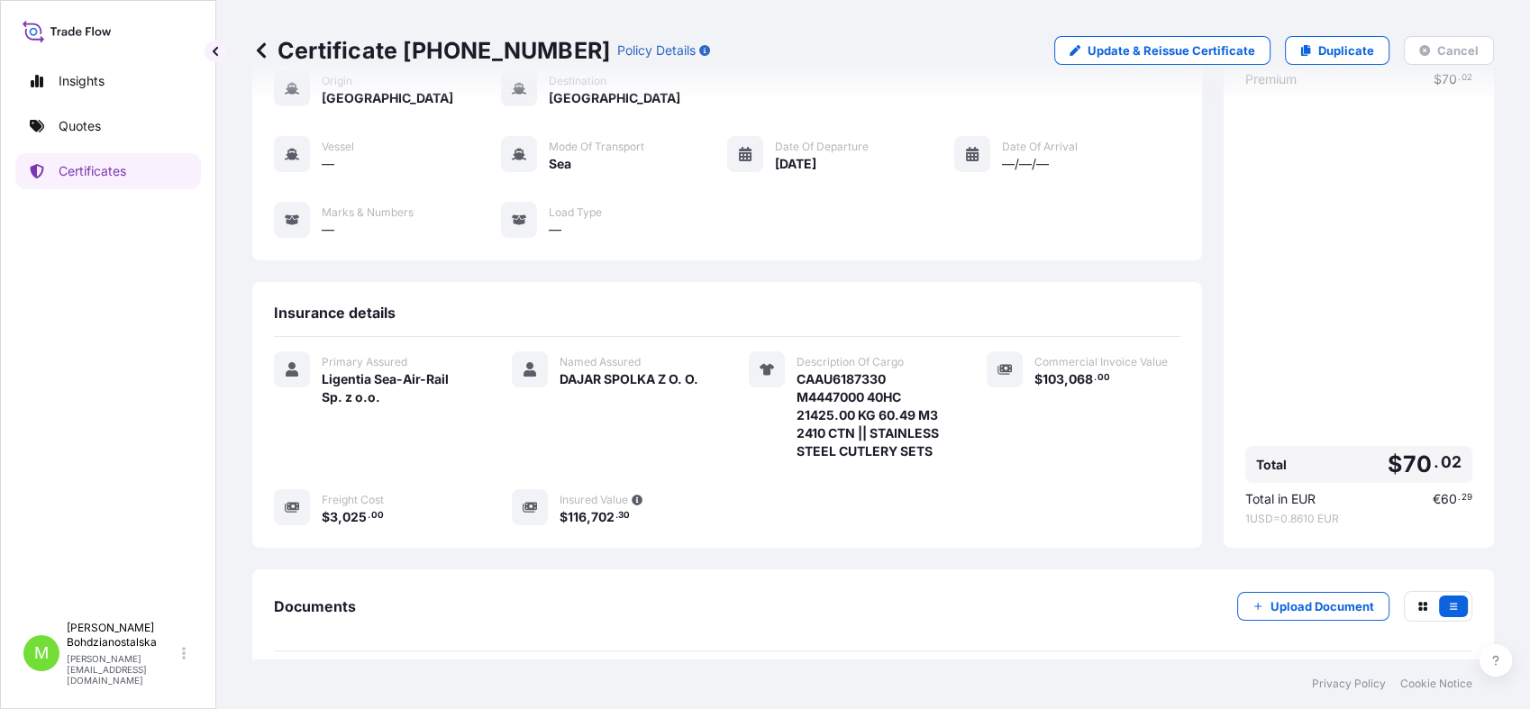
click at [825, 381] on span "CAAU6187330 M4447000 40HC 21425.00 KG 60.49 M3 2410 CTN || STAINLESS STEEL CUTL…" at bounding box center [870, 415] width 147 height 90
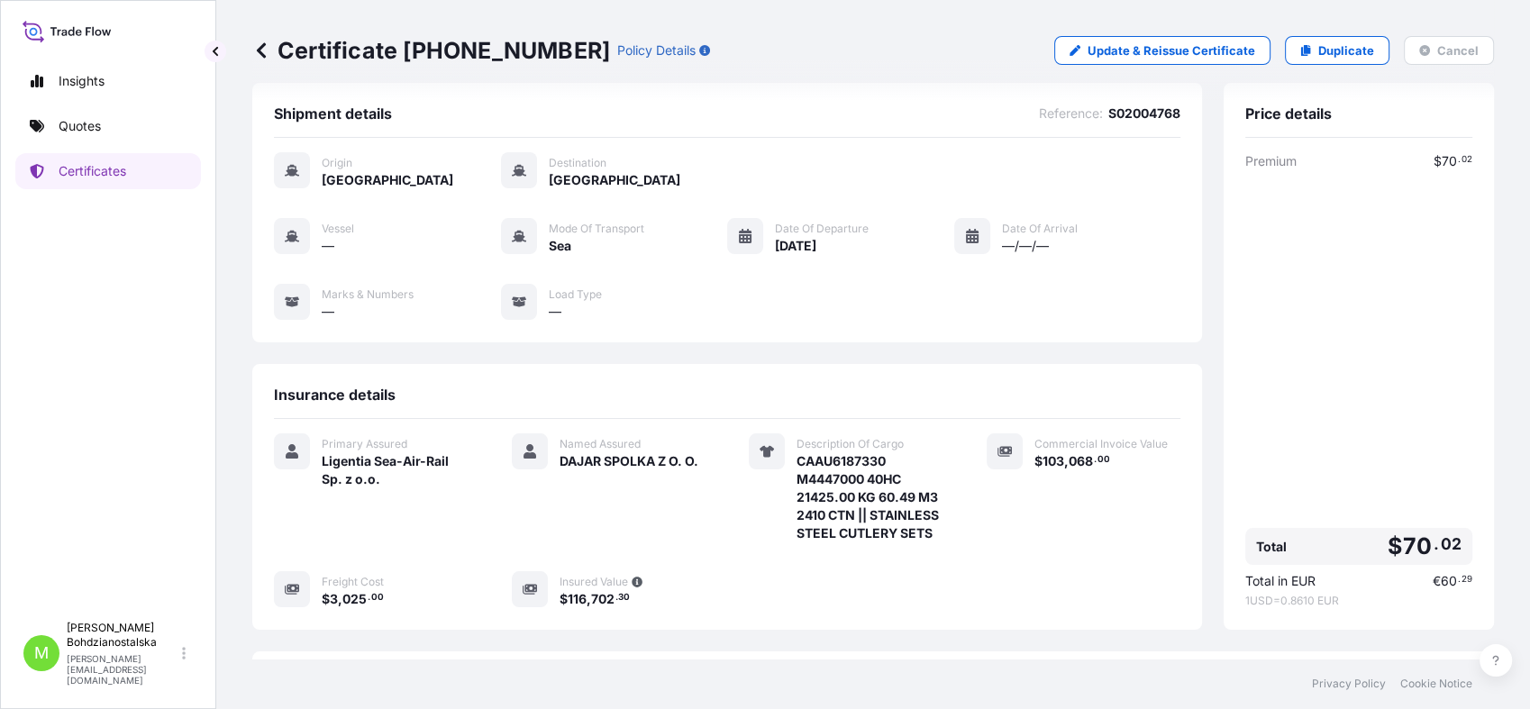
scroll to position [0, 0]
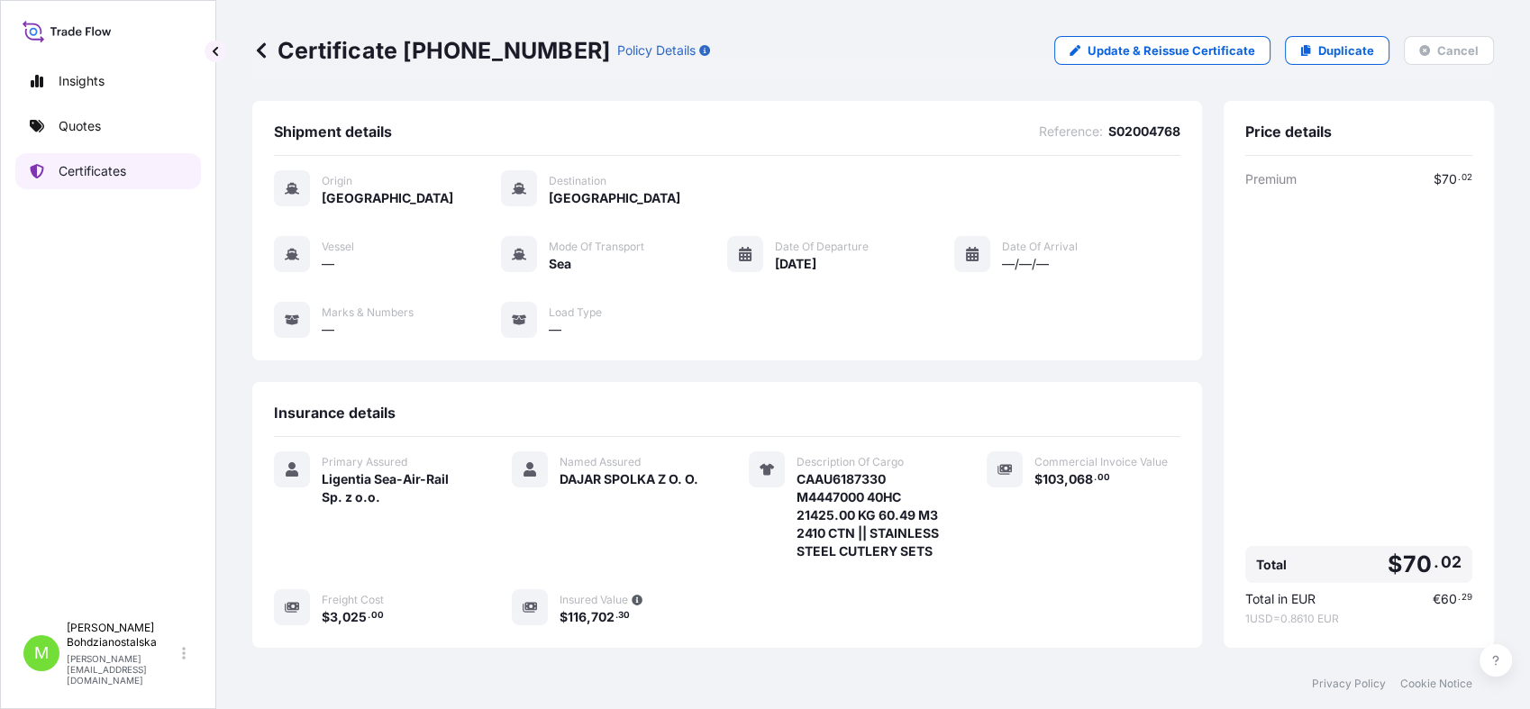
click at [108, 169] on p "Certificates" at bounding box center [93, 171] width 68 height 18
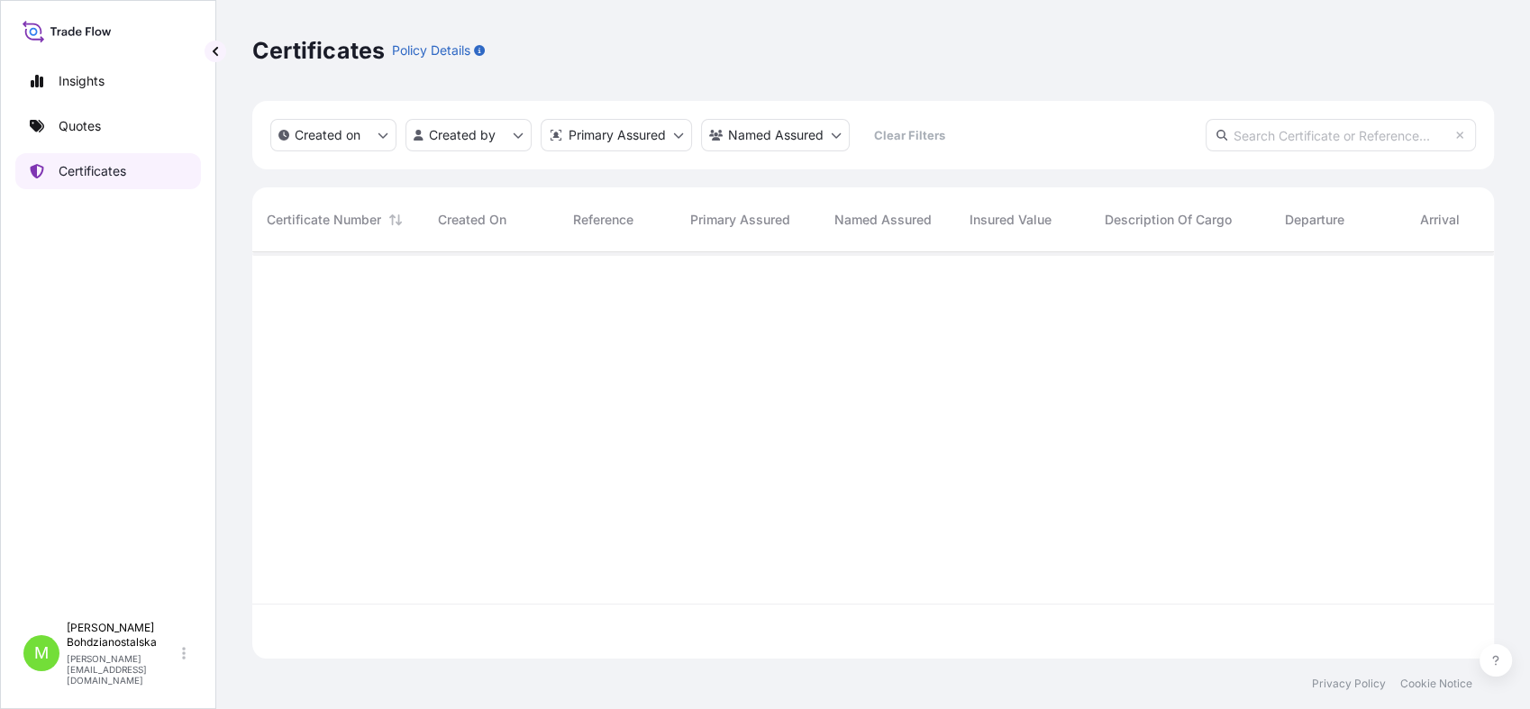
scroll to position [400, 1226]
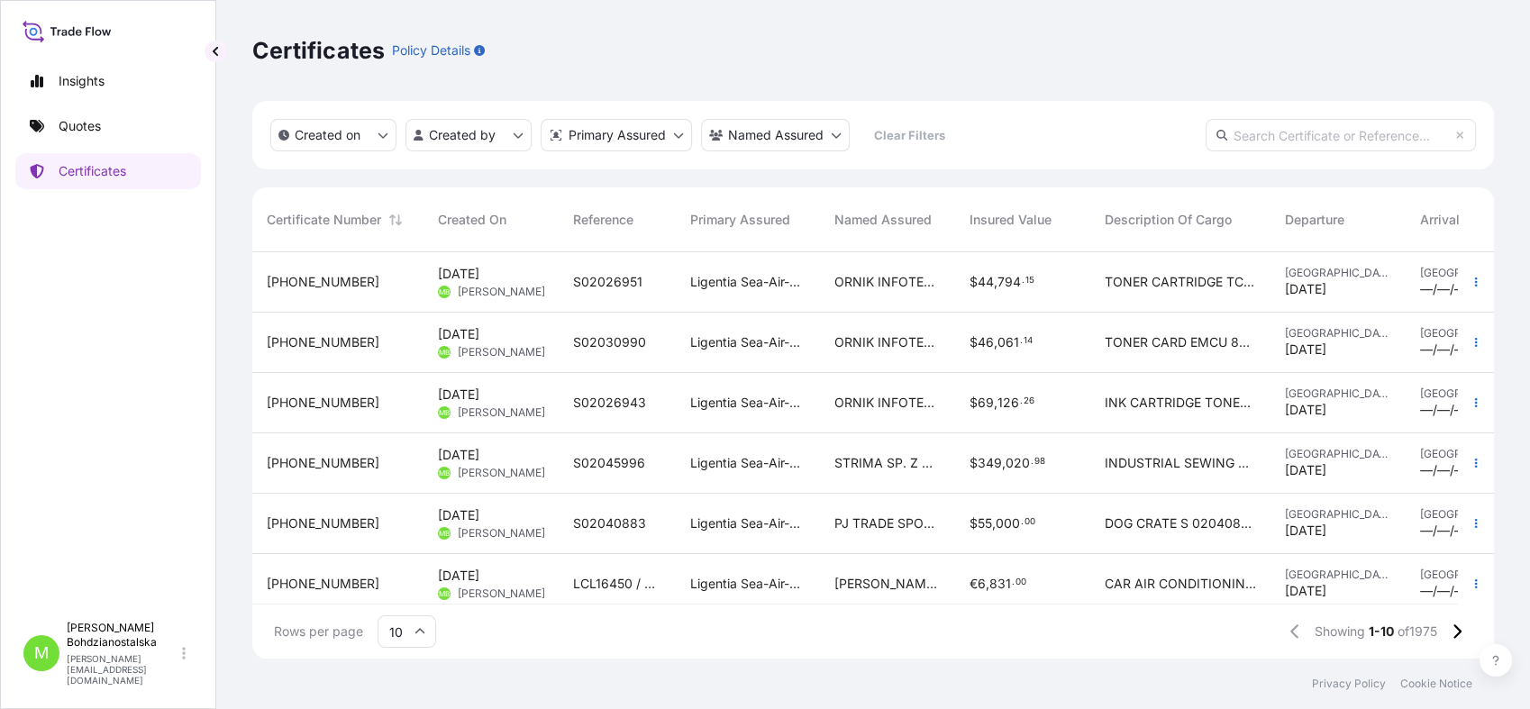
click at [1207, 138] on input "text" at bounding box center [1341, 135] width 270 height 32
paste input ": [PHONE_NUMBER]"
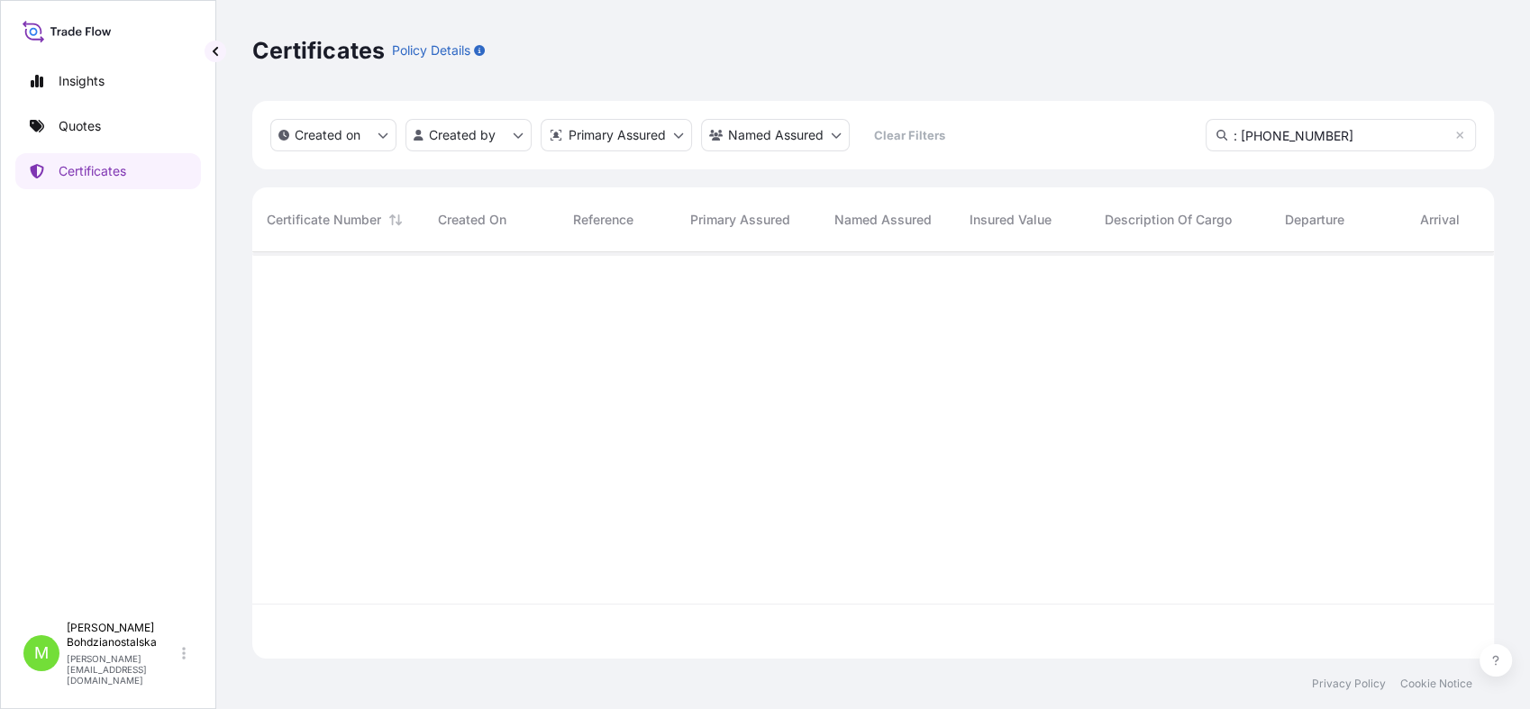
drag, startPoint x: 1240, startPoint y: 134, endPoint x: 1138, endPoint y: 148, distance: 102.7
click at [1138, 148] on div "Created on Created by Primary Assured Named Assured Clear Filters : [PHONE_NUMB…" at bounding box center [873, 135] width 1242 height 68
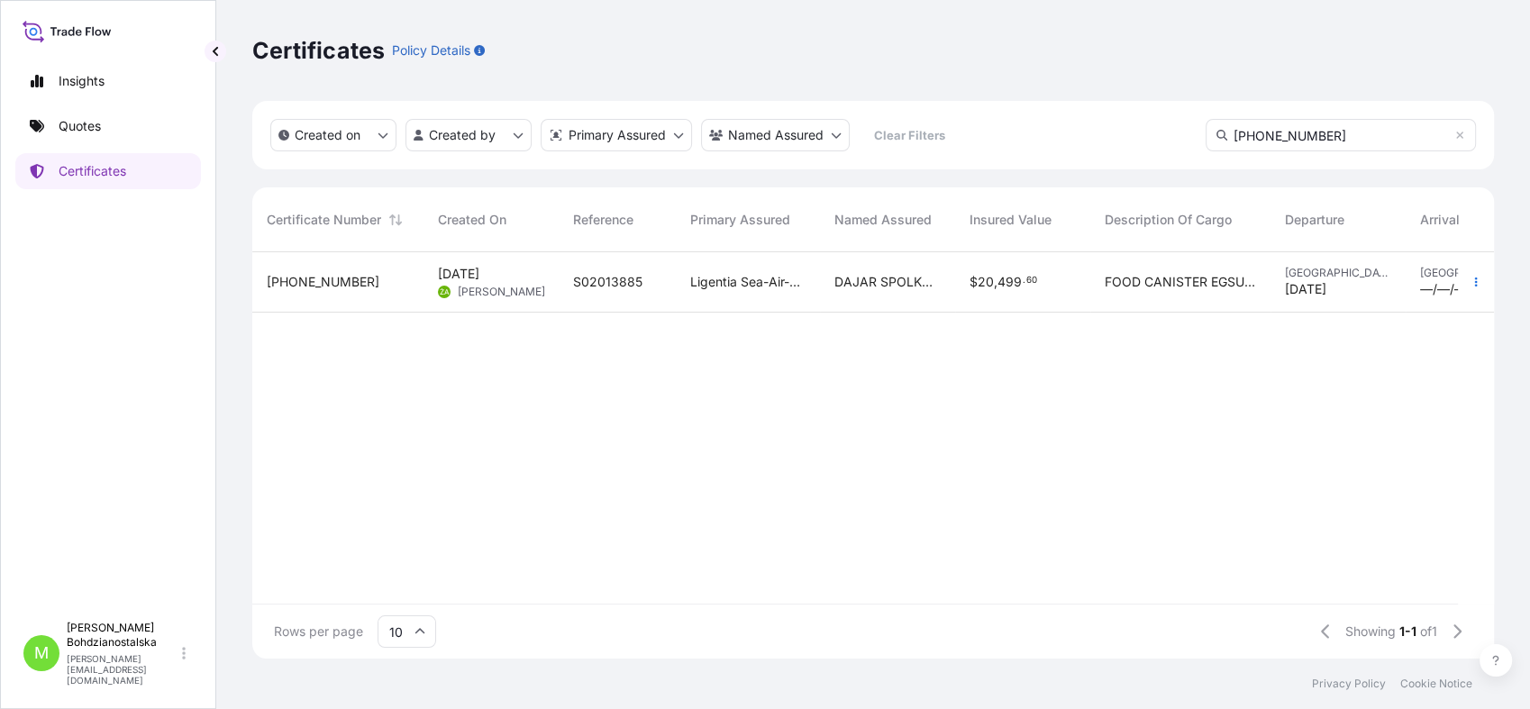
type input "[PHONE_NUMBER]"
click at [872, 279] on span "DAJAR SPOLKA Z O.O." at bounding box center [888, 282] width 106 height 18
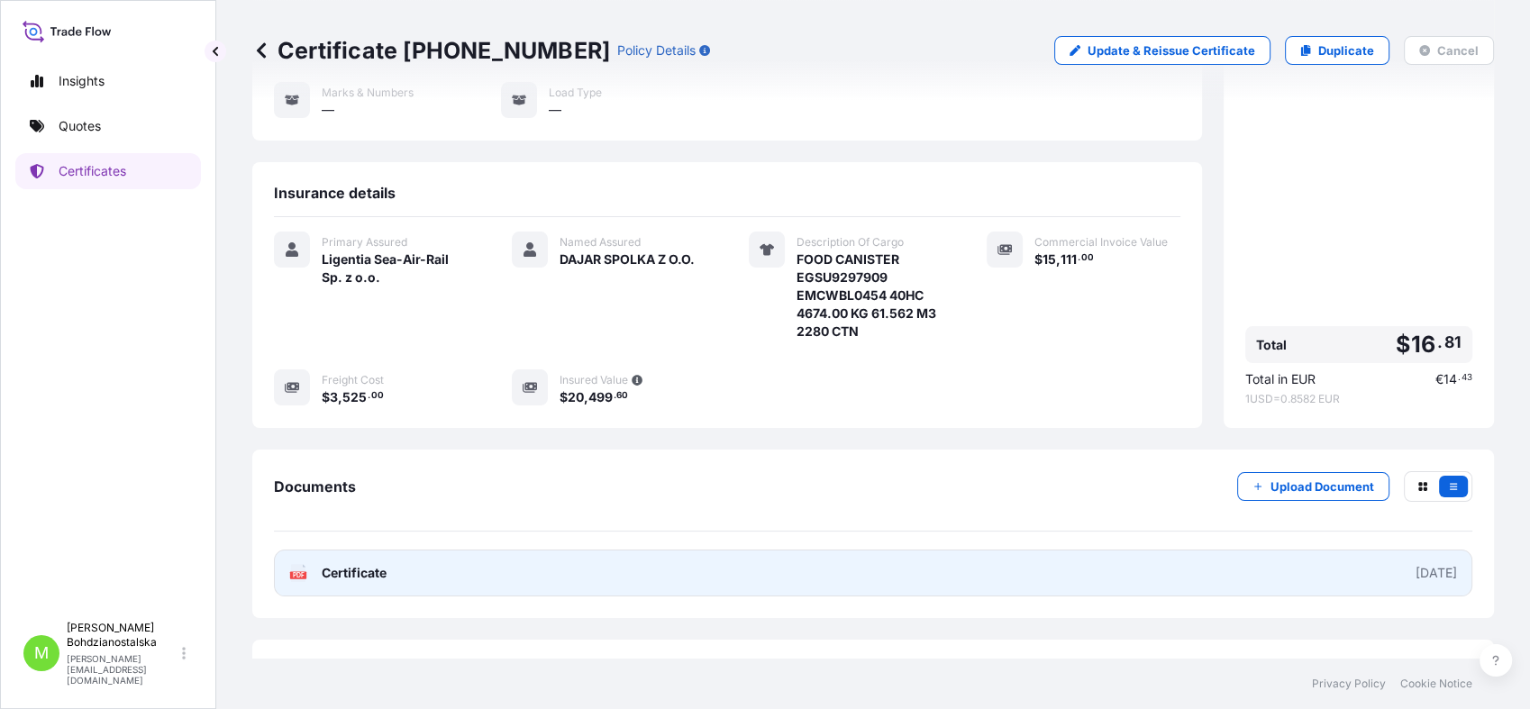
scroll to position [258, 0]
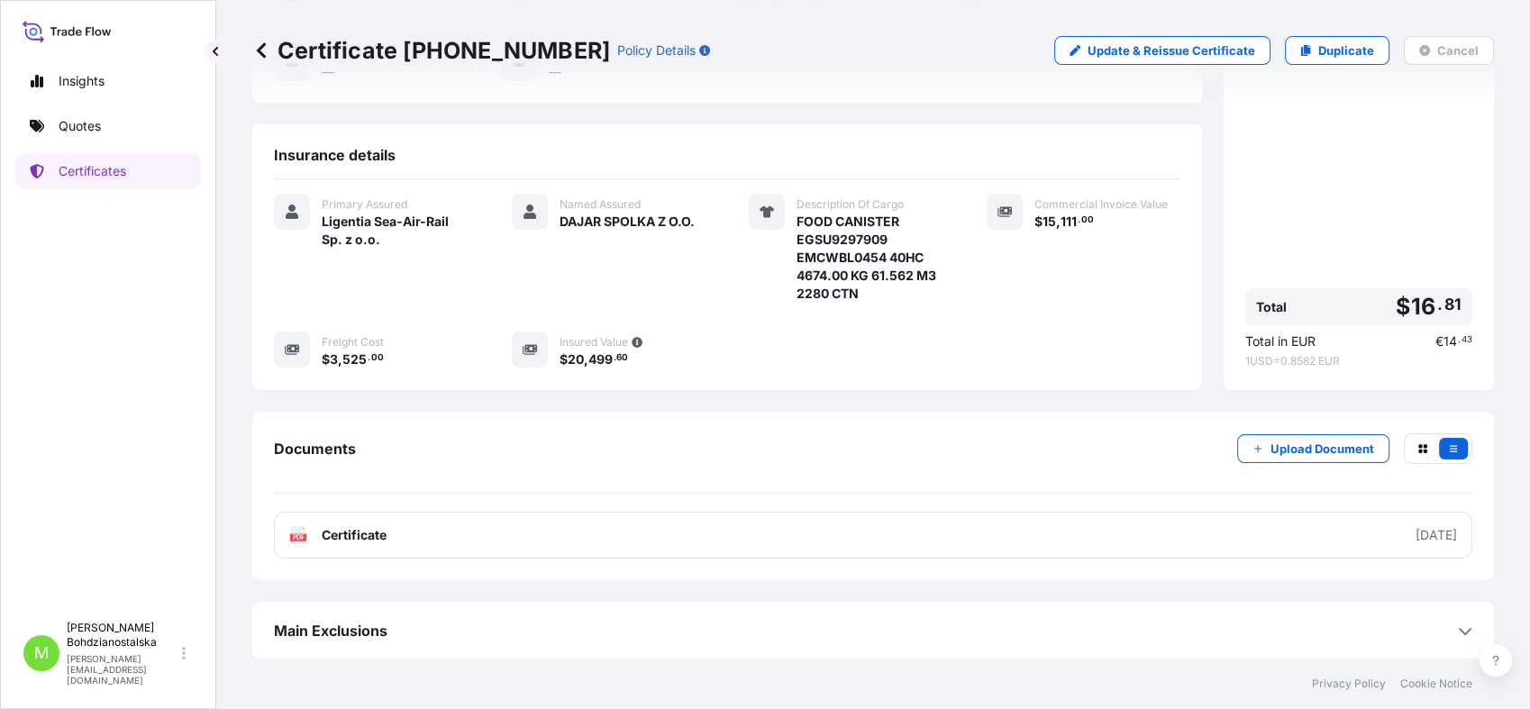
click at [1207, 385] on div "Price details Premium $ 16 . 81 Total $ 16 . 81 Total in EUR € 14 . 43 1 USD = …" at bounding box center [1359, 116] width 270 height 547
drag, startPoint x: 1071, startPoint y: 223, endPoint x: 1029, endPoint y: 217, distance: 41.8
click at [1035, 217] on span "$ 15 , 111 . 00" at bounding box center [1064, 221] width 59 height 13
copy span "15 , 111 ."
